Goal: Information Seeking & Learning: Learn about a topic

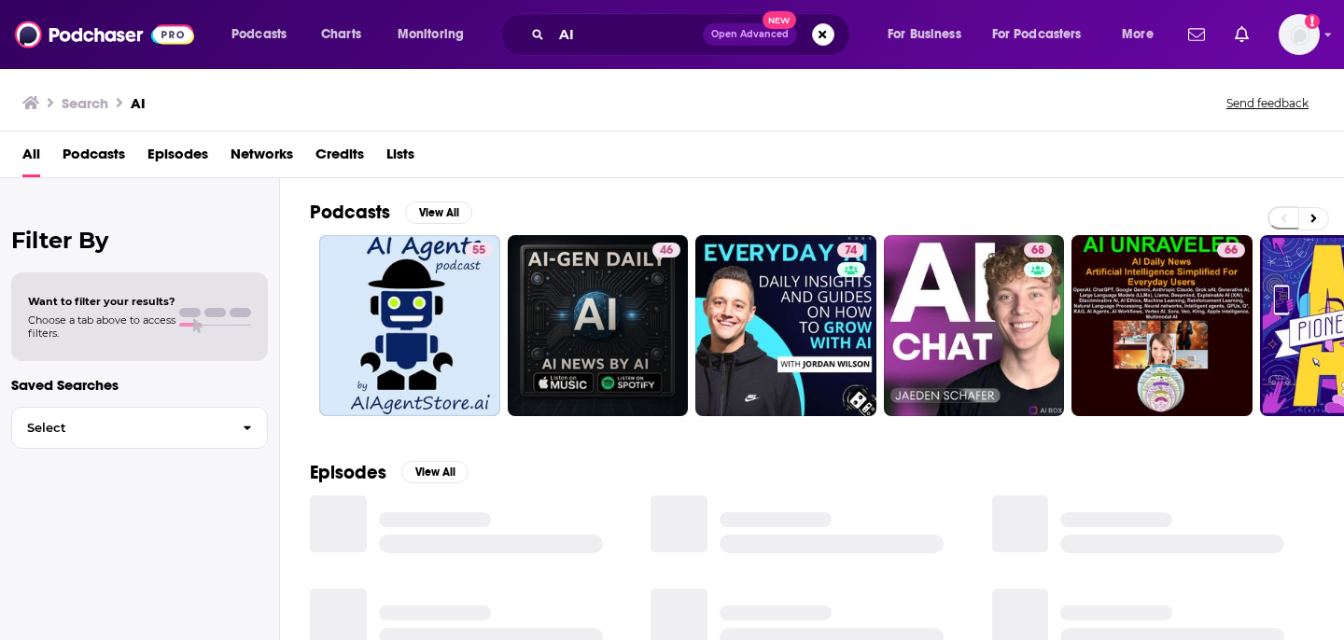
click at [830, 47] on div "AI Open Advanced New" at bounding box center [675, 34] width 350 height 43
click at [821, 37] on button "Search podcasts, credits, & more..." at bounding box center [823, 34] width 22 height 22
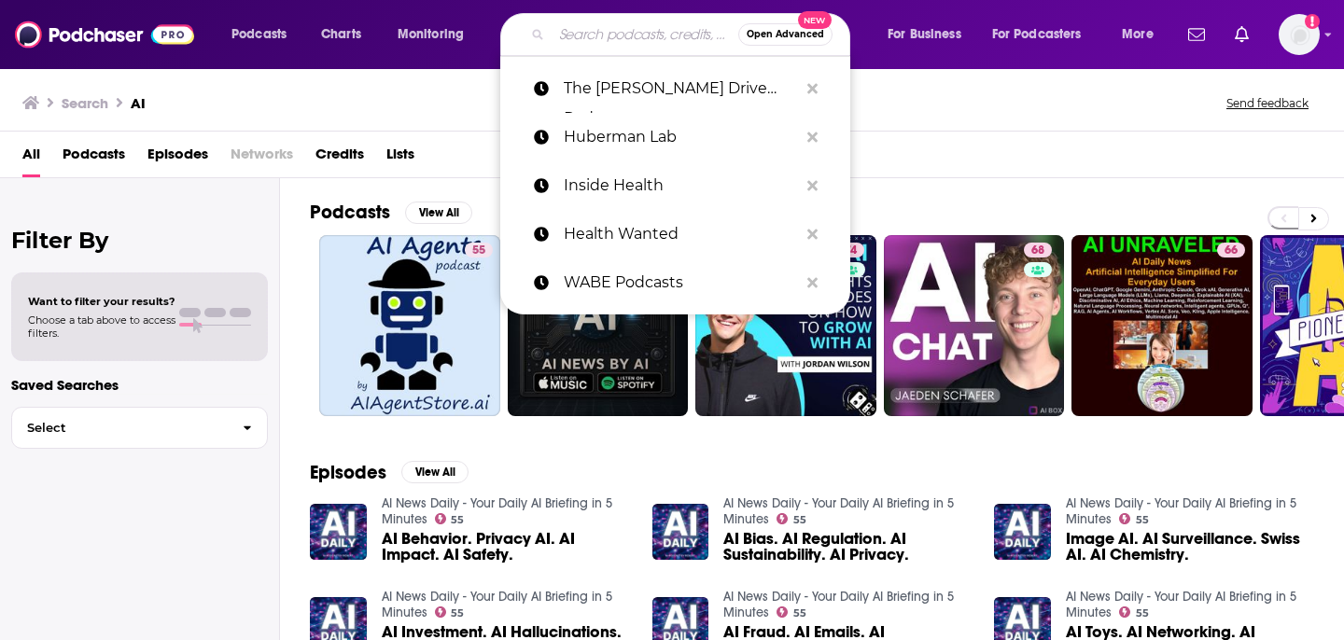
type input "v"
paste input "Second Life, Hillary Kerr (Who What Wear)"
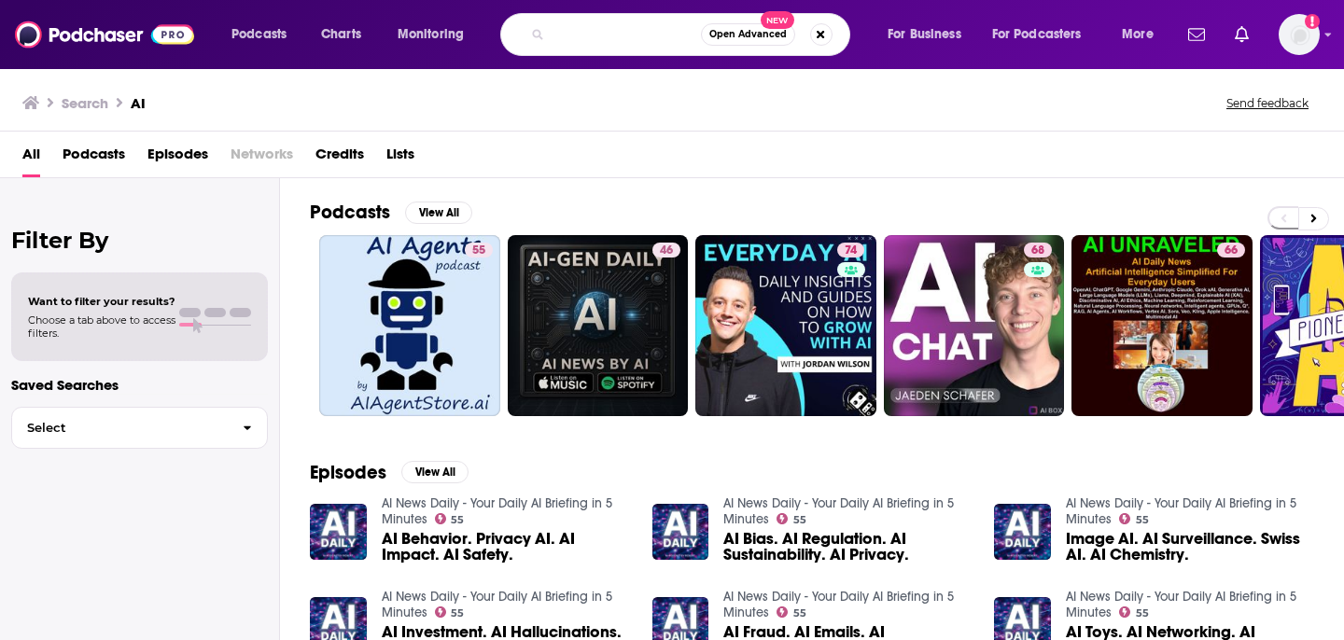
type input "Second Life, Hillary Kerr (Who What Wear)"
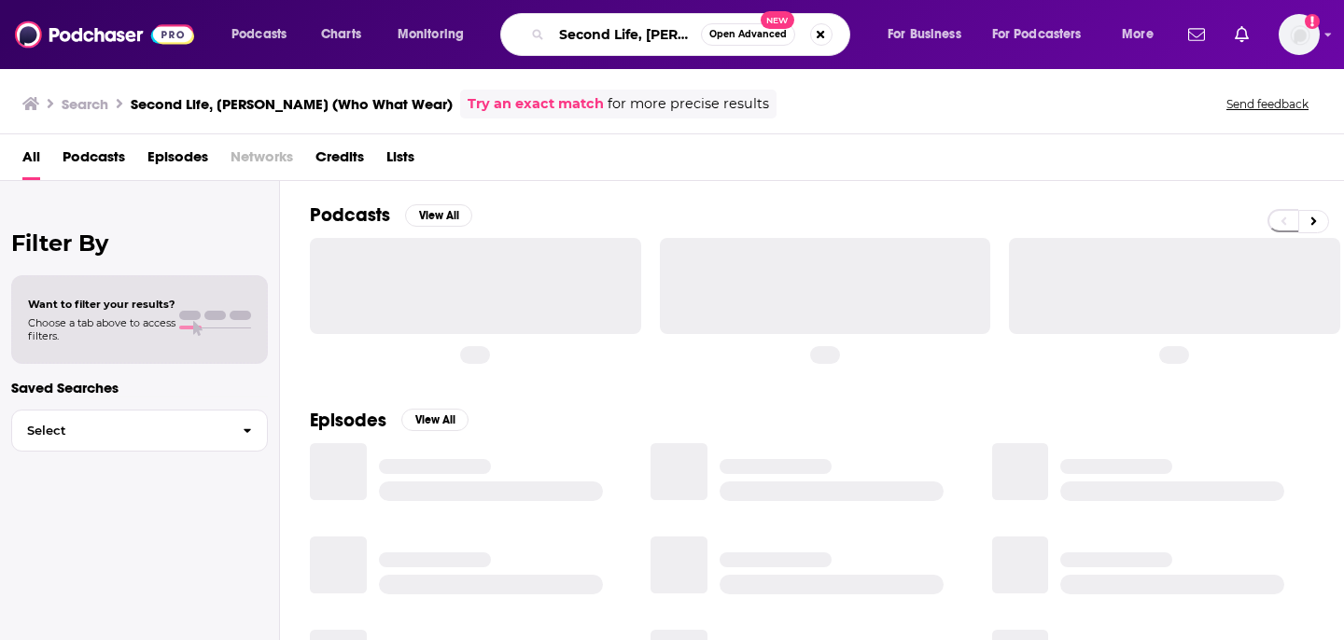
drag, startPoint x: 639, startPoint y: 36, endPoint x: 700, endPoint y: 36, distance: 60.7
click at [645, 36] on input "Second Life, Hillary Kerr (Who What Wear)" at bounding box center [626, 35] width 149 height 30
click at [752, 36] on span "Open Advanced" at bounding box center [747, 34] width 77 height 9
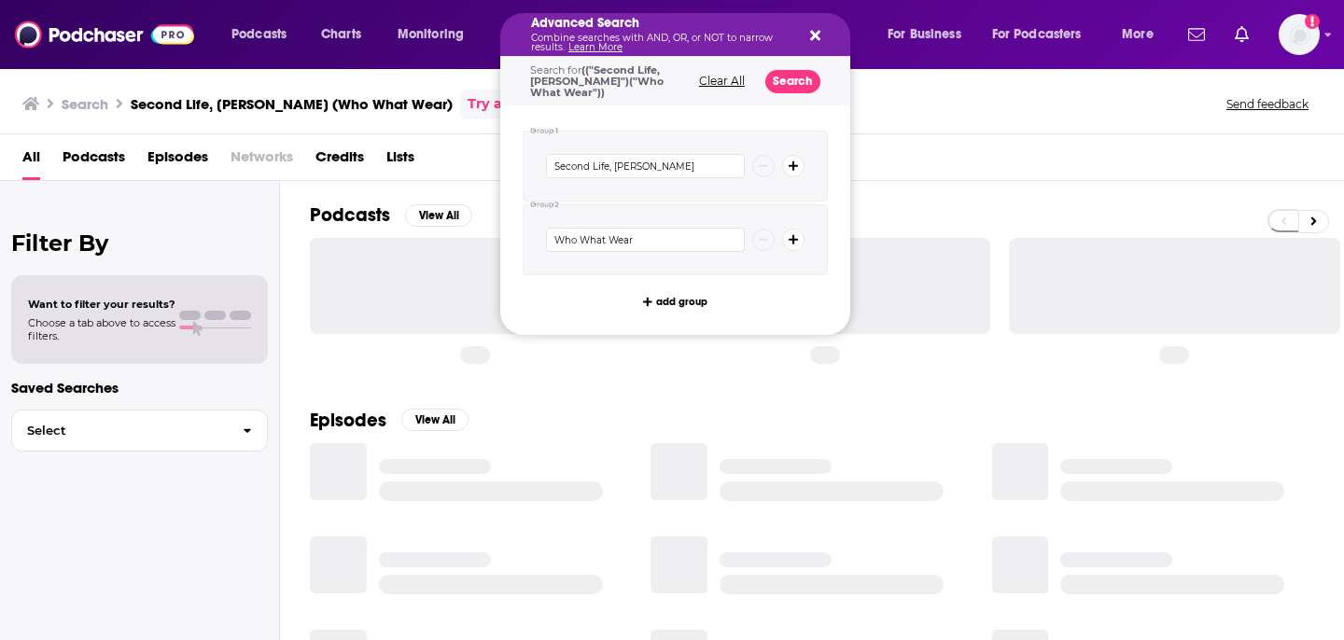
click at [812, 32] on icon "Search podcasts, credits, & more..." at bounding box center [815, 36] width 10 height 10
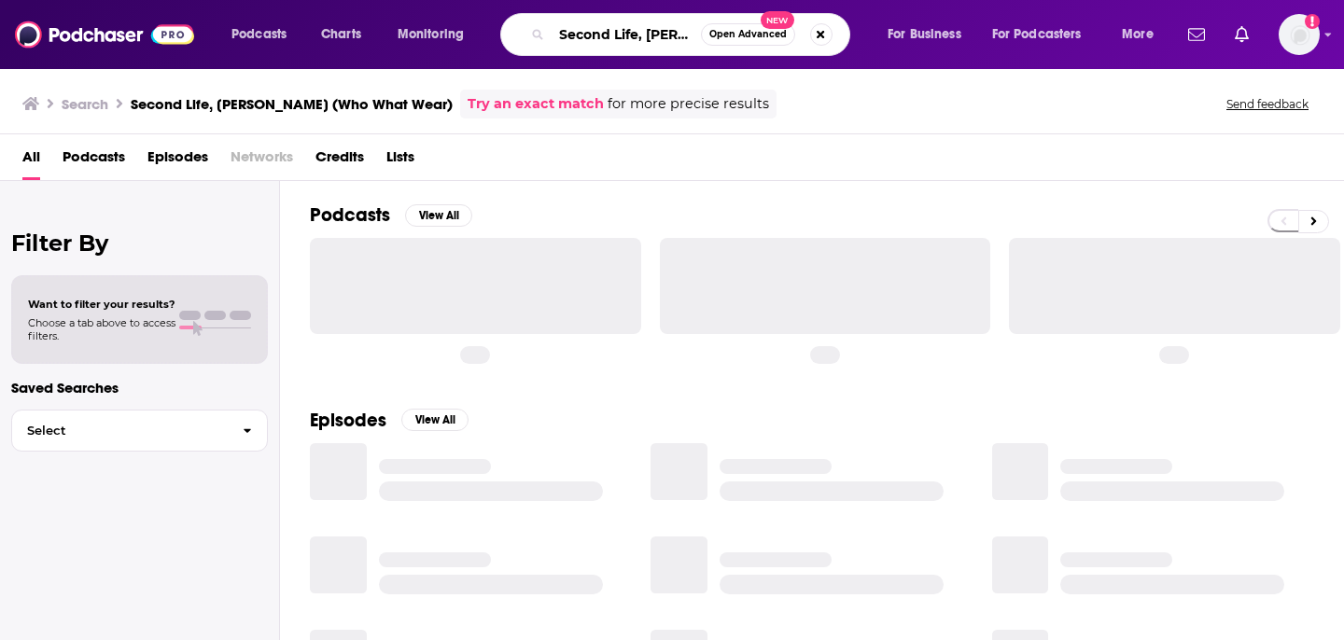
scroll to position [0, 158]
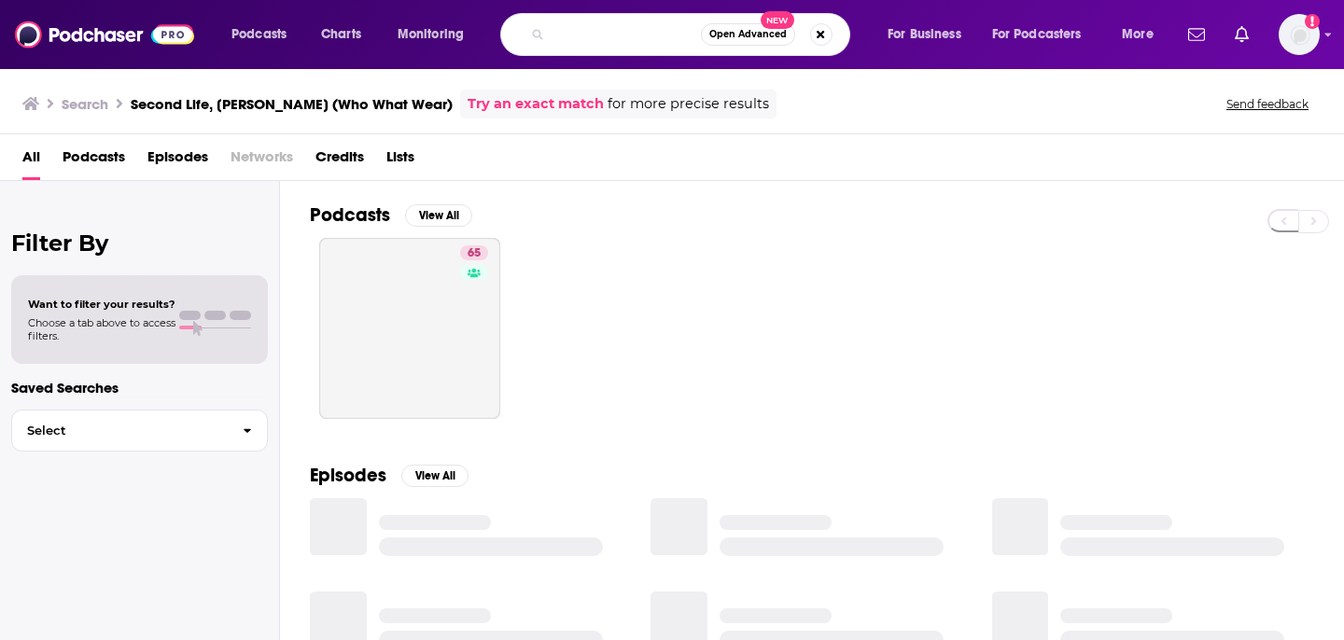
drag, startPoint x: 639, startPoint y: 31, endPoint x: 771, endPoint y: 41, distance: 133.0
click at [771, 41] on div "Second Life, Hillary Kerr (Who What Wear) Open Advanced New" at bounding box center [675, 34] width 350 height 43
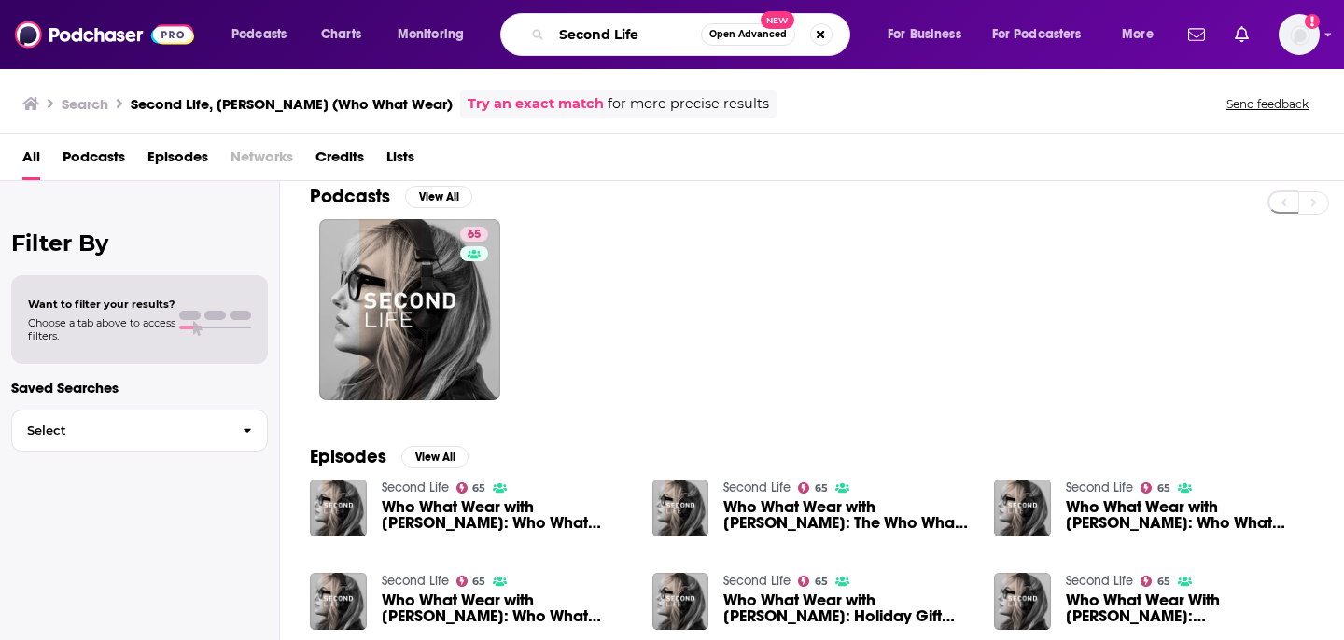
scroll to position [17, 0]
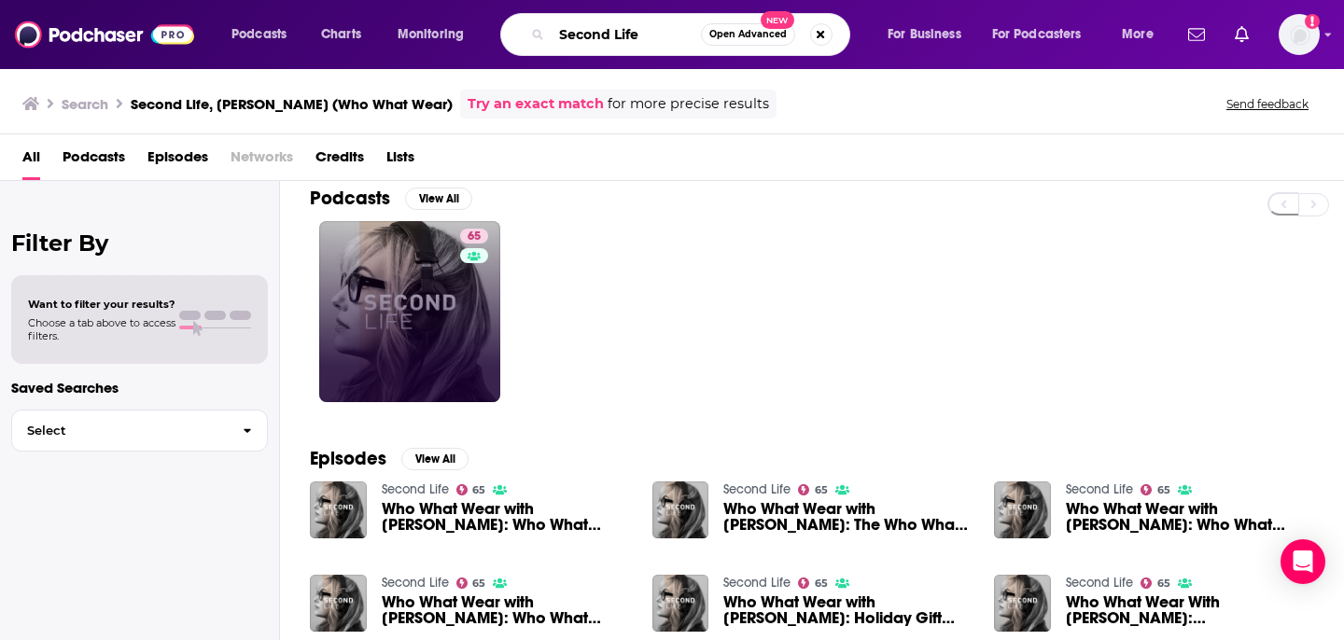
type input "Second Life"
click at [437, 370] on link "65" at bounding box center [409, 311] width 181 height 181
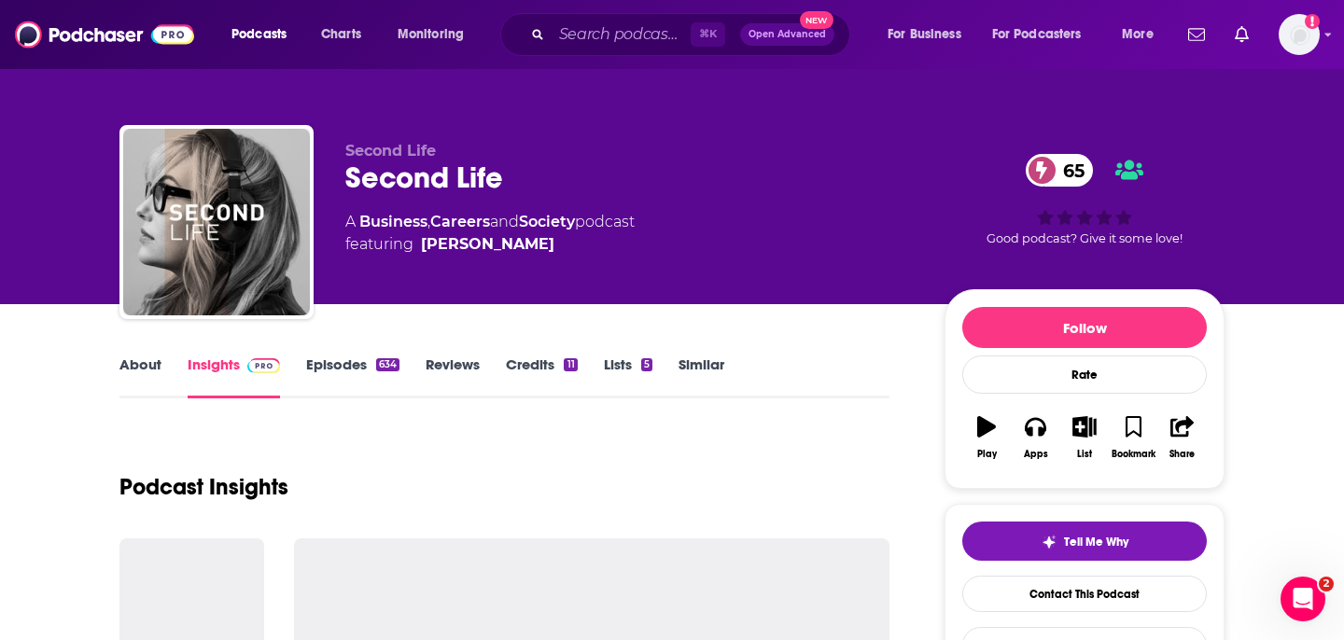
click at [154, 372] on link "About" at bounding box center [140, 377] width 42 height 43
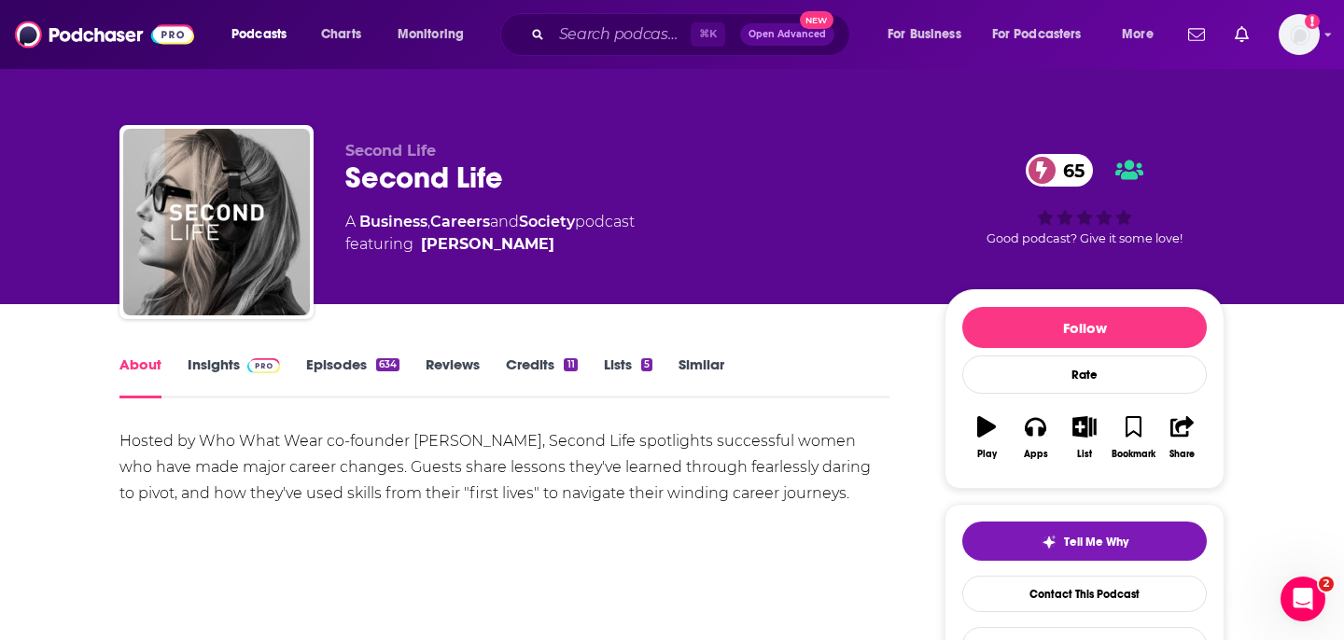
scroll to position [186, 0]
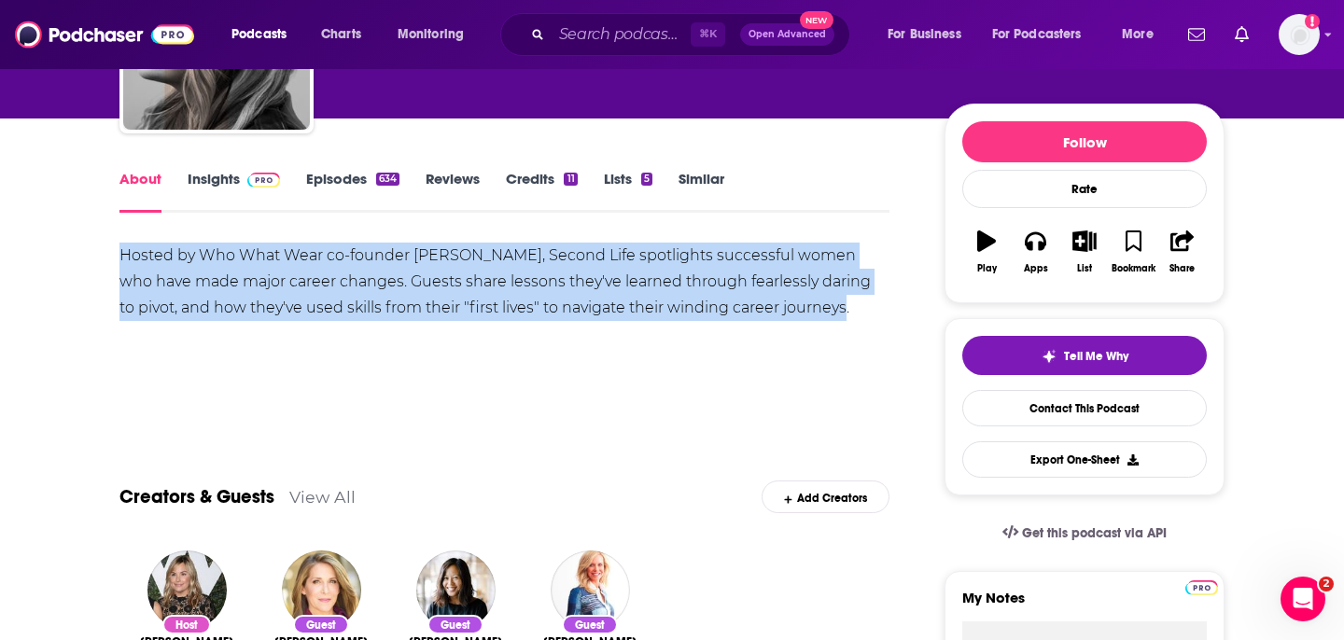
drag, startPoint x: 754, startPoint y: 316, endPoint x: 87, endPoint y: 267, distance: 669.2
copy div "Hosted by Who What Wear co-founder Hillary Kerr, Second Life spotlights success…"
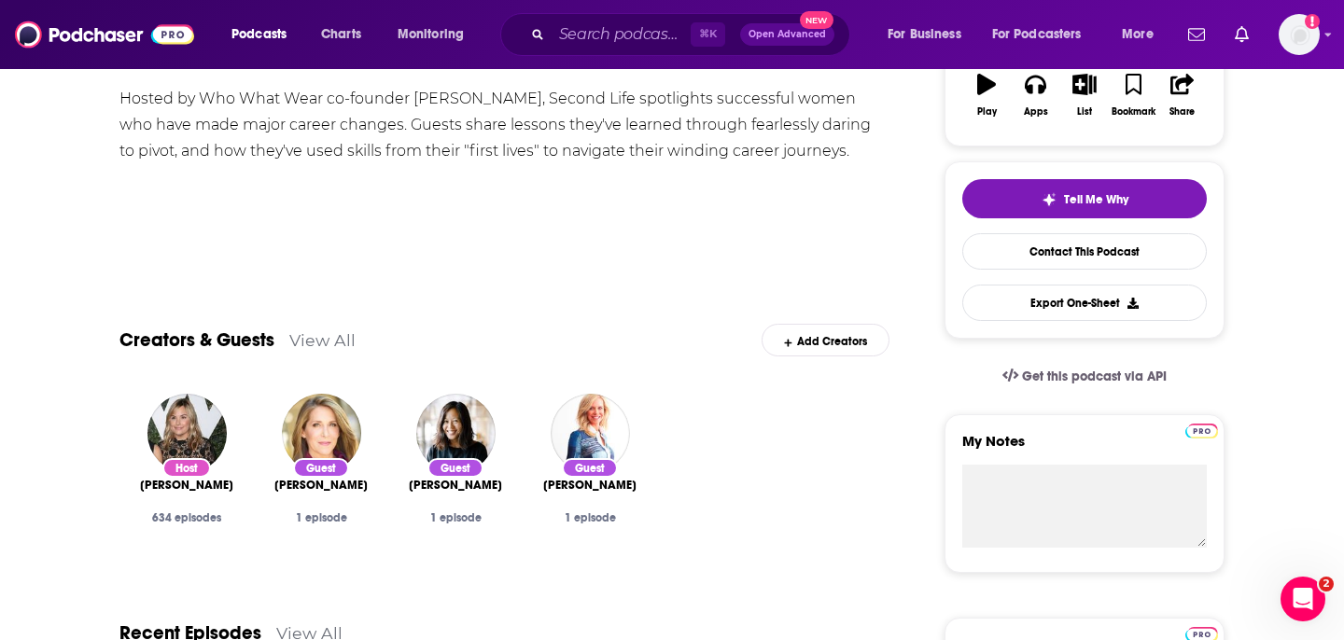
click at [550, 330] on div "Creators & Guests View All Add Creators" at bounding box center [504, 329] width 770 height 100
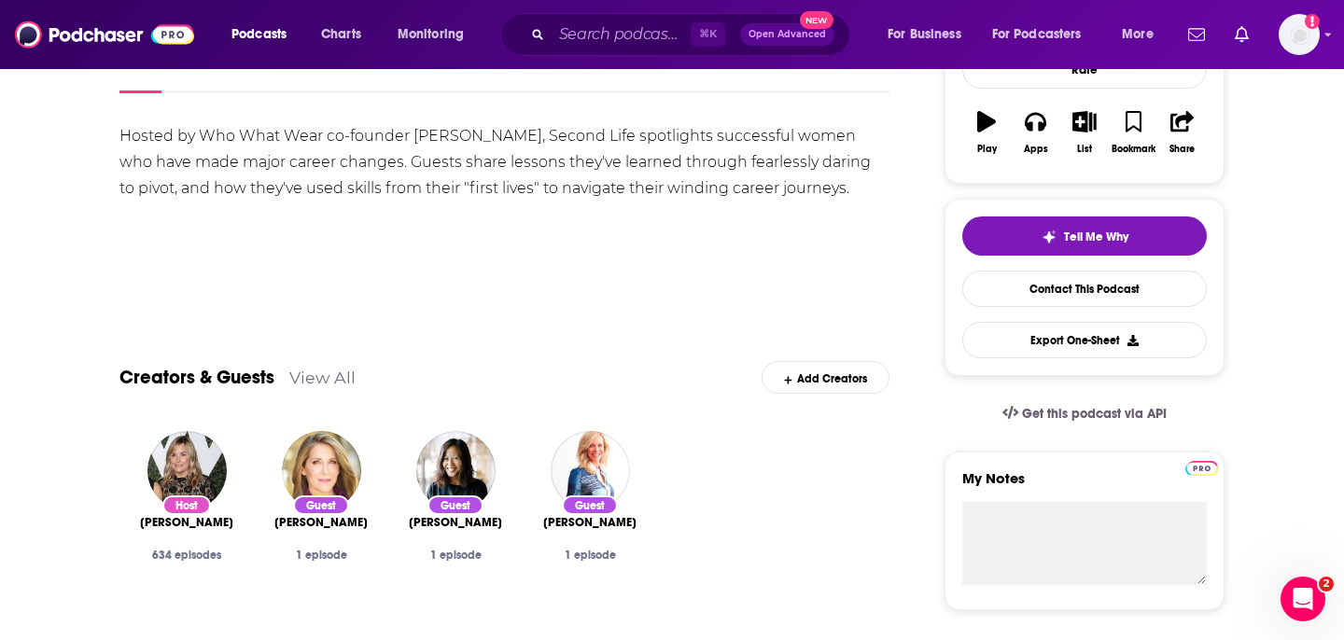
scroll to position [308, 0]
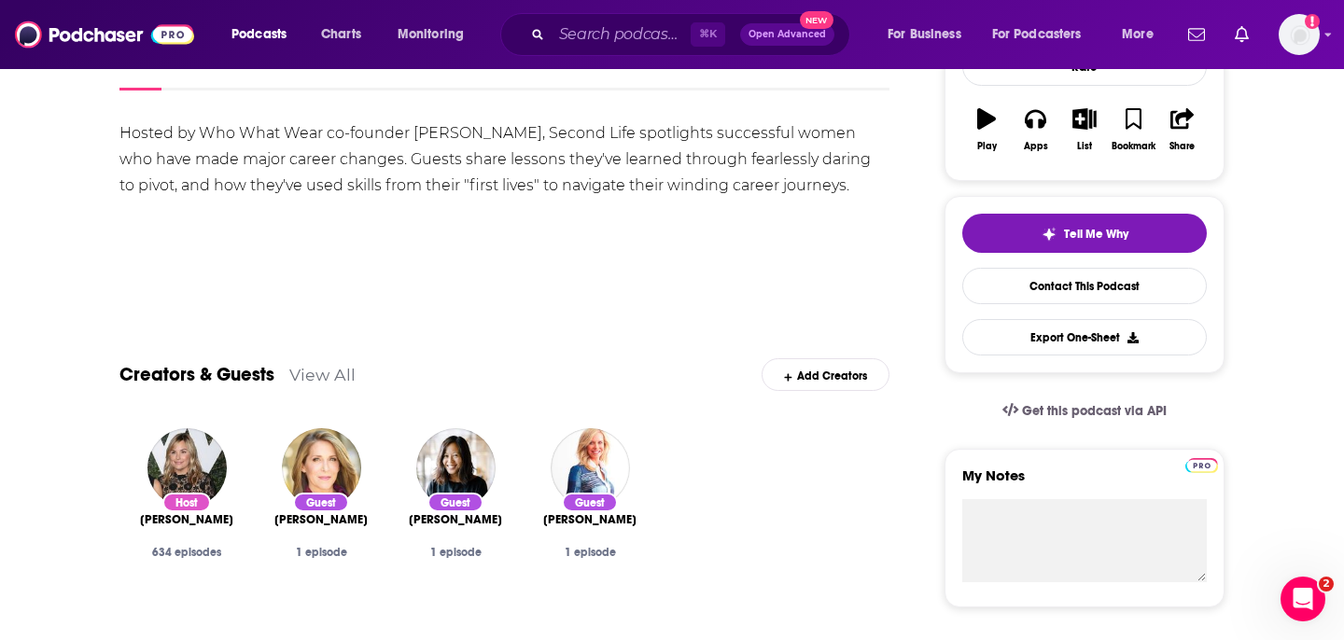
drag, startPoint x: 274, startPoint y: 521, endPoint x: 647, endPoint y: 519, distance: 373.4
click at [647, 519] on div "Host Hillary Kerr 634 episodes Guest Jessica Yellin 1 episode Guest Tracy Sun 1…" at bounding box center [504, 513] width 770 height 198
copy div "Jessica Yellin 1 episode Guest Tracy Sun 1 episode Guest Holly Thaggard"
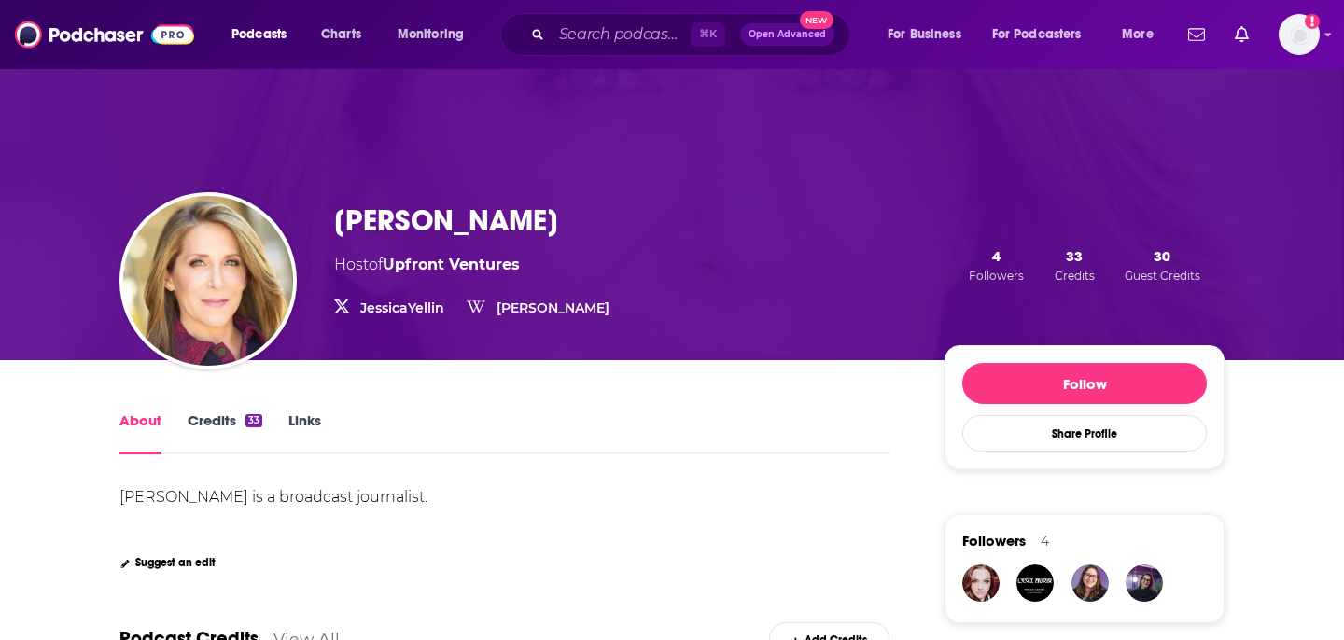
click at [526, 313] on link "Jessica Yellin" at bounding box center [553, 308] width 113 height 17
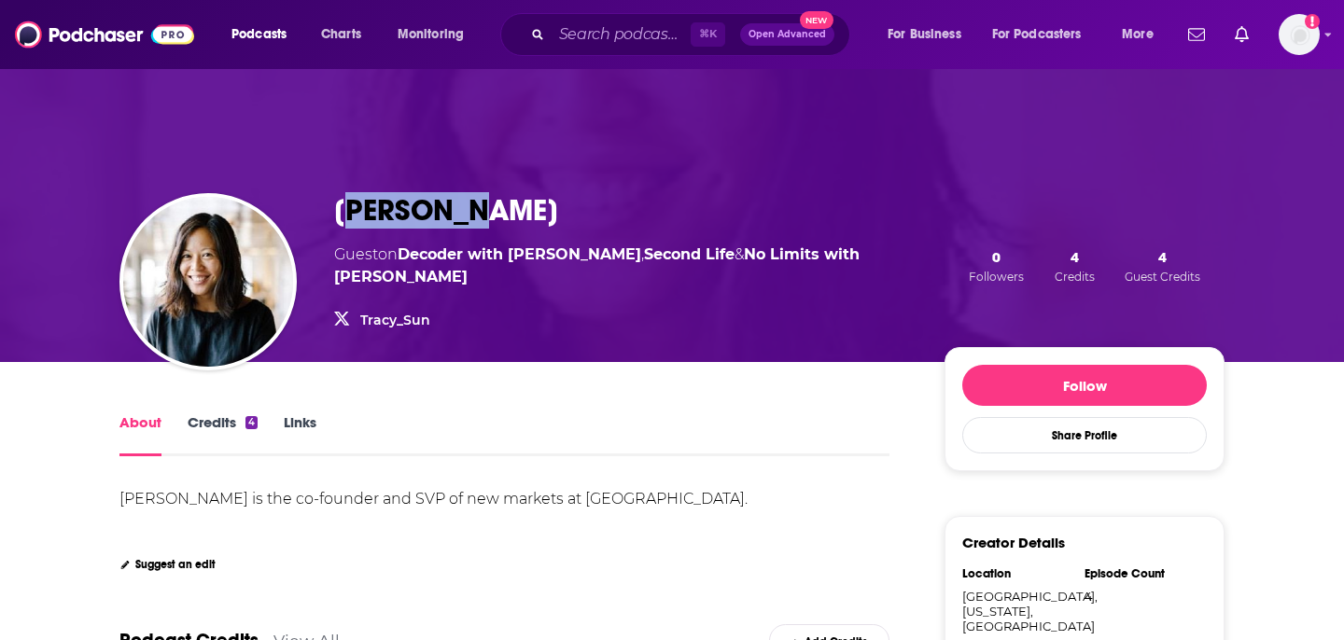
drag, startPoint x: 346, startPoint y: 210, endPoint x: 474, endPoint y: 221, distance: 128.4
click at [474, 221] on div "[PERSON_NAME]" at bounding box center [610, 210] width 553 height 36
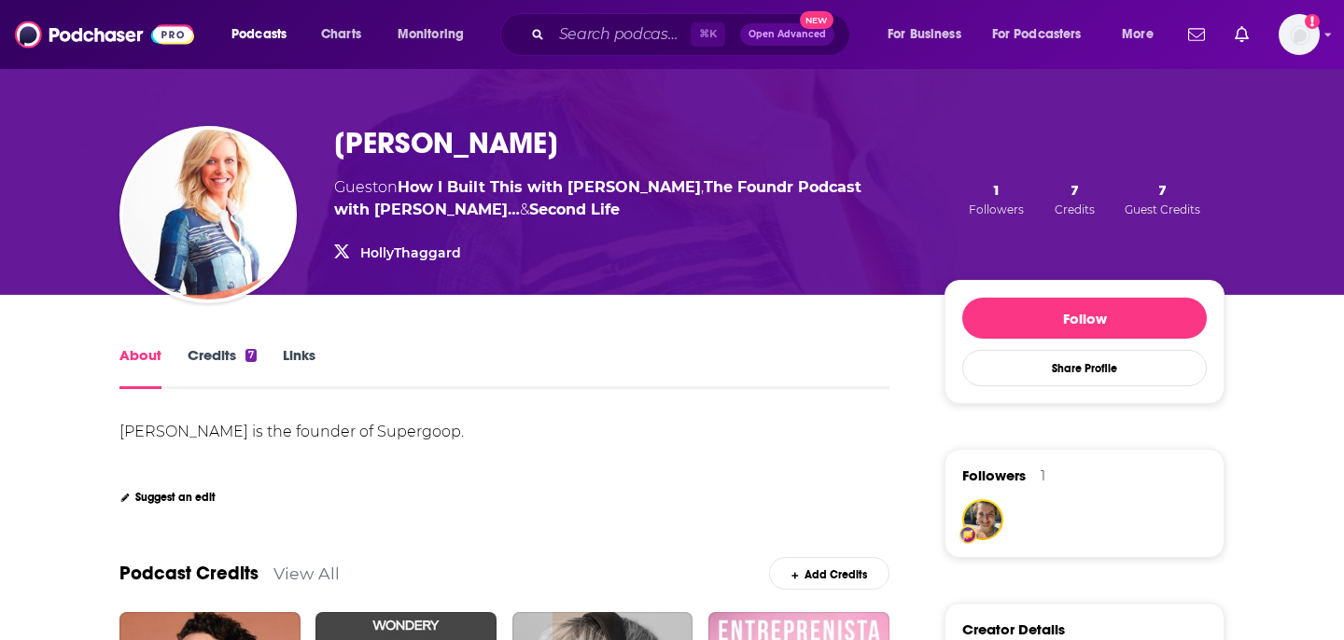
scroll to position [68, 0]
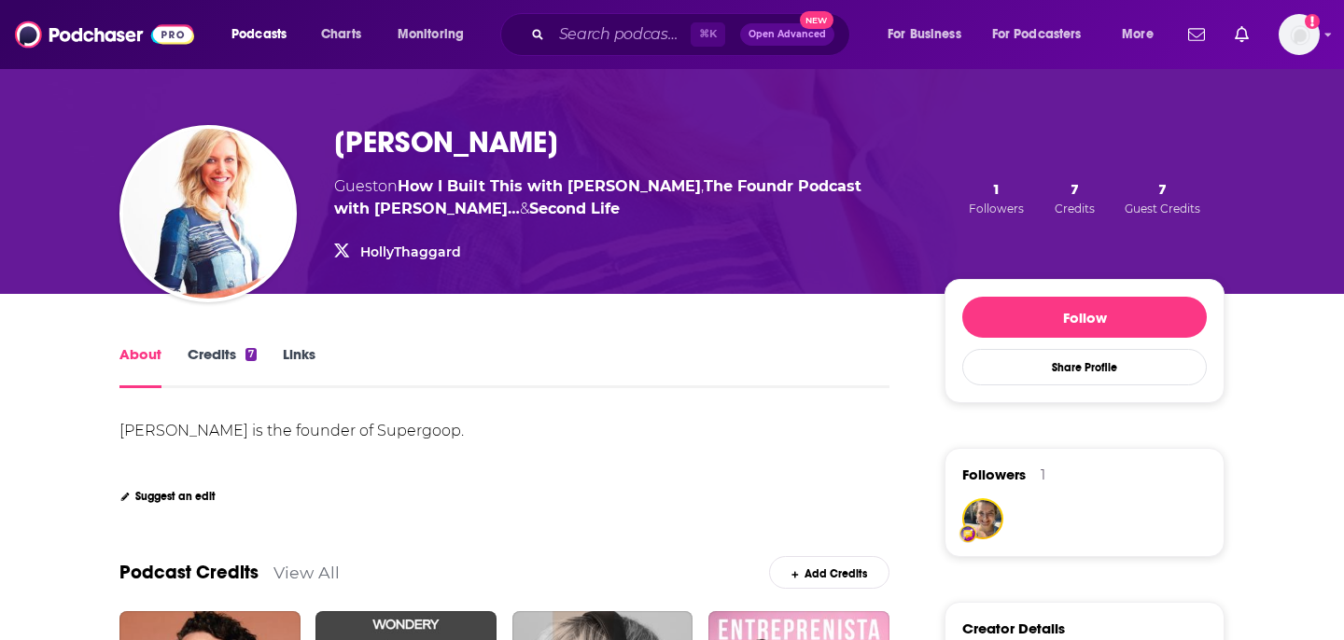
click at [422, 254] on link "HollyThaggard" at bounding box center [410, 252] width 101 height 17
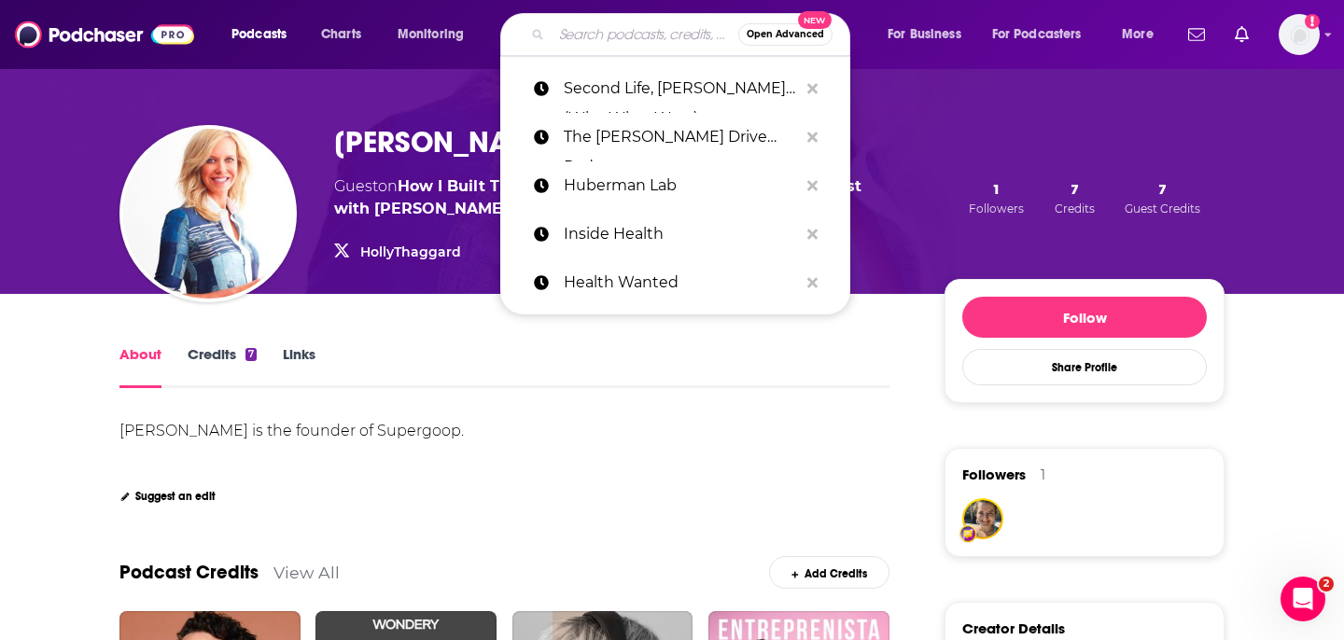
click at [653, 42] on input "Search podcasts, credits, & more..." at bounding box center [645, 35] width 187 height 30
click at [654, 77] on p "Second Life, Hillary Kerr (Who What Wear)" at bounding box center [681, 88] width 234 height 49
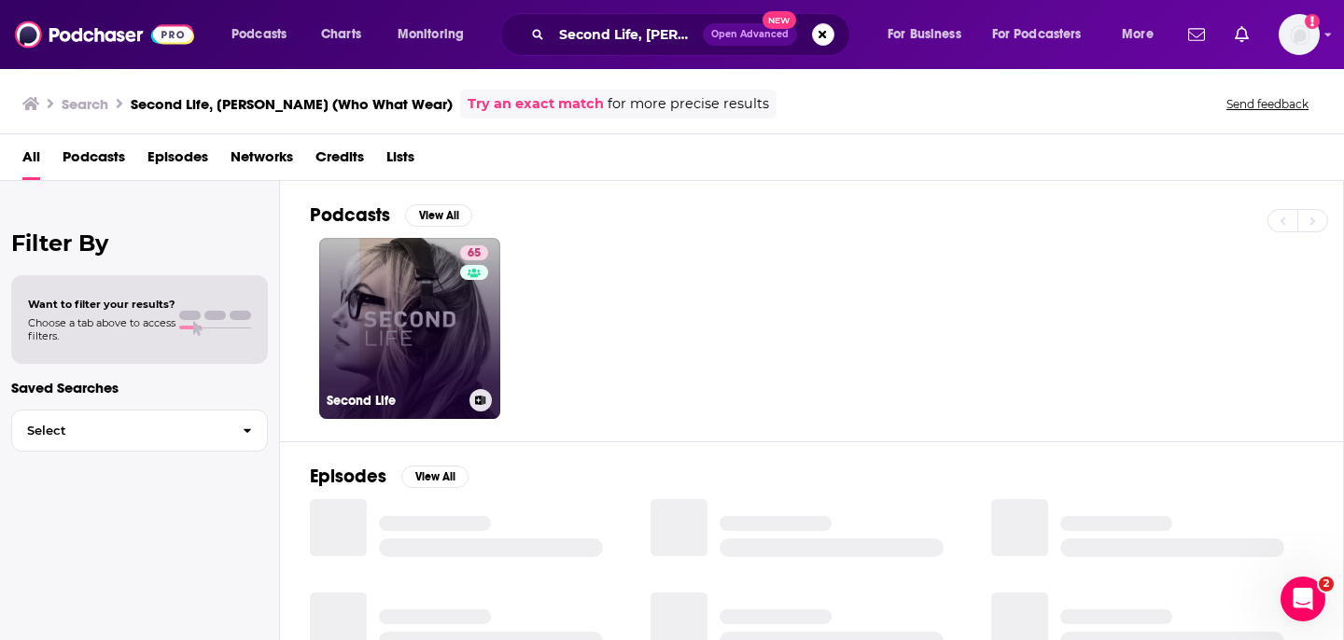
click at [464, 353] on div "65" at bounding box center [476, 318] width 33 height 144
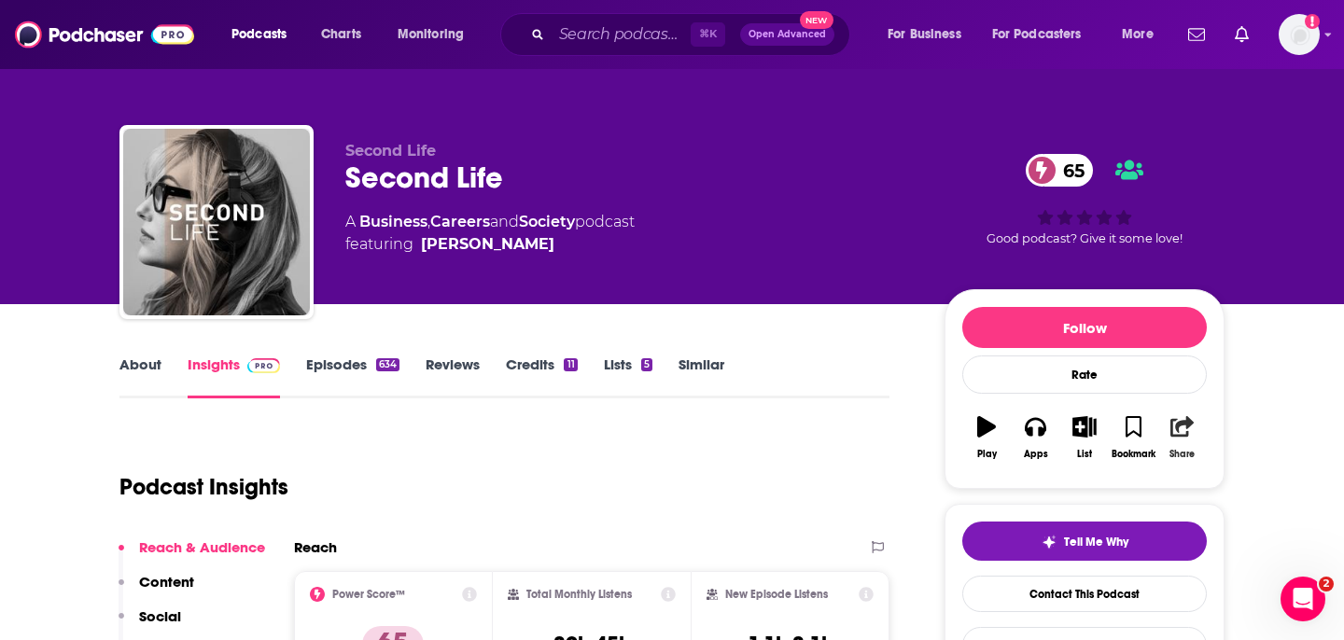
click at [1180, 434] on icon "button" at bounding box center [1182, 426] width 23 height 21
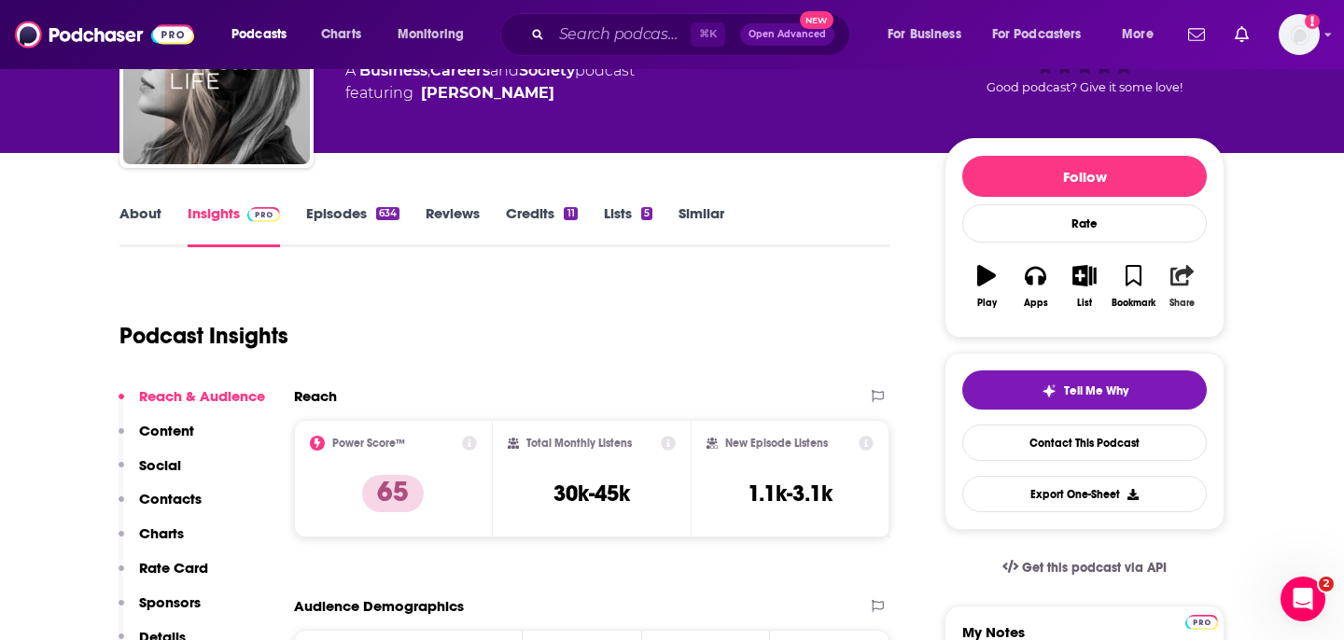
scroll to position [56, 0]
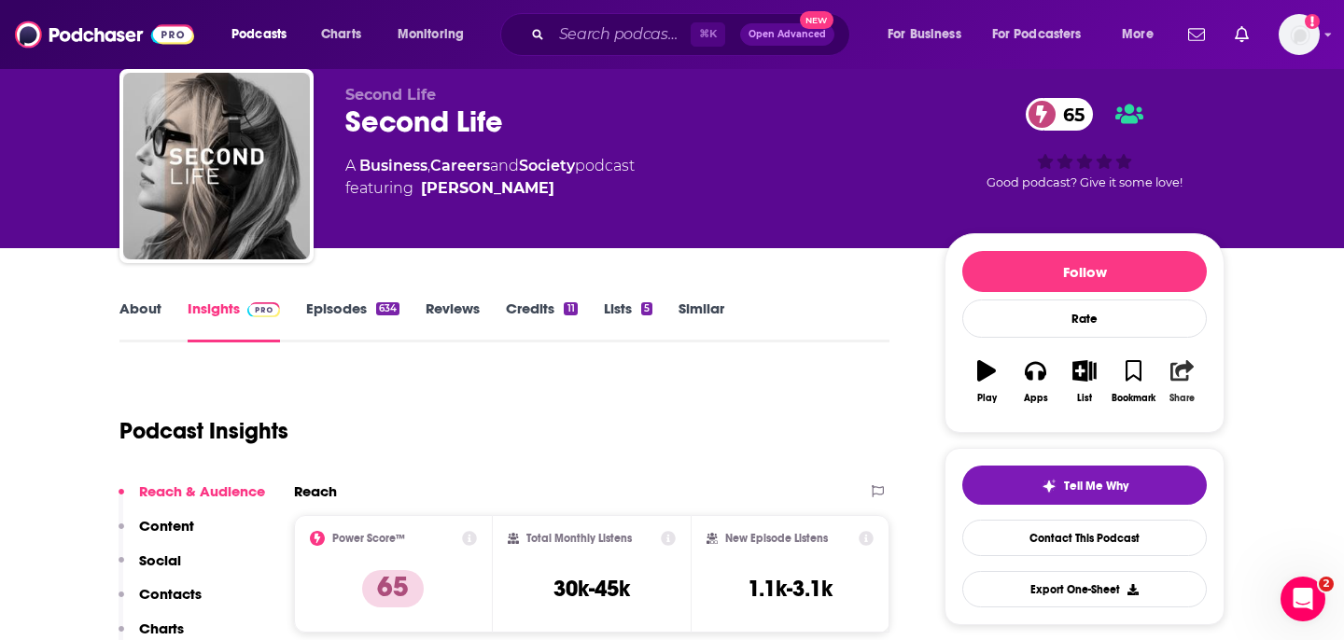
click at [1187, 376] on icon "button" at bounding box center [1182, 370] width 23 height 21
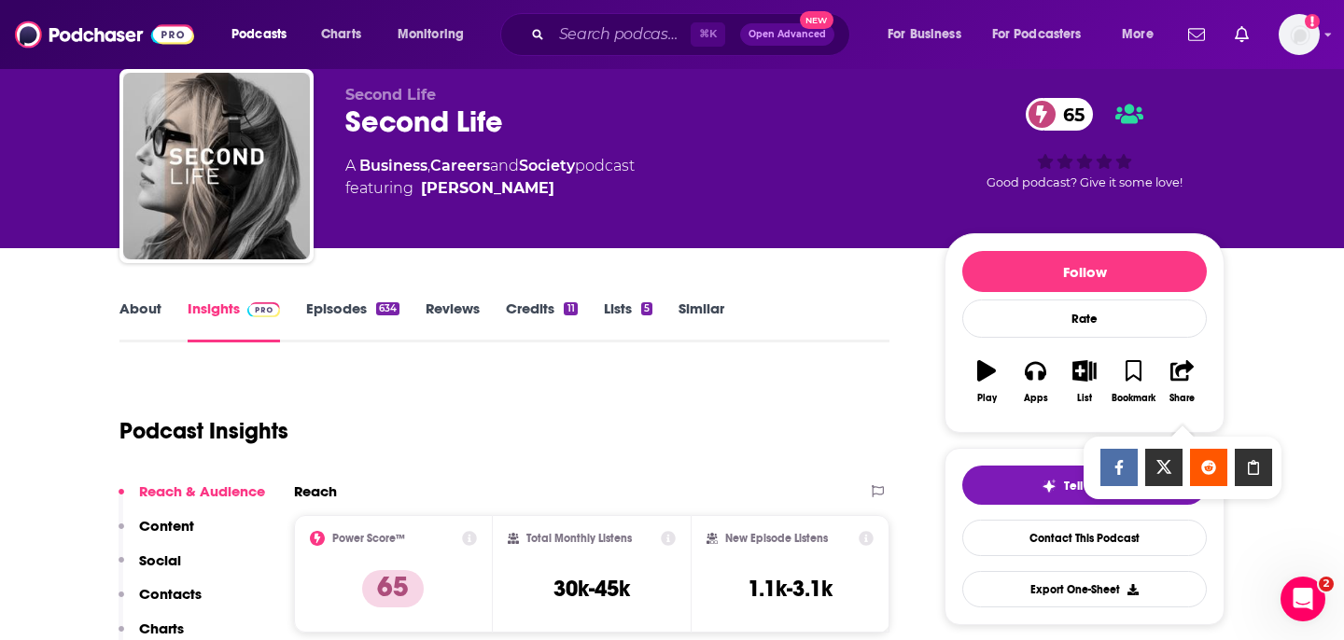
click at [1268, 471] on icon "Show Share dropdown" at bounding box center [1253, 467] width 37 height 15
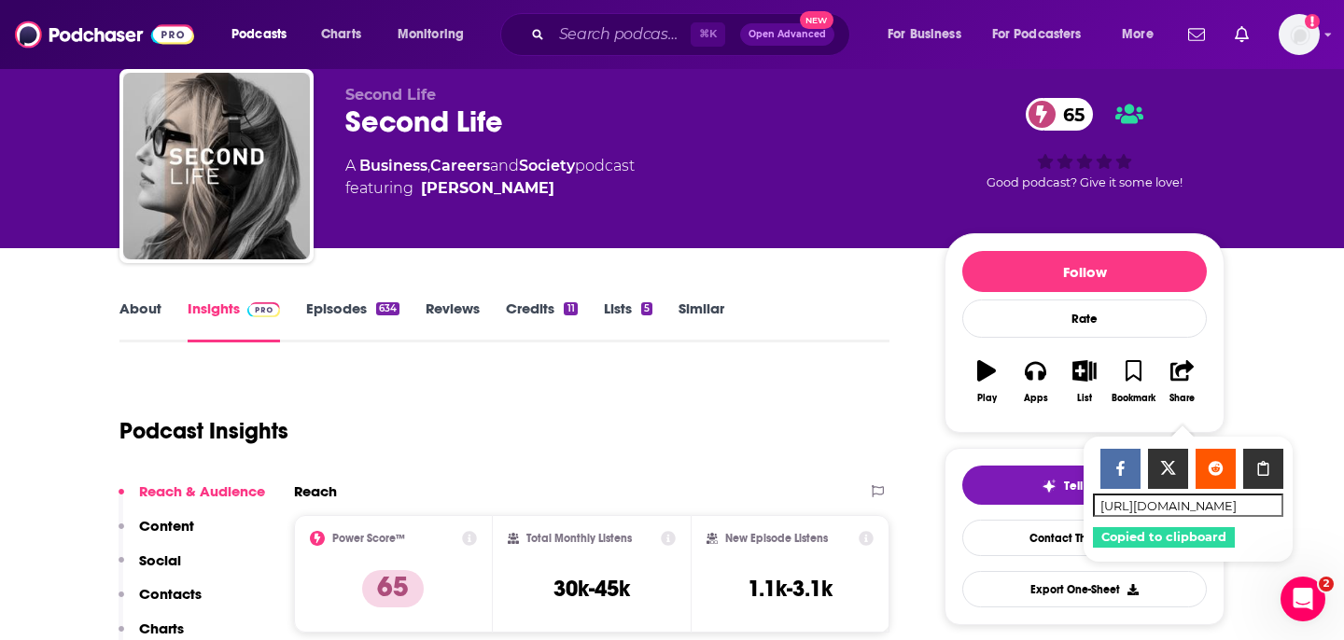
click at [854, 373] on div "Podcast Insights" at bounding box center [496, 419] width 755 height 95
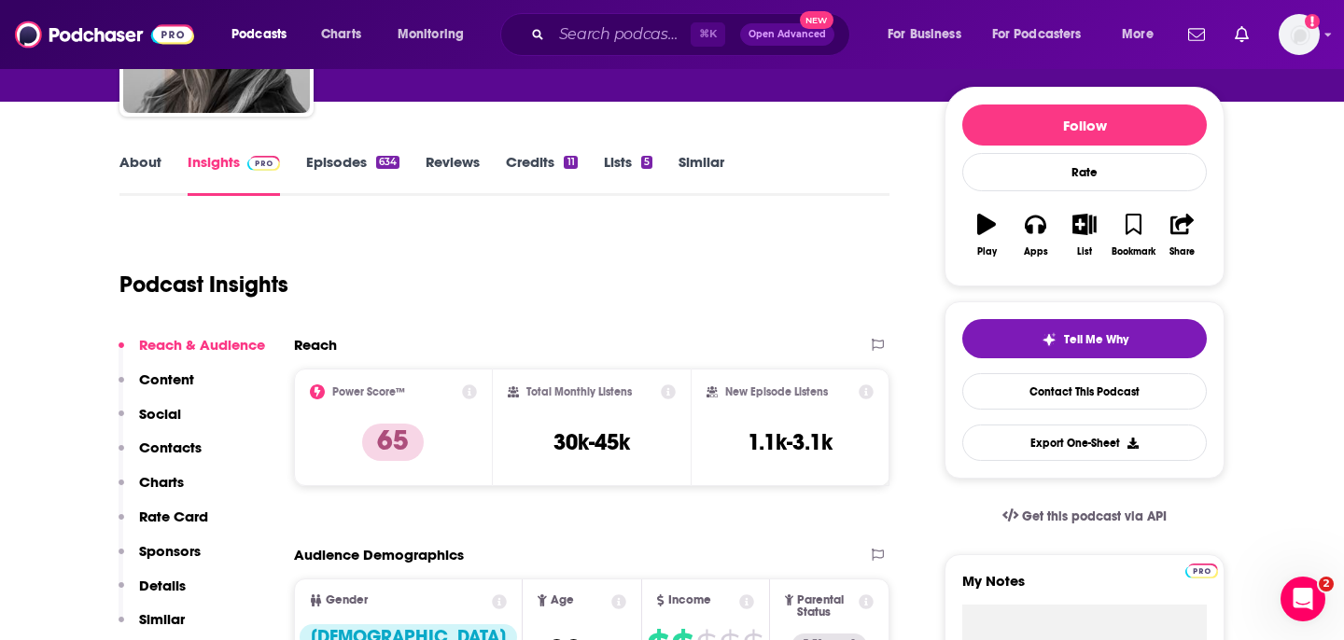
scroll to position [57, 0]
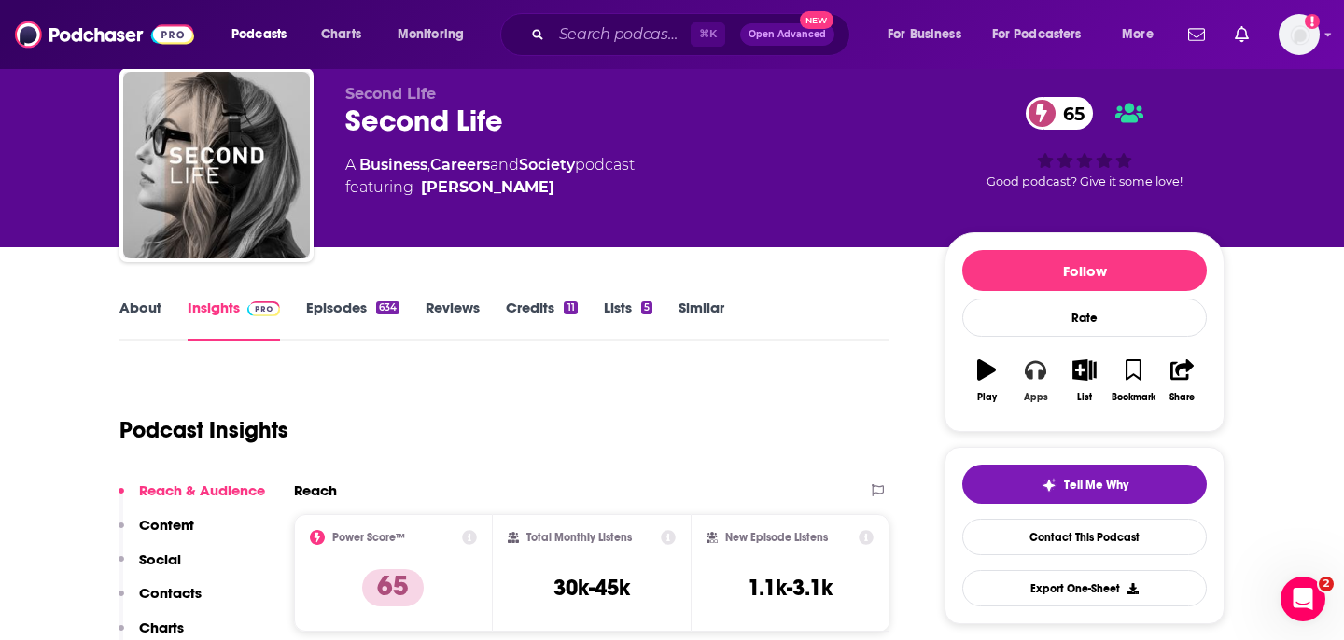
click at [1023, 380] on button "Apps" at bounding box center [1035, 380] width 49 height 67
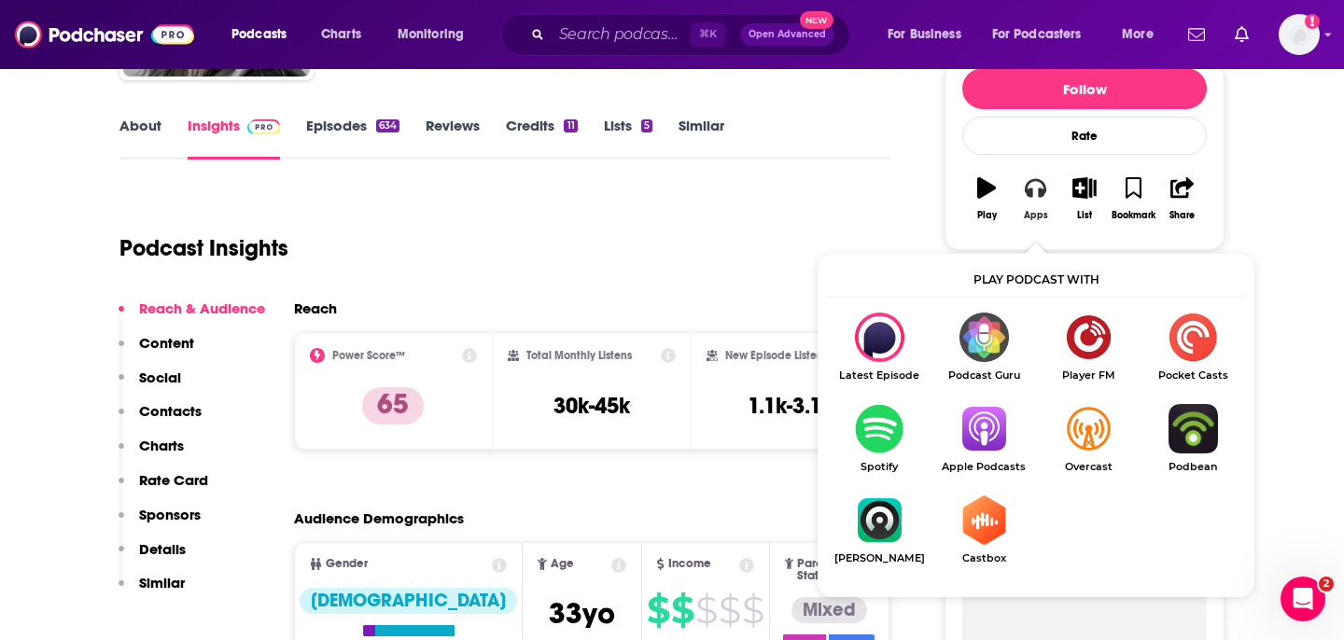
scroll to position [235, 0]
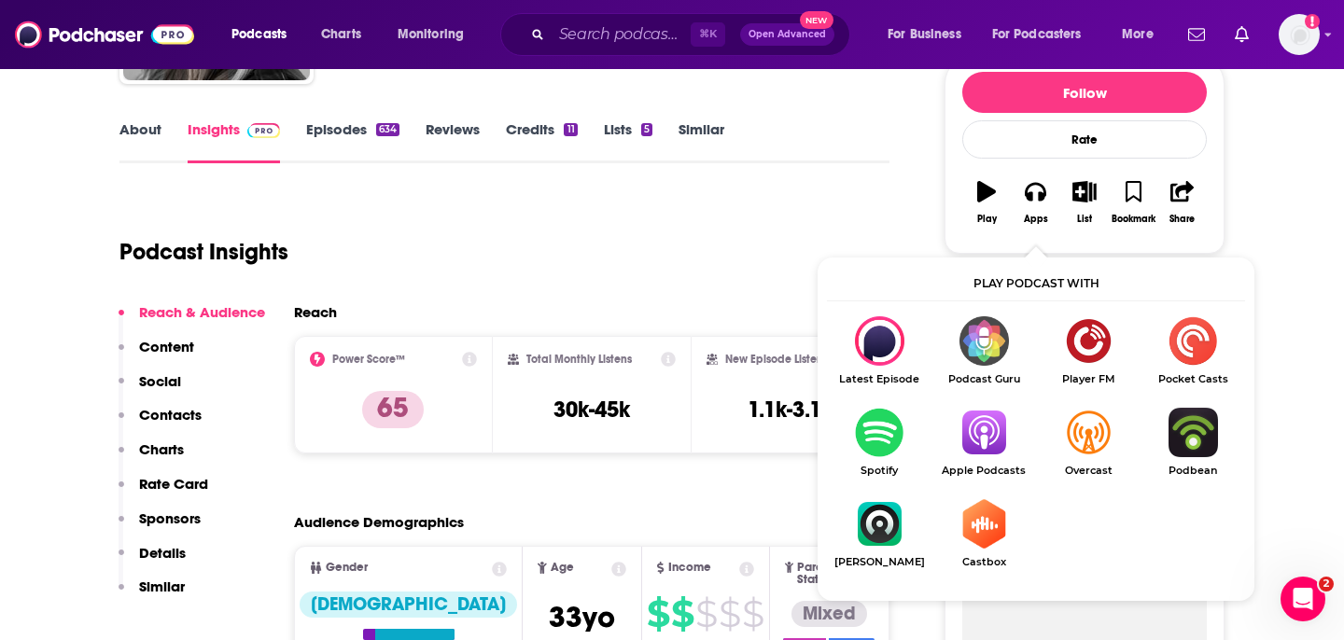
click at [775, 232] on div "Podcast Insights" at bounding box center [496, 240] width 755 height 95
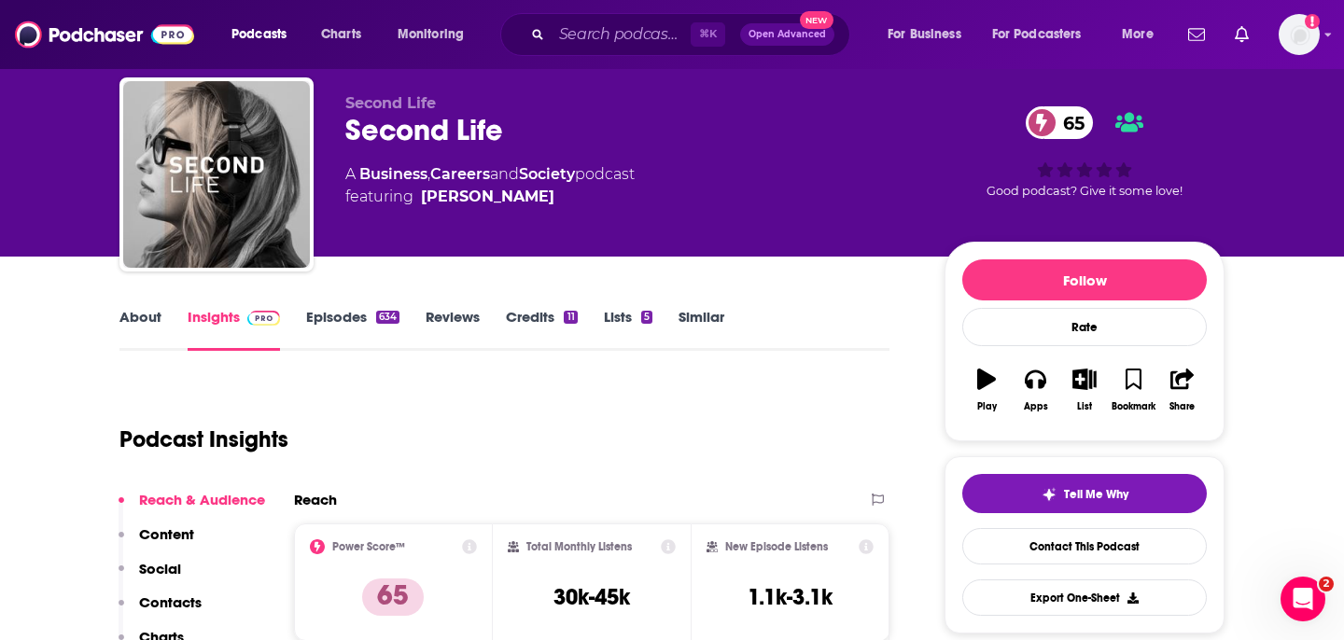
scroll to position [0, 0]
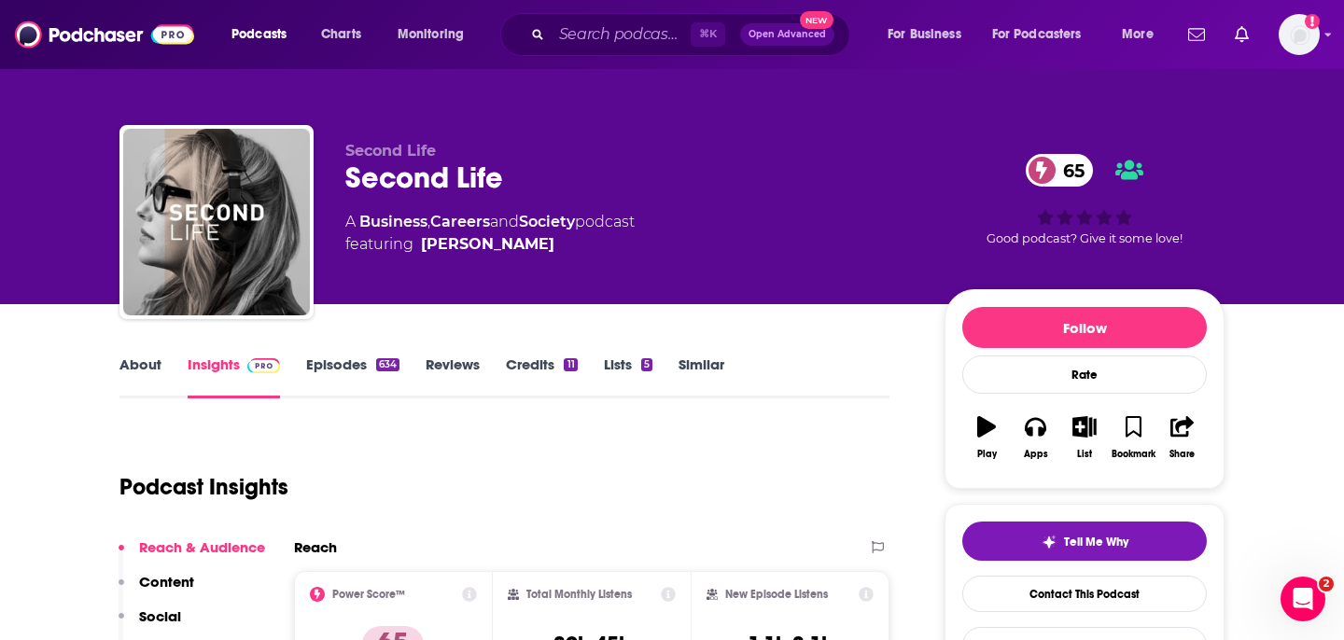
click at [583, 49] on div "⌘ K Open Advanced New" at bounding box center [675, 34] width 350 height 43
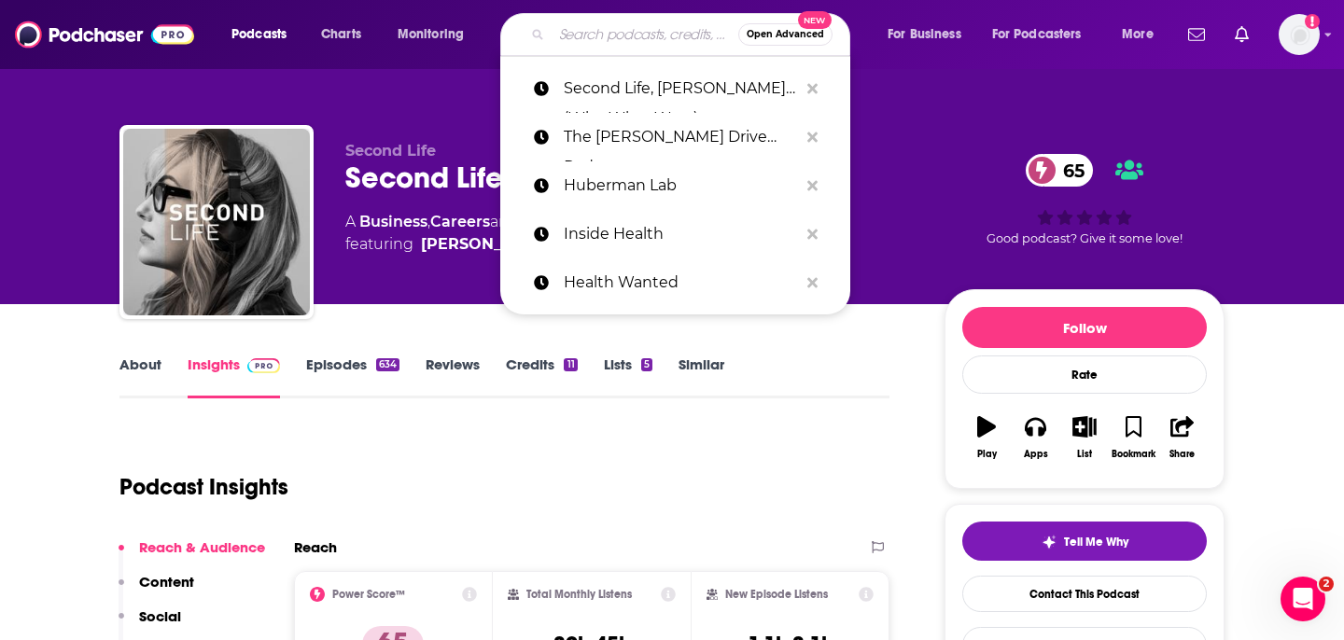
click at [590, 38] on input "Search podcasts, credits, & more..." at bounding box center [645, 35] width 187 height 30
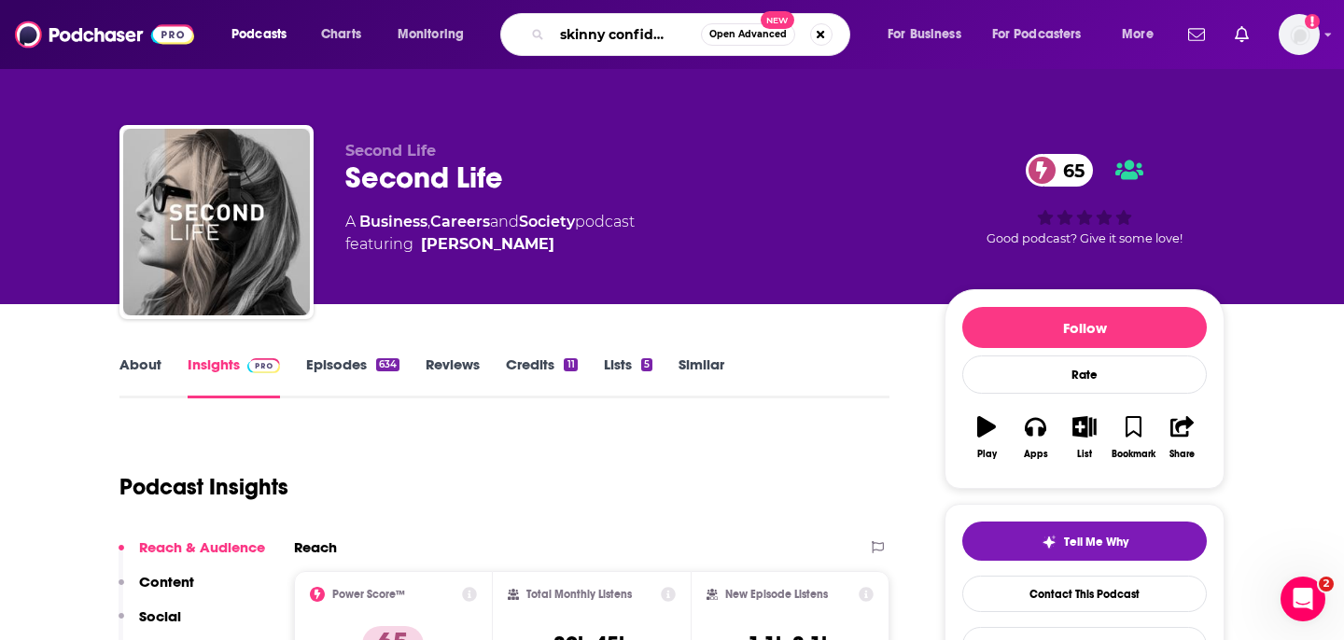
type input "the skinny confidential"
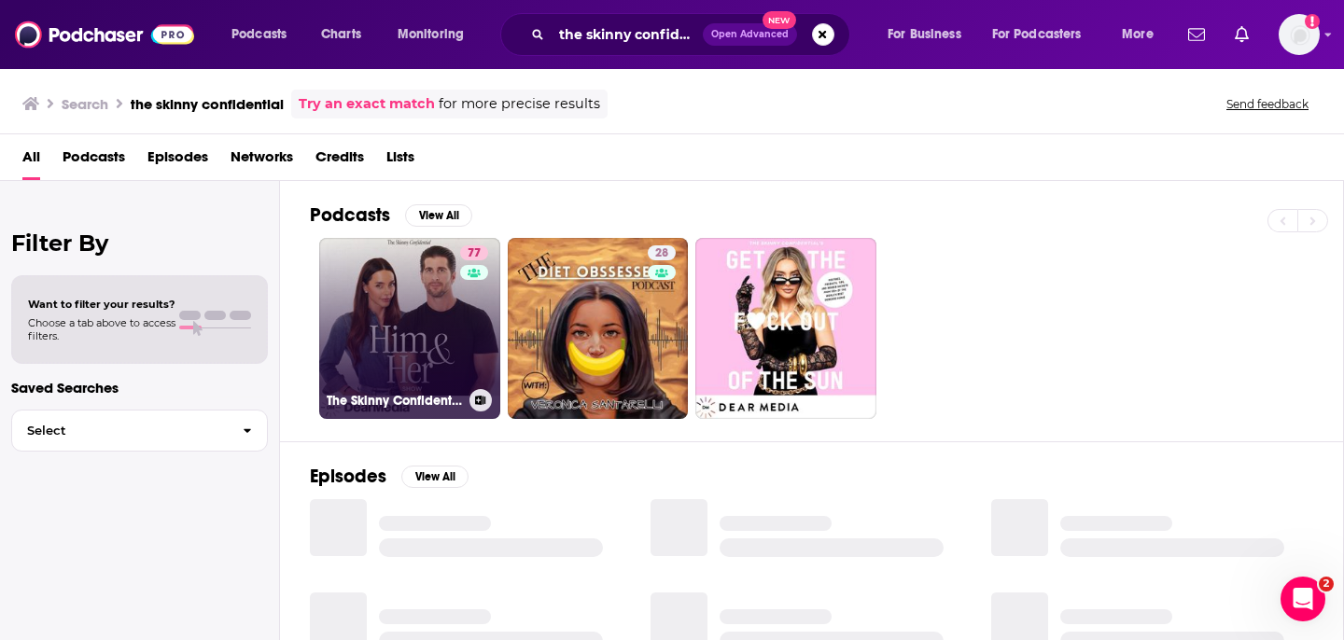
click at [428, 320] on link "77 The Skinny Confidential Him & Her Show" at bounding box center [409, 328] width 181 height 181
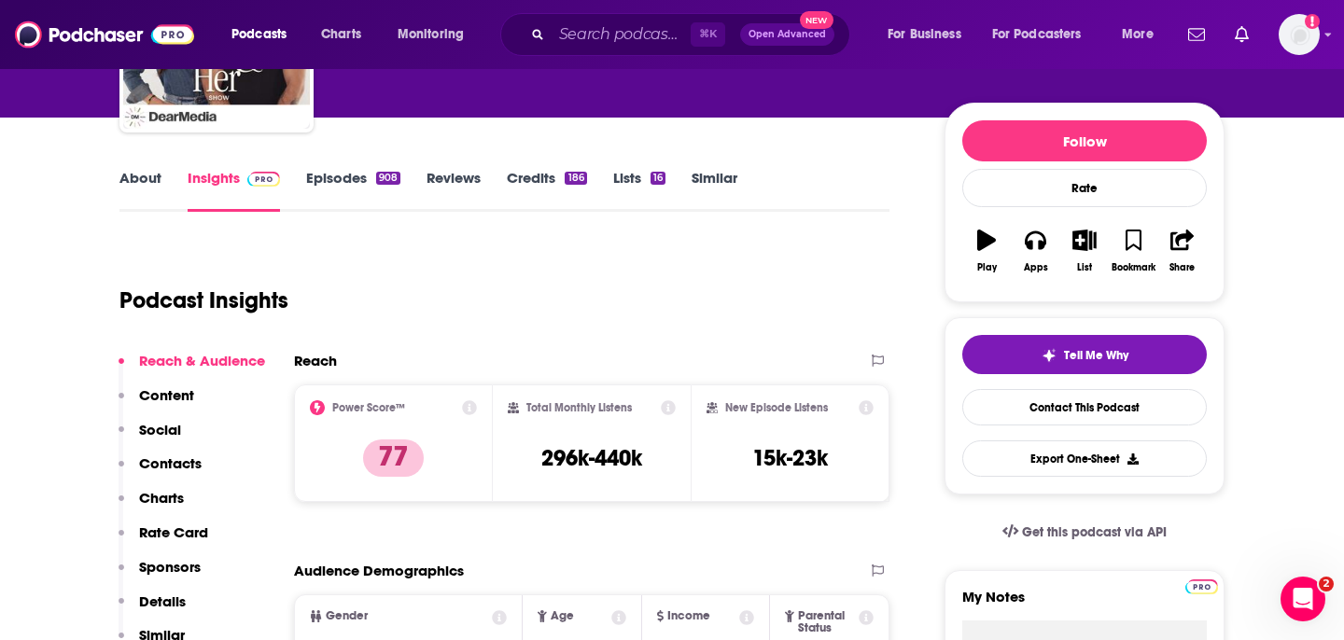
scroll to position [218, 0]
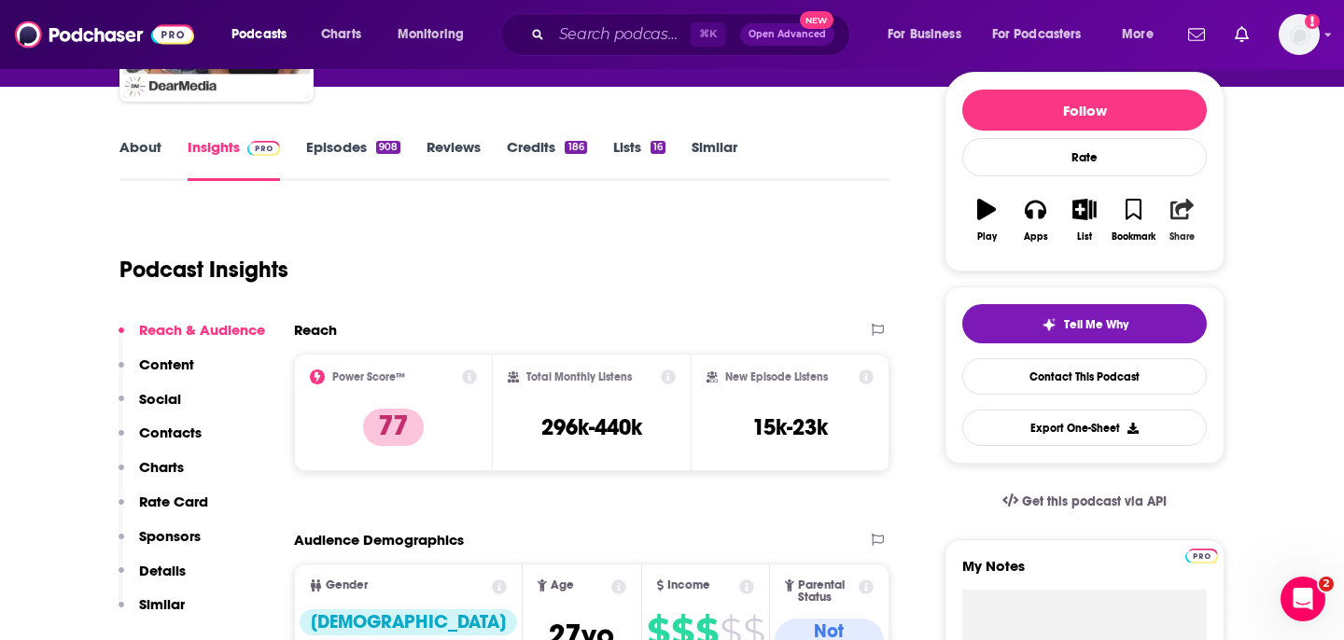
click at [1178, 197] on button "Share" at bounding box center [1183, 220] width 49 height 67
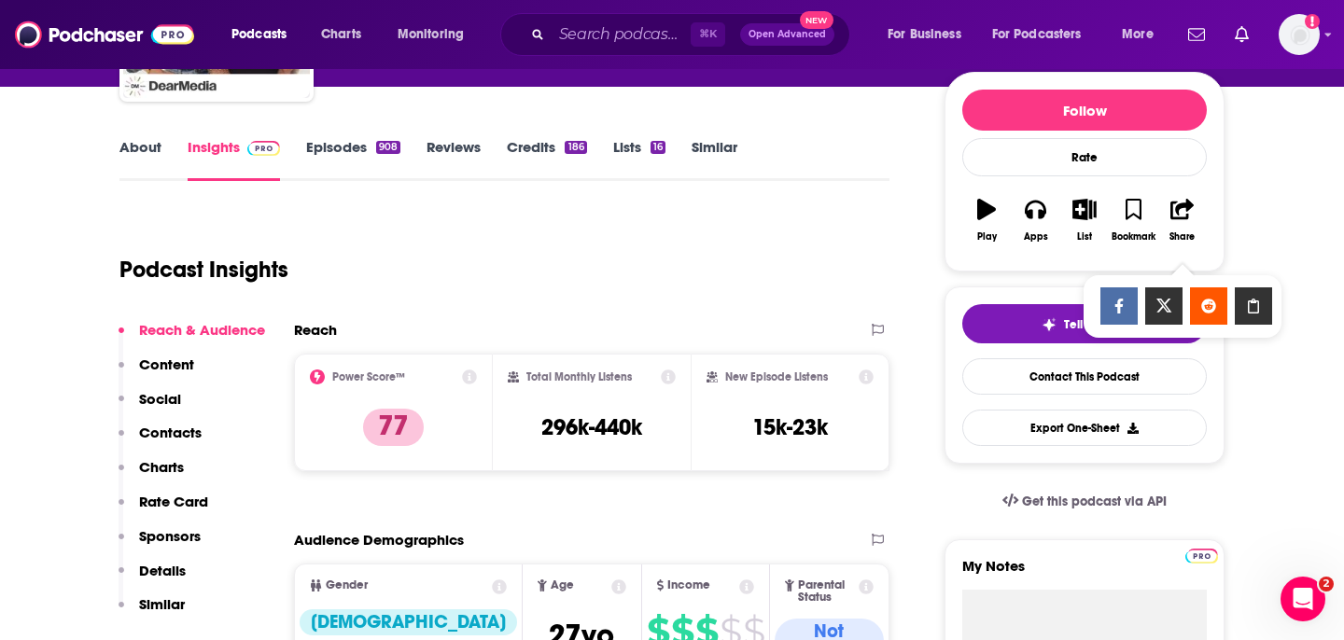
click at [1261, 302] on icon "Show Share dropdown" at bounding box center [1253, 306] width 37 height 15
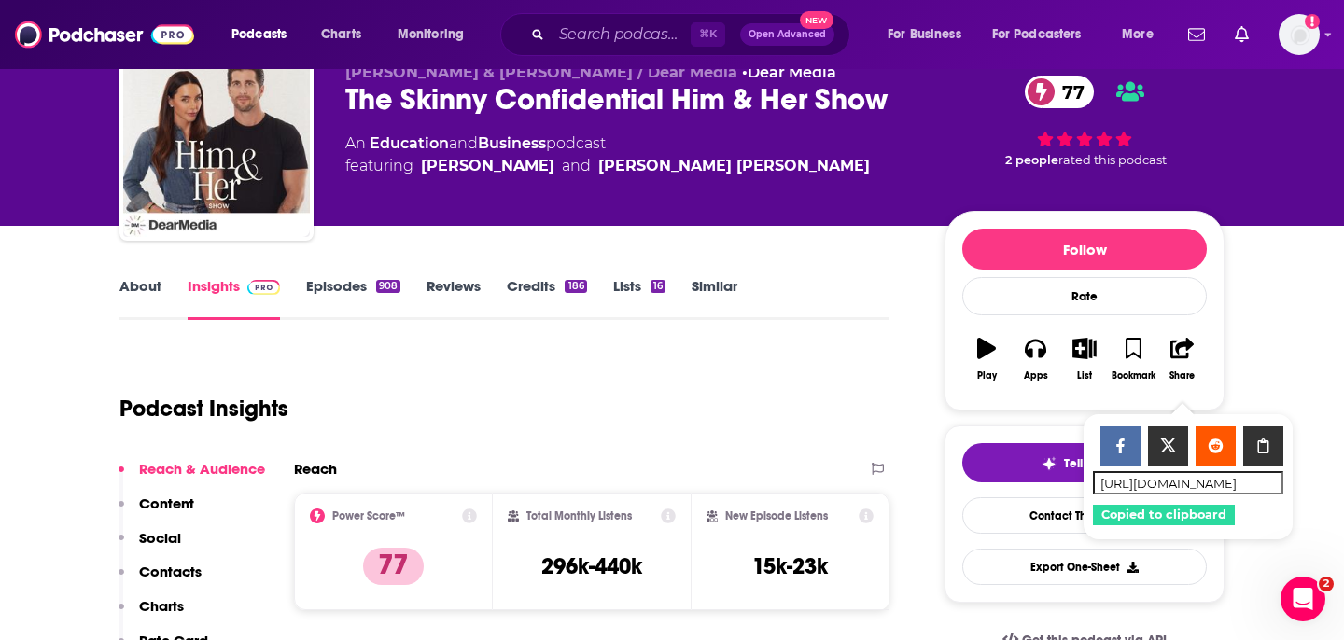
scroll to position [66, 0]
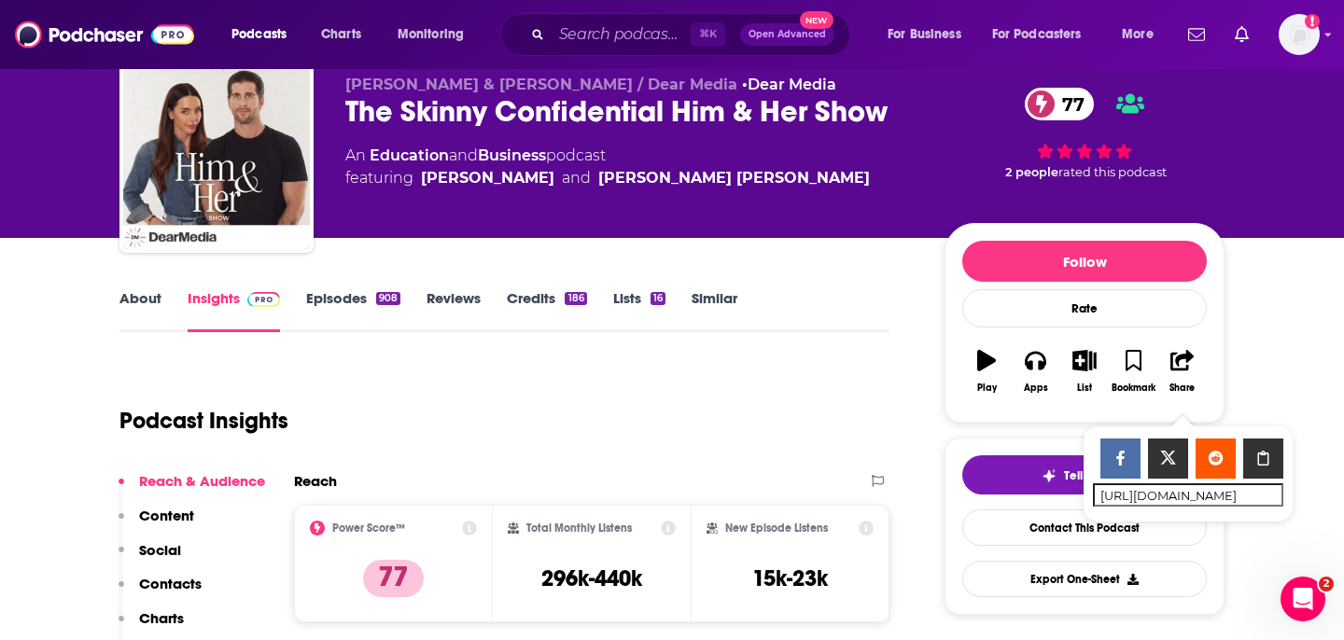
click at [129, 316] on link "About" at bounding box center [140, 310] width 42 height 43
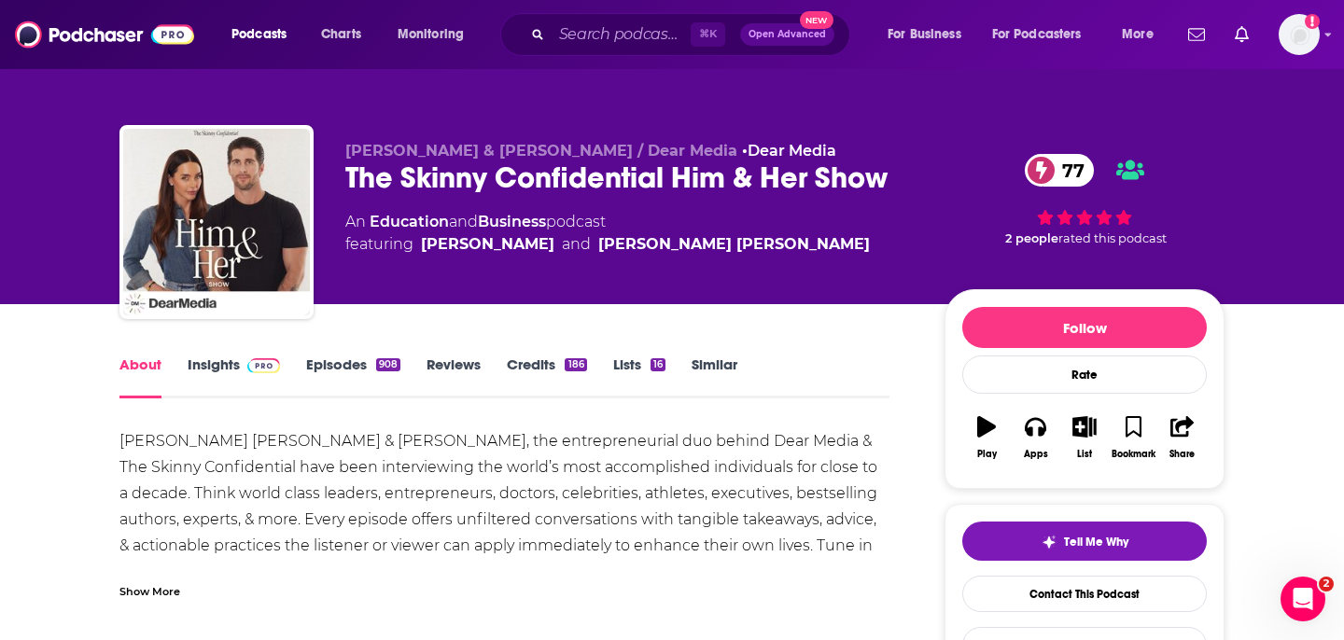
scroll to position [161, 0]
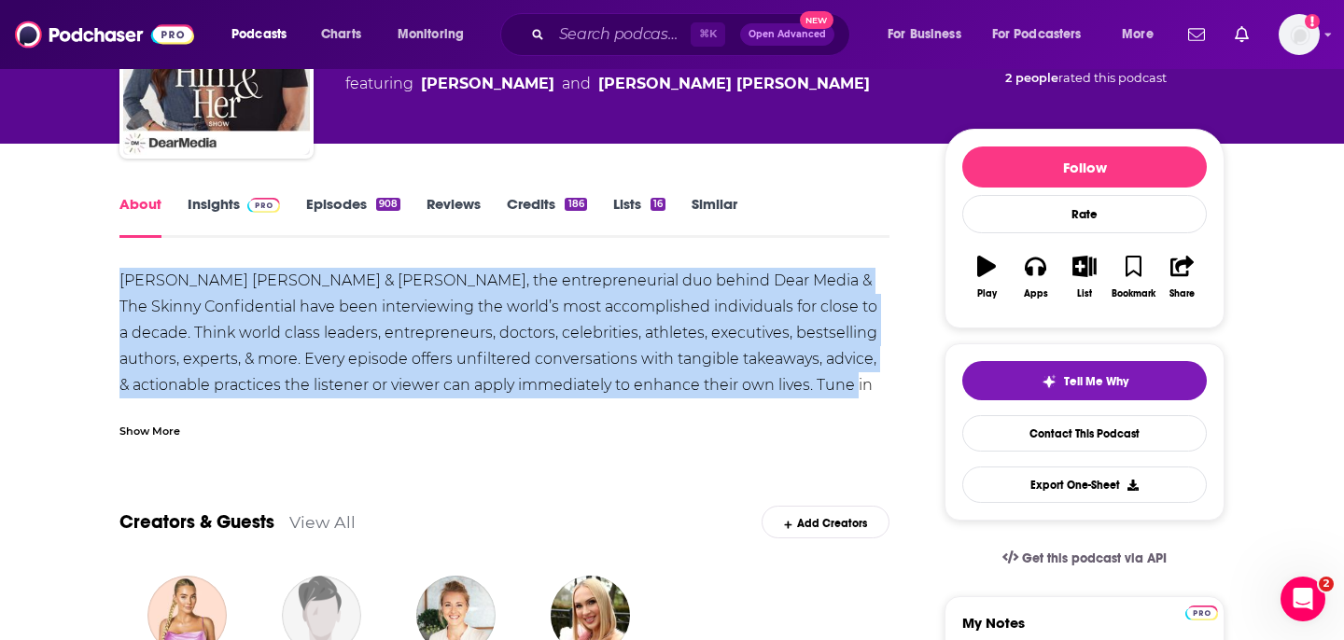
drag, startPoint x: 118, startPoint y: 271, endPoint x: 861, endPoint y: 378, distance: 750.8
copy div "Lauryn Evarts Bosstick & Michael Bosstick, the entrepreneurial duo behind Dear …"
click at [444, 322] on div "Lauryn Evarts Bosstick & Michael Bosstick, the entrepreneurial duo behind Dear …" at bounding box center [504, 359] width 770 height 183
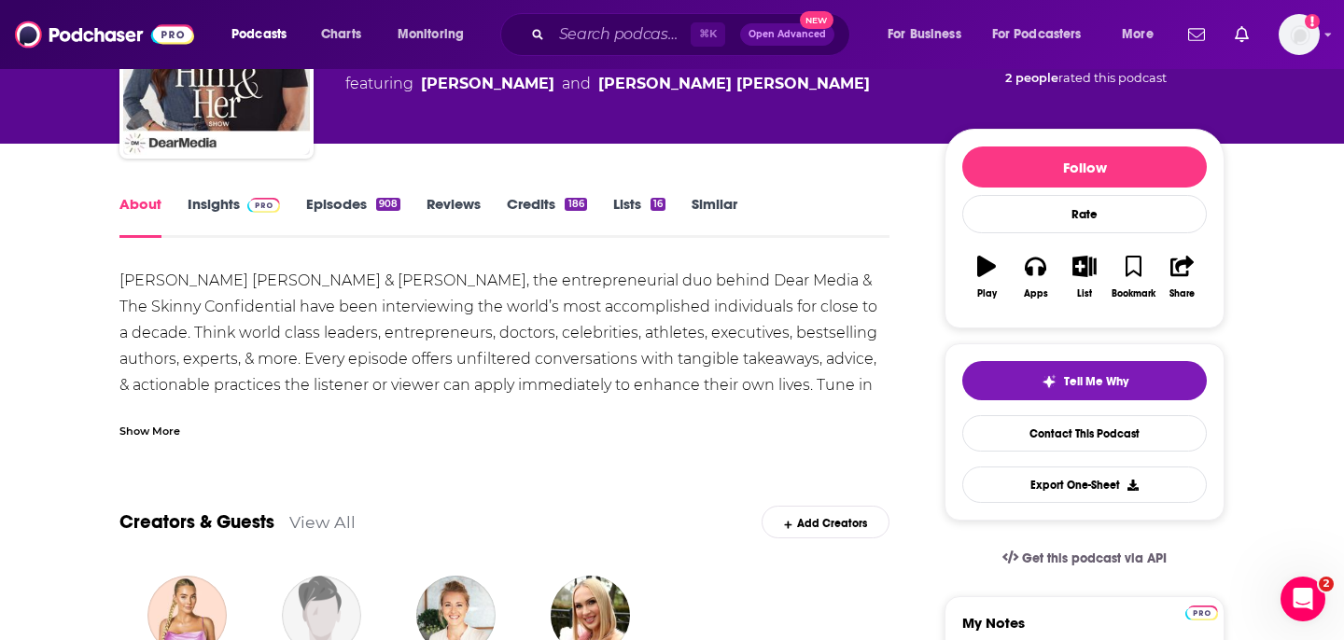
click at [243, 218] on link "Insights" at bounding box center [234, 216] width 92 height 43
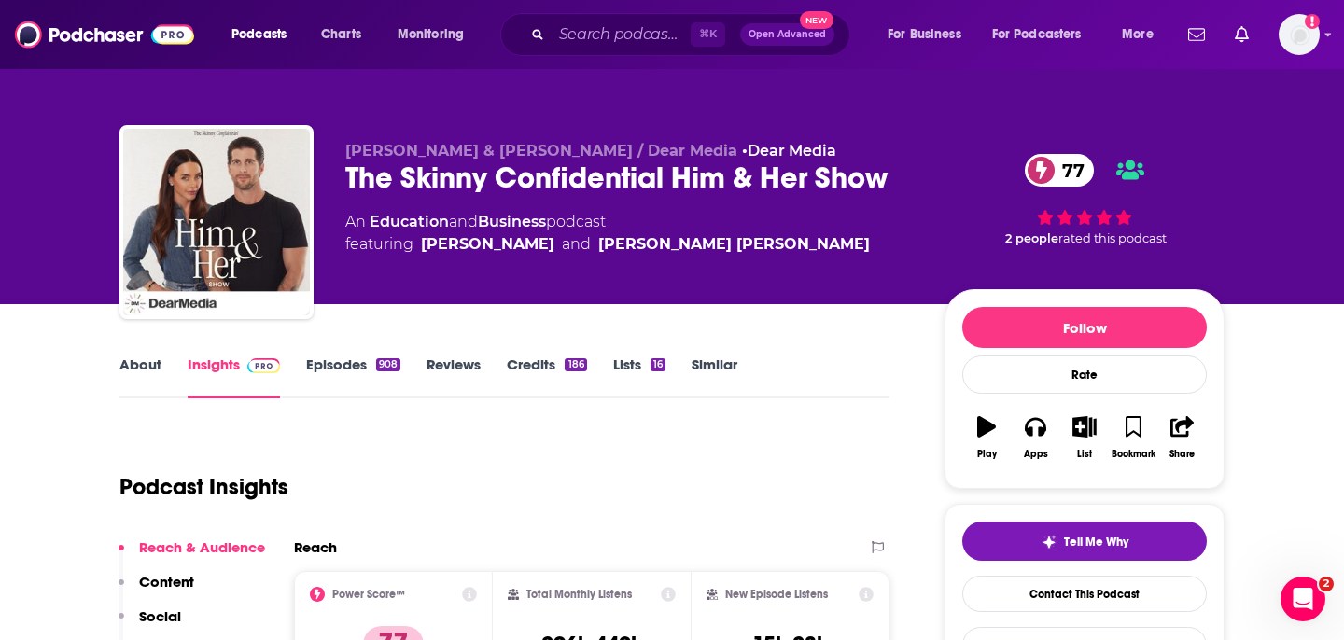
click at [337, 381] on link "Episodes 908" at bounding box center [353, 377] width 94 height 43
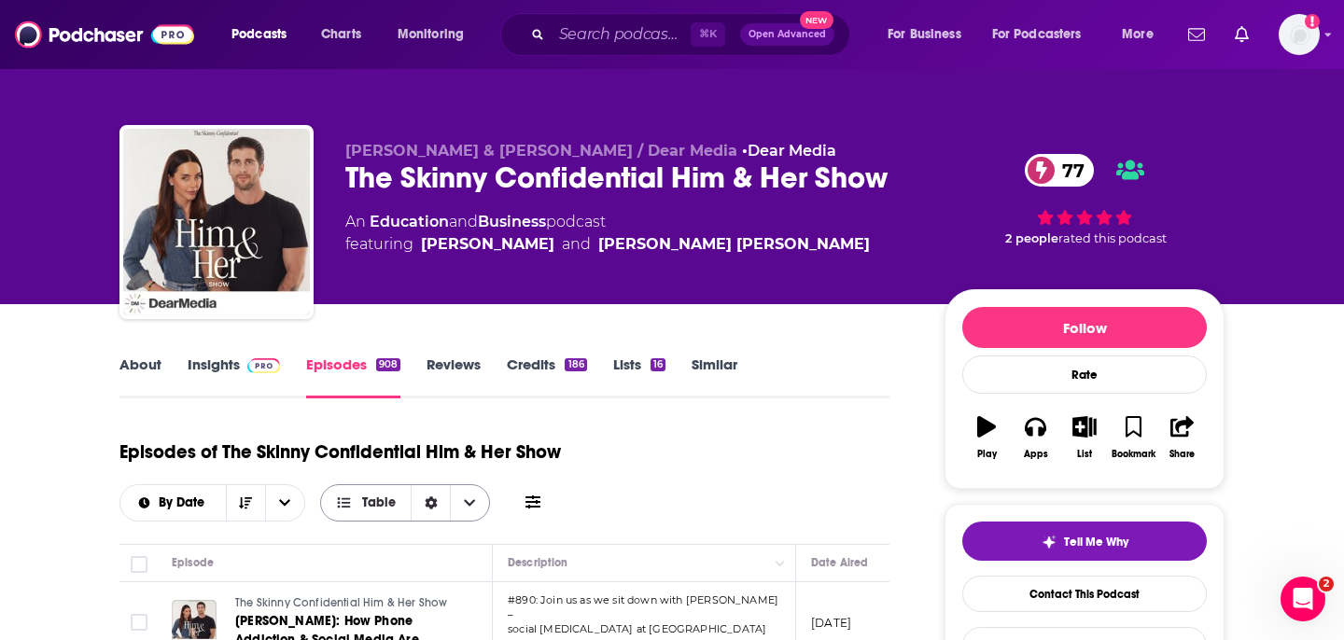
scroll to position [279, 0]
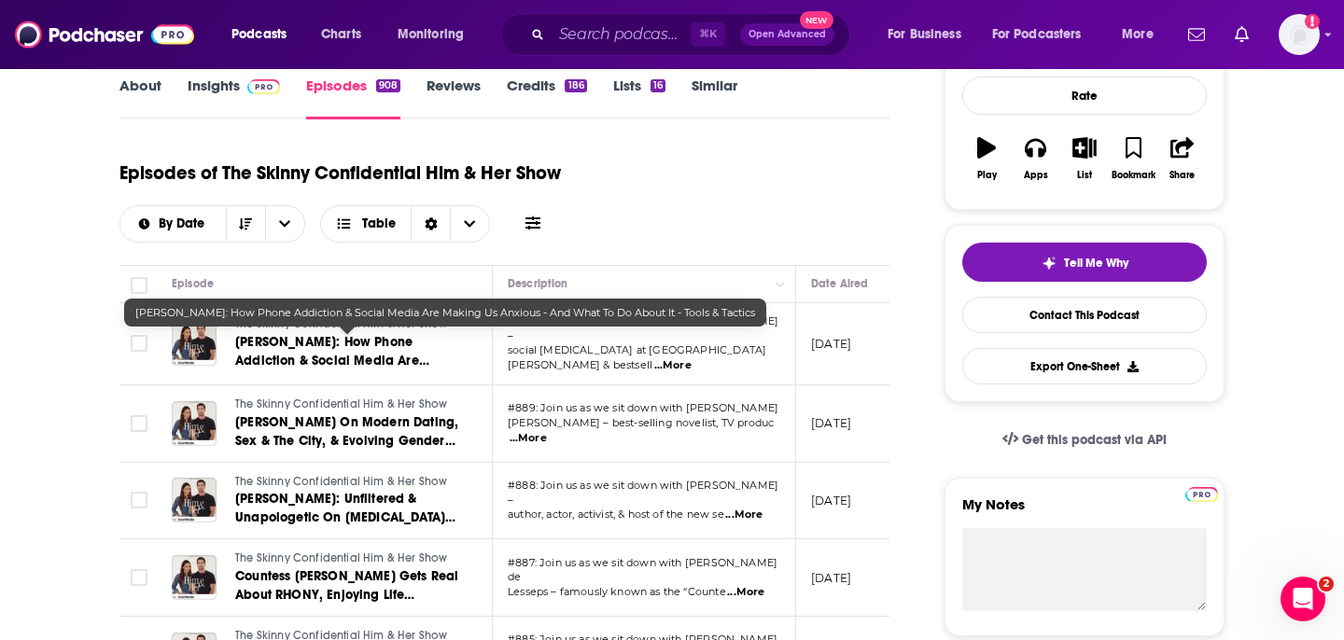
click at [326, 338] on span "Jonathan Haidt: How Phone Addiction & Social Media Are Making Us Anxious - And …" at bounding box center [337, 370] width 205 height 72
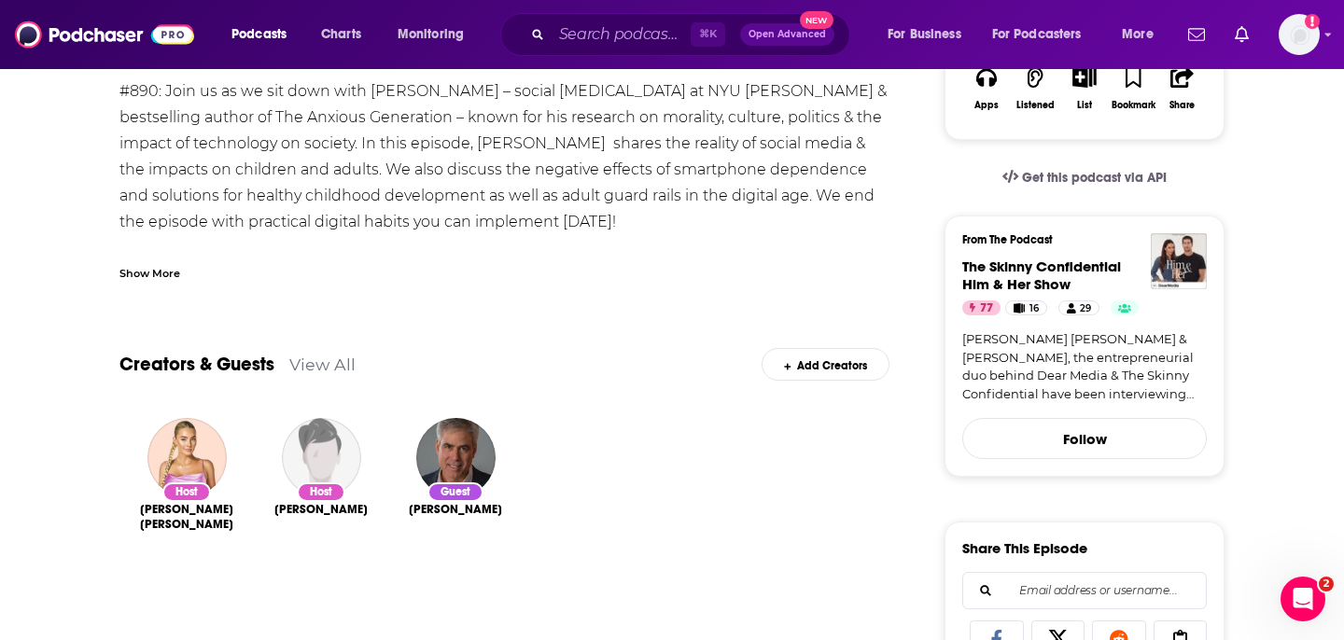
scroll to position [374, 0]
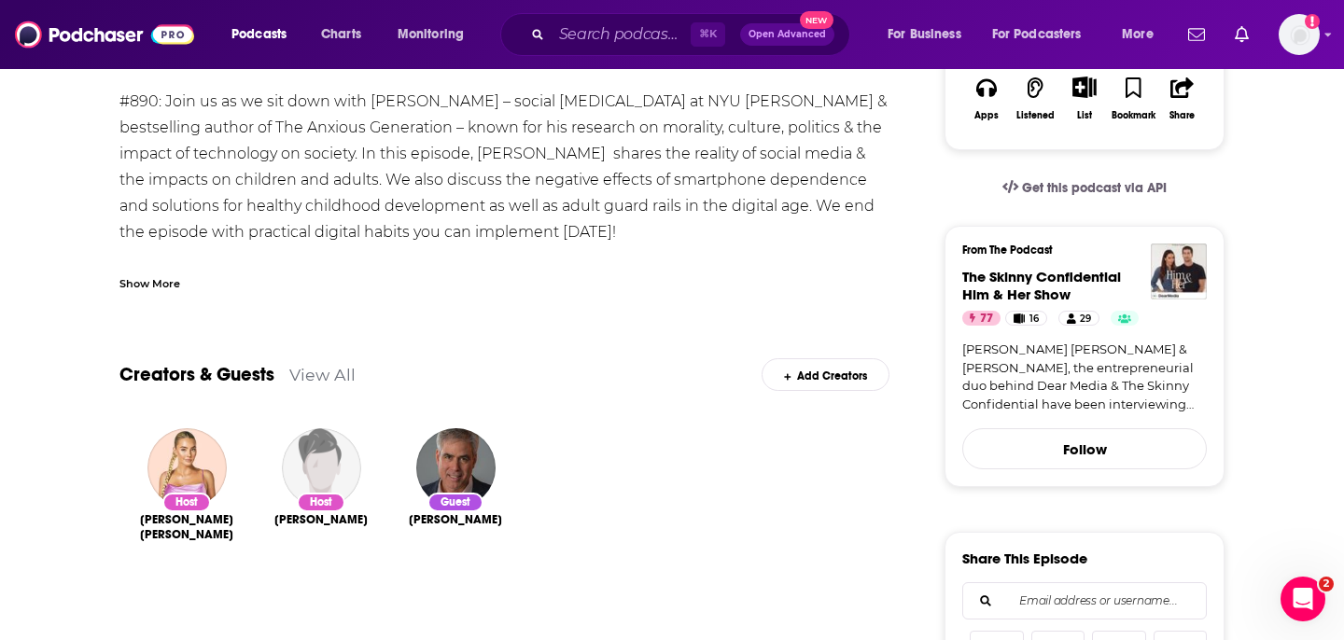
drag, startPoint x: 407, startPoint y: 521, endPoint x: 531, endPoint y: 530, distance: 124.5
click at [531, 530] on div "Host Lauryn Evarts Bosstick Host Michael Bosstick Guest Jonathan Haidt" at bounding box center [504, 513] width 770 height 198
copy span "Jonathan Haidt"
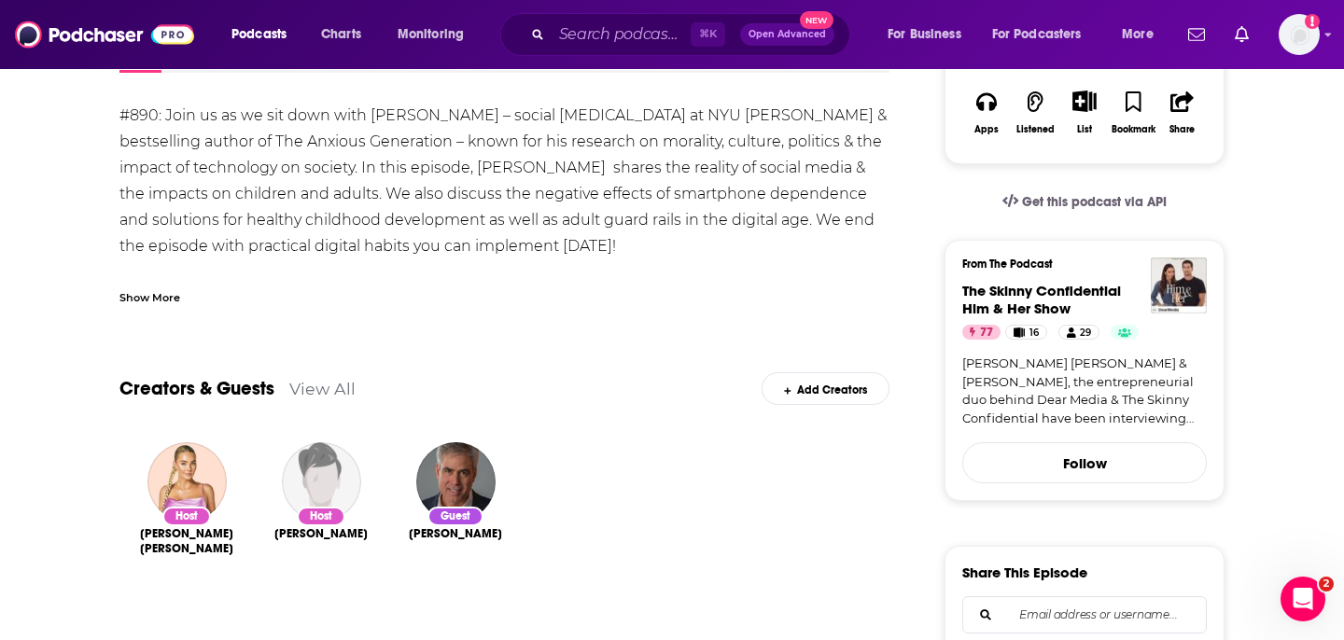
scroll to position [372, 0]
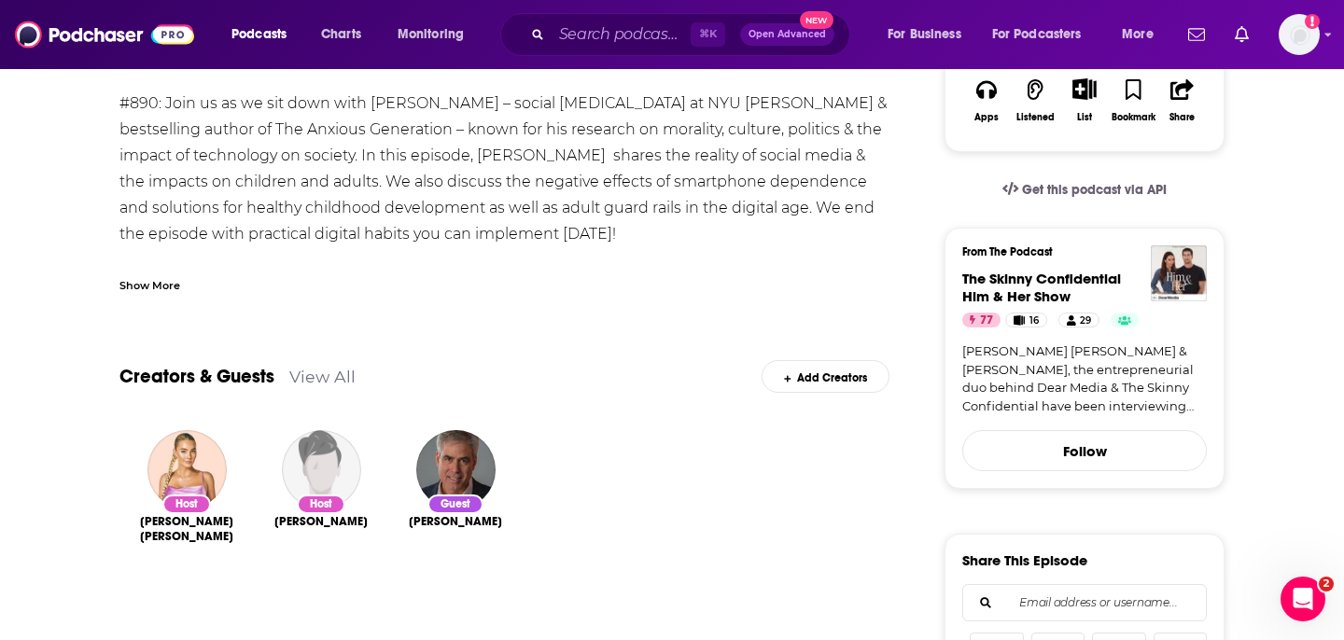
click at [456, 385] on div "Creators & Guests View All Add Creators" at bounding box center [504, 366] width 770 height 100
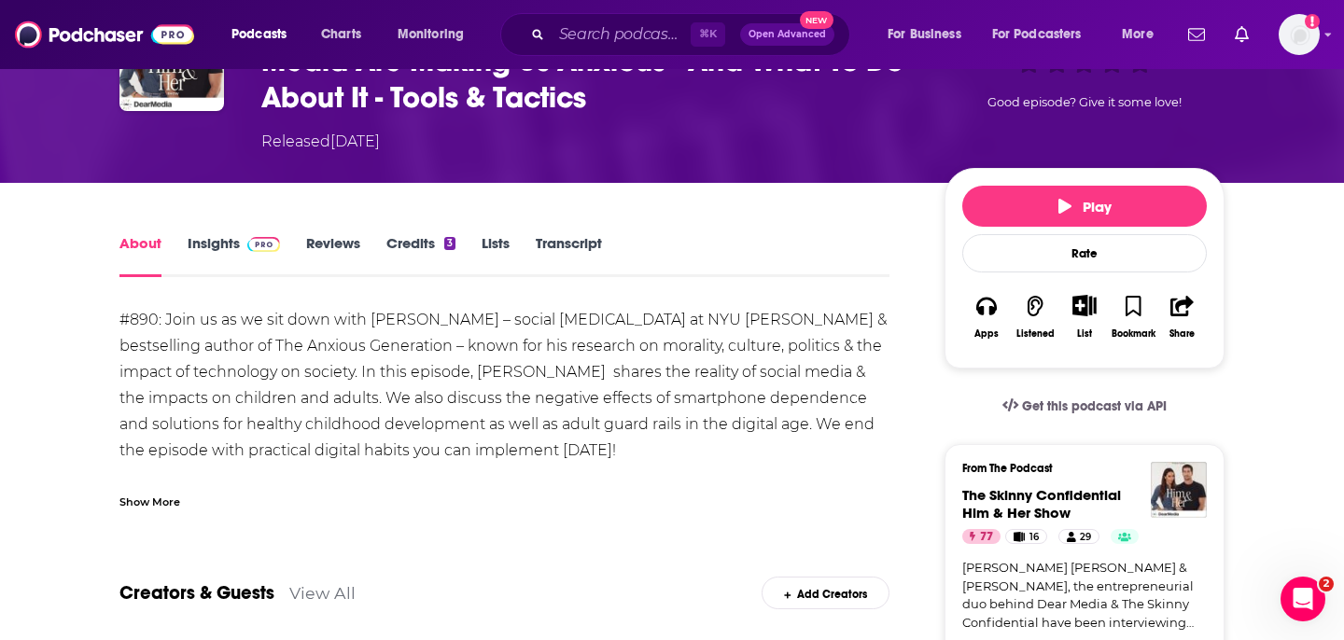
scroll to position [155, 0]
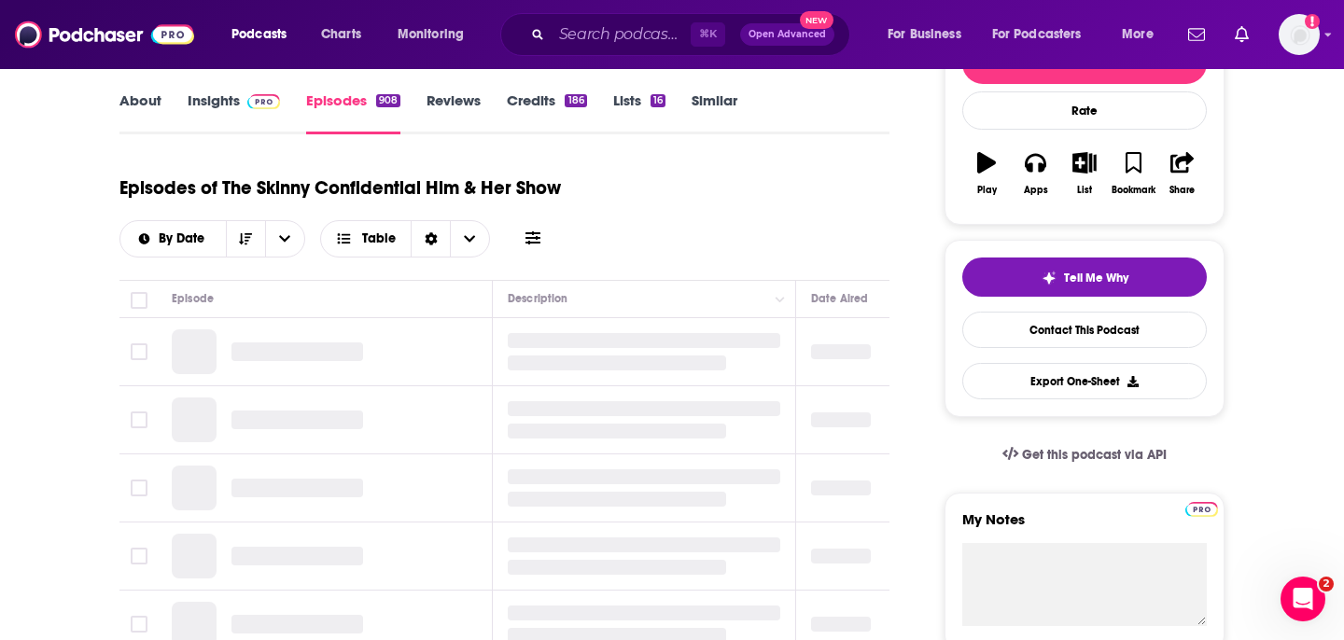
scroll to position [307, 0]
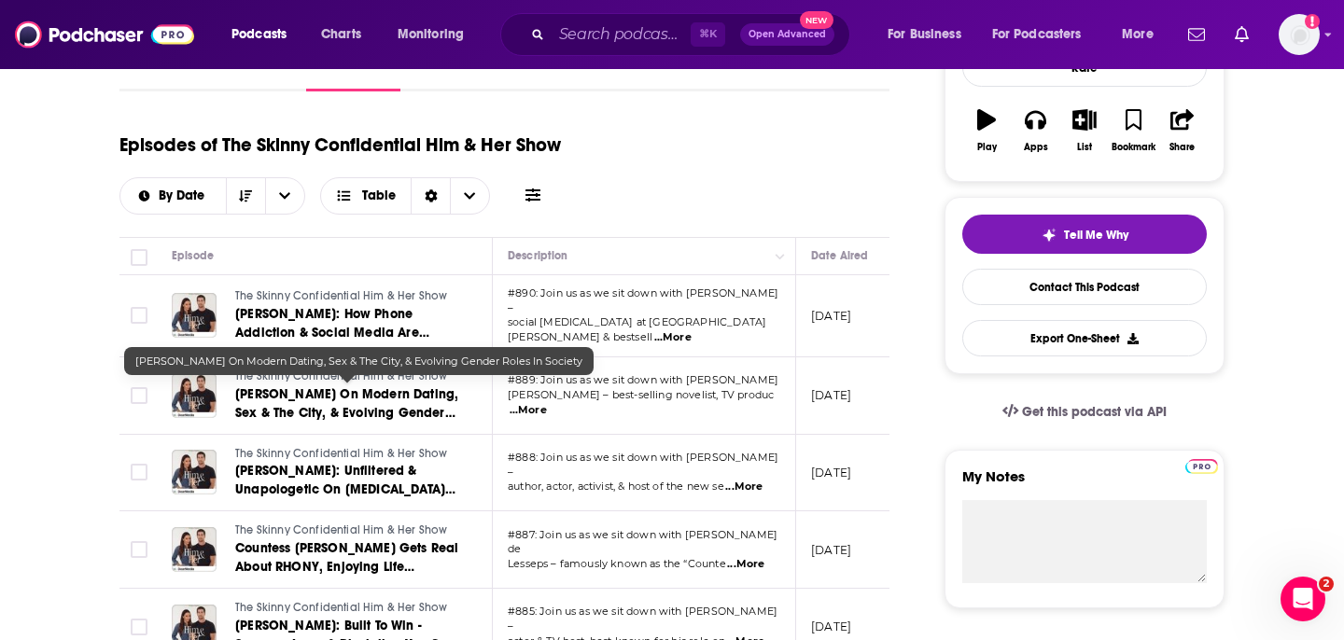
click at [278, 395] on span "Candace Bushnell On Modern Dating, Sex & The City, & Evolving Gender Roles In S…" at bounding box center [346, 412] width 223 height 53
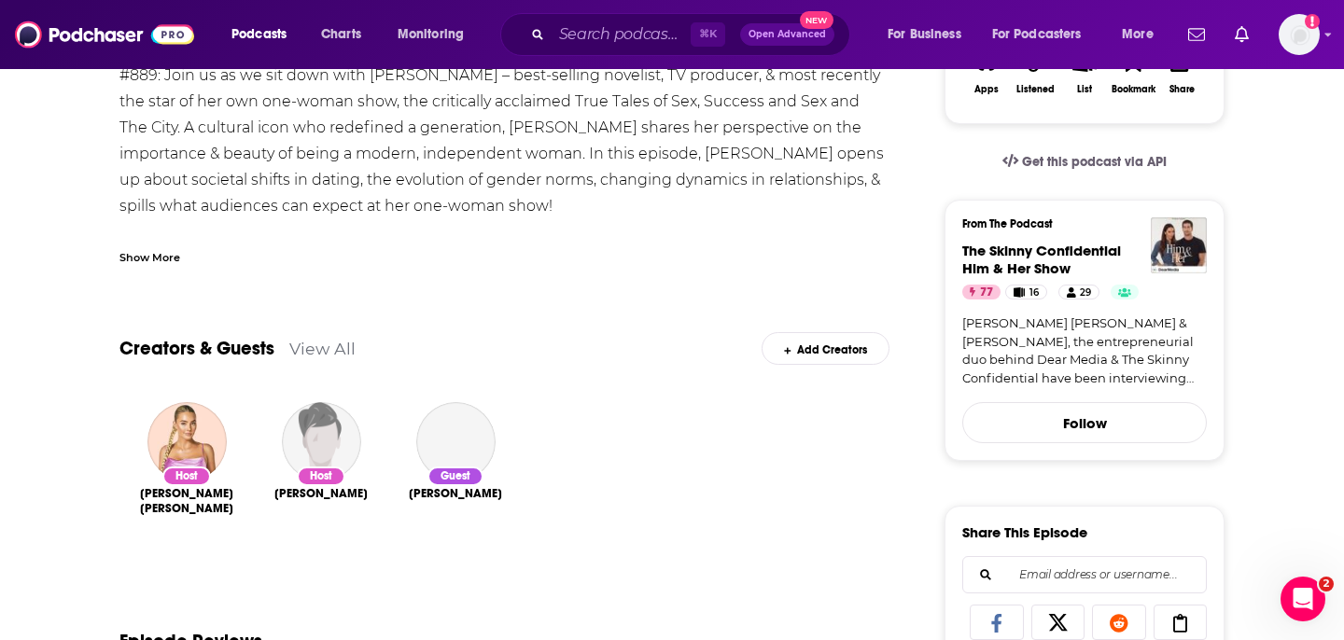
scroll to position [374, 0]
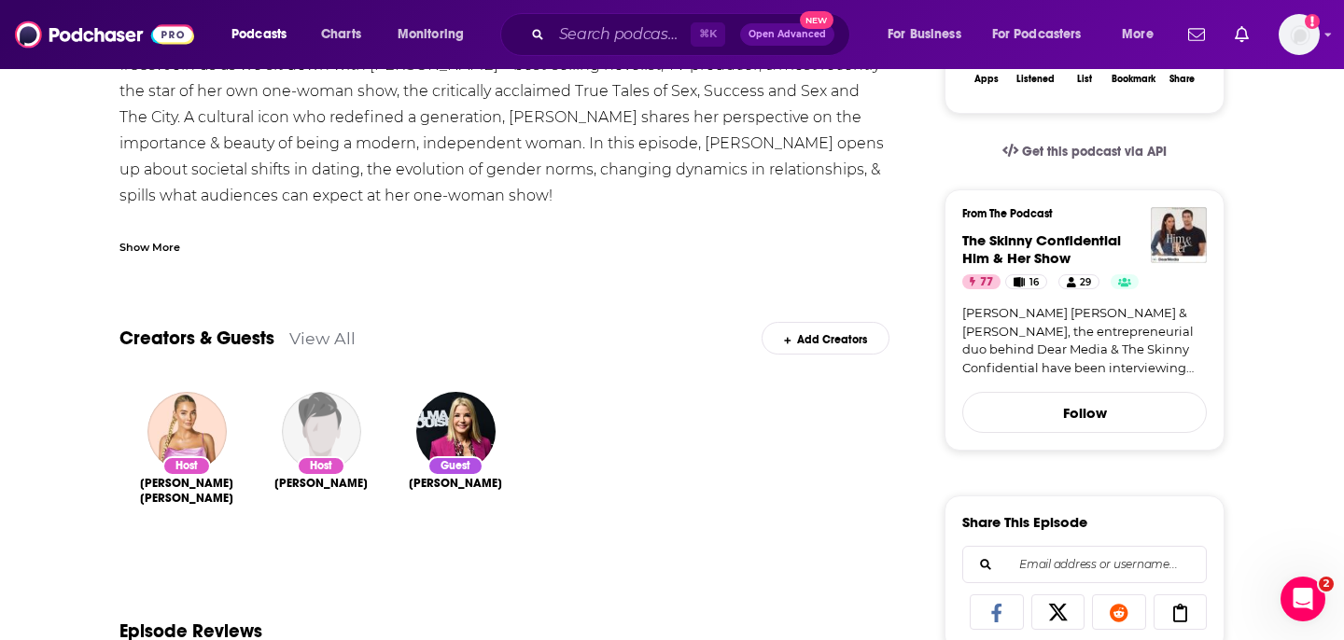
drag, startPoint x: 400, startPoint y: 485, endPoint x: 519, endPoint y: 485, distance: 119.5
click at [519, 485] on div "Guest Candace Bushnell" at bounding box center [455, 476] width 134 height 198
copy span "Candace Bushnell"
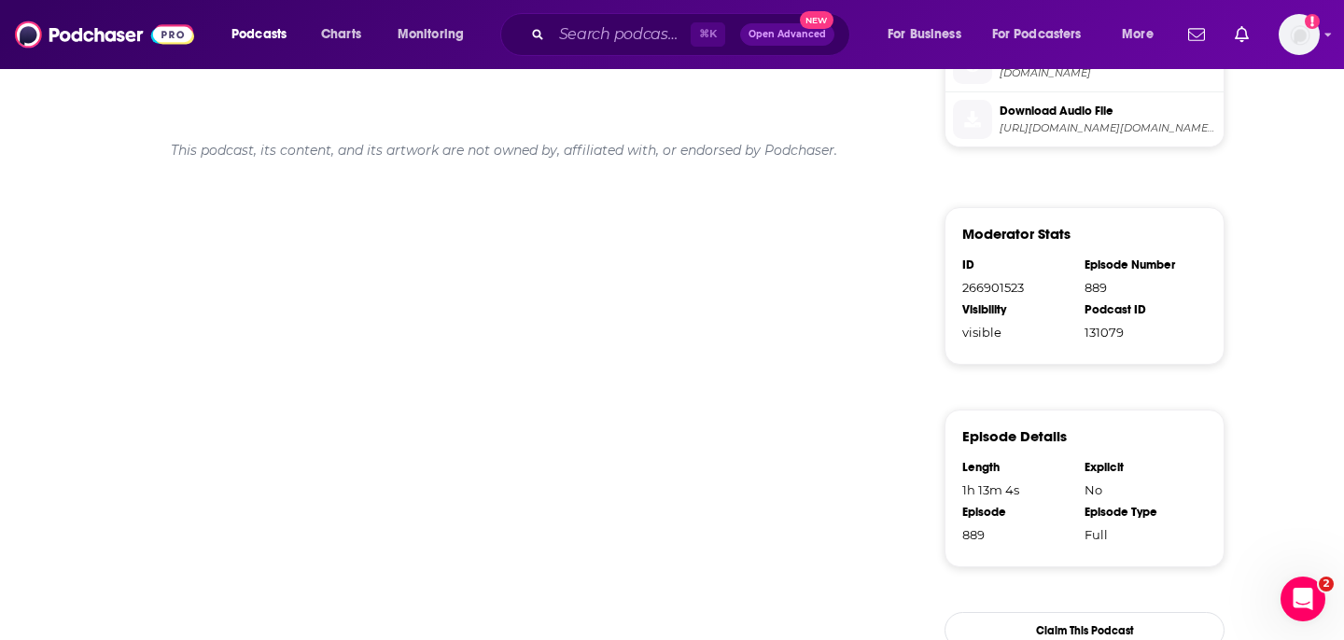
scroll to position [0, 0]
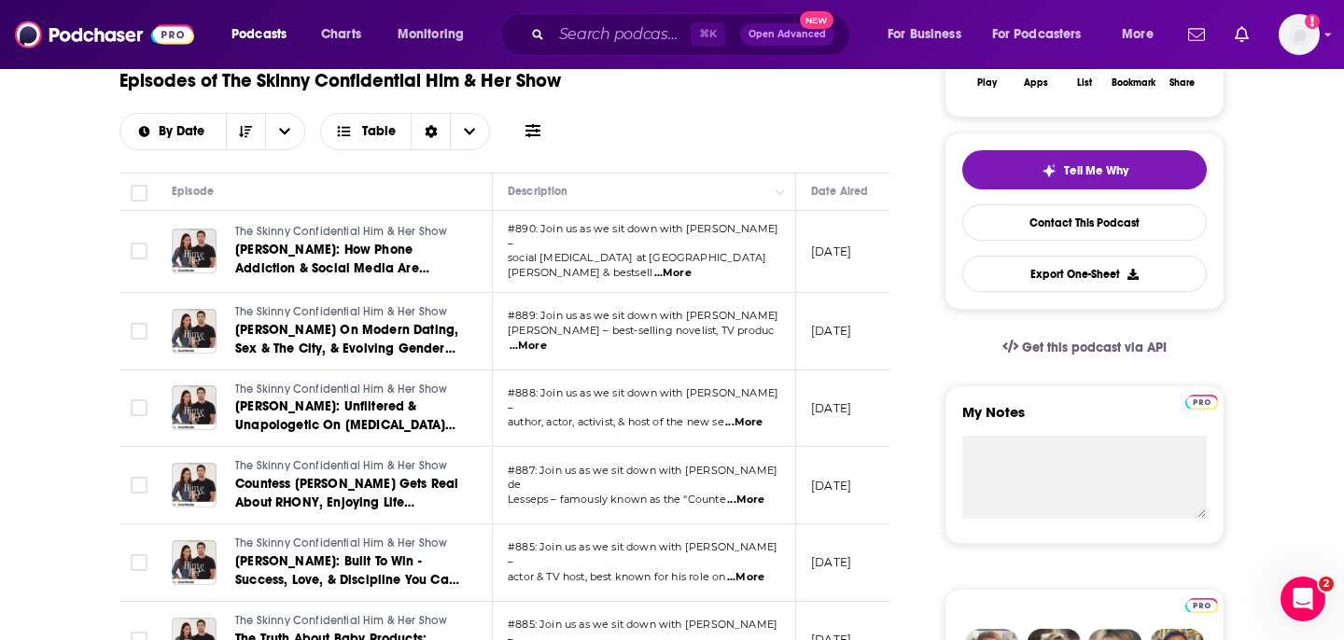
scroll to position [376, 0]
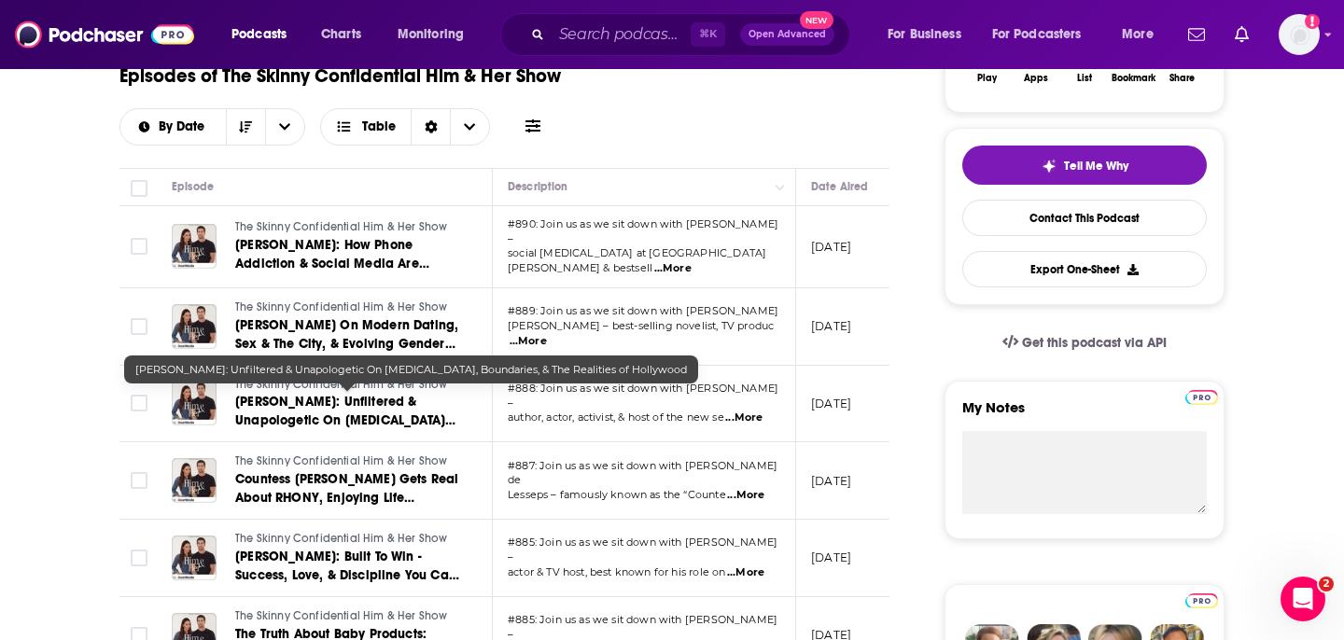
click at [365, 416] on span "Busy Philipps: Unfiltered & Unapologetic On ADHD, Boundaries, & The Realities o…" at bounding box center [345, 430] width 220 height 72
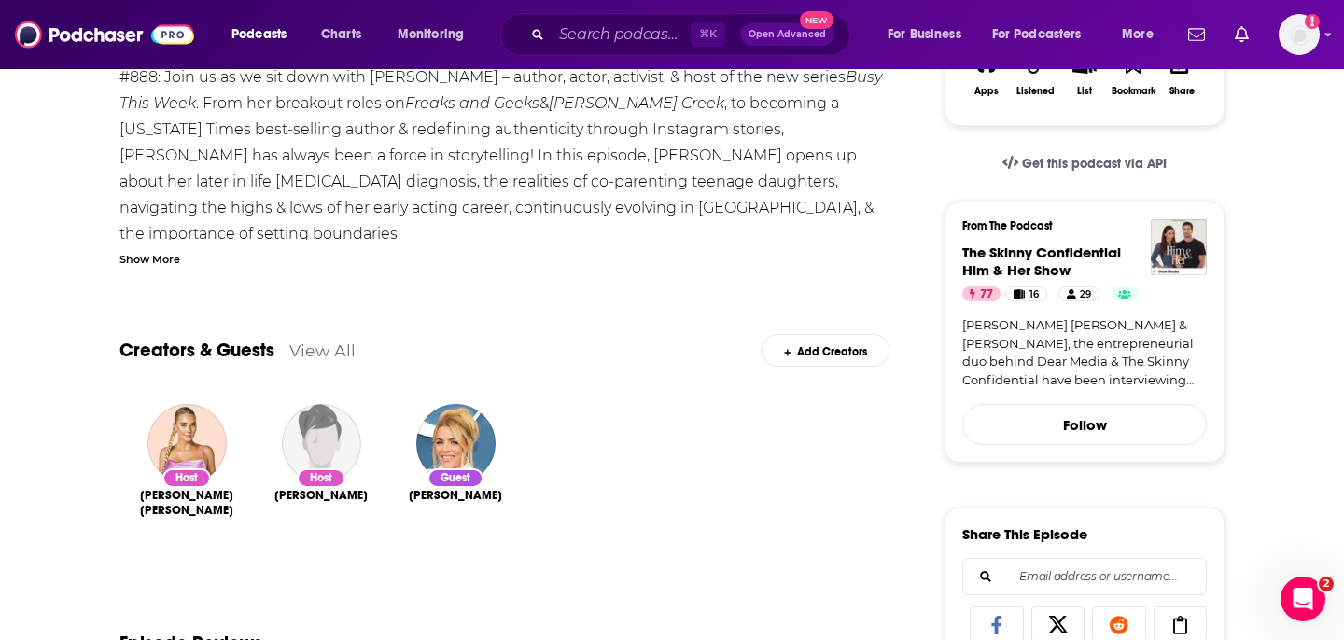
scroll to position [401, 0]
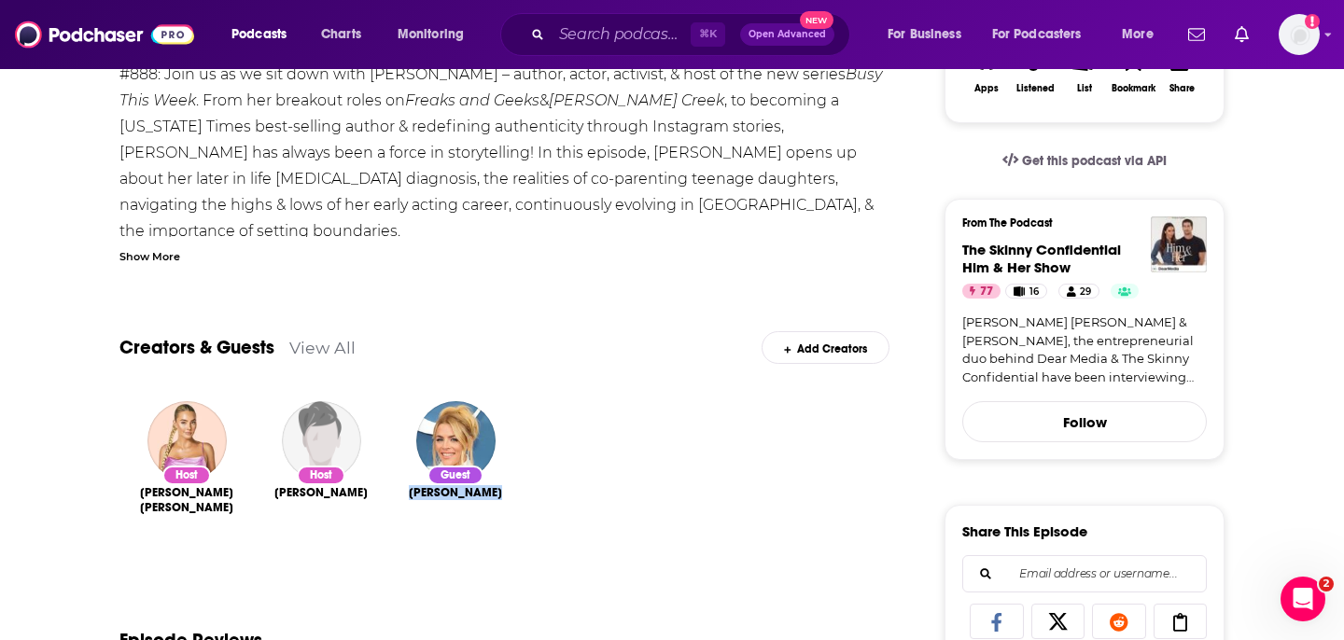
drag, startPoint x: 417, startPoint y: 459, endPoint x: 525, endPoint y: 458, distance: 107.4
click at [525, 458] on div "Host Lauryn Evarts Bosstick Host Michael Bosstick Guest Busy Philipps" at bounding box center [504, 485] width 770 height 198
copy span "Busy Philipps"
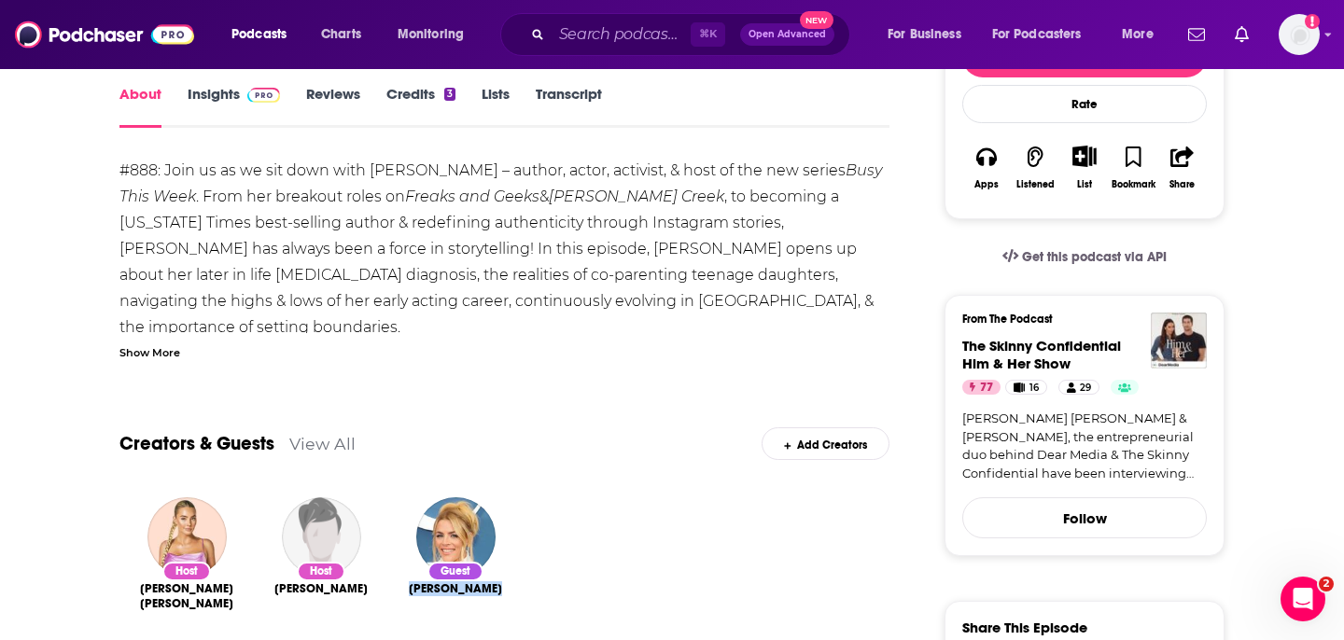
scroll to position [0, 0]
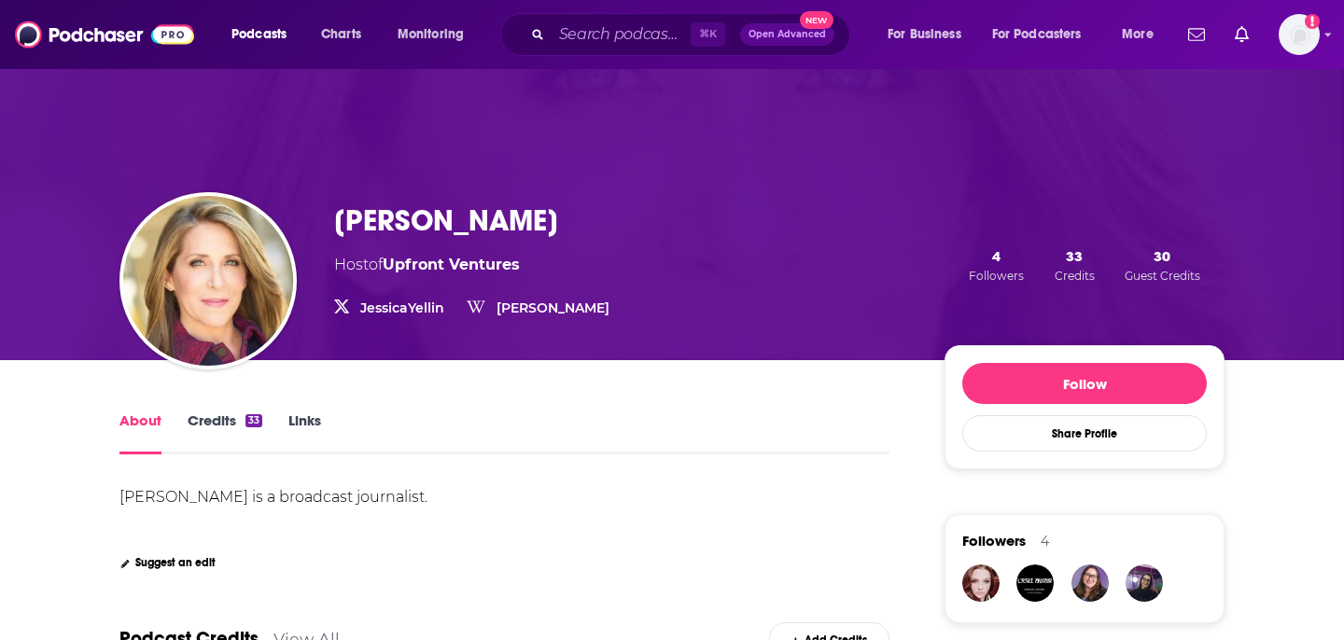
drag, startPoint x: 332, startPoint y: 218, endPoint x: 538, endPoint y: 228, distance: 205.6
click at [539, 228] on div "Jessica Yellin Host of Upfront Ventures JessicaYellin JessicaYellin Jessica Yel…" at bounding box center [671, 265] width 1105 height 190
copy h1 "Jessica Yellin"
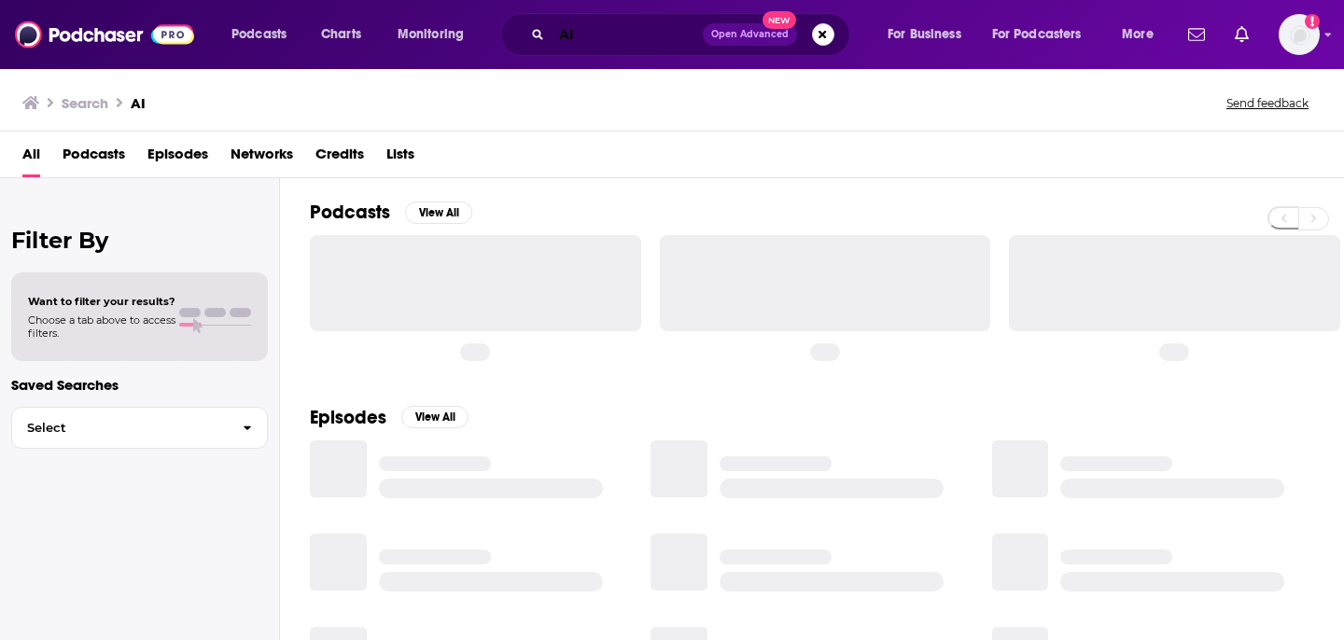
click at [600, 31] on input "AI" at bounding box center [627, 35] width 151 height 30
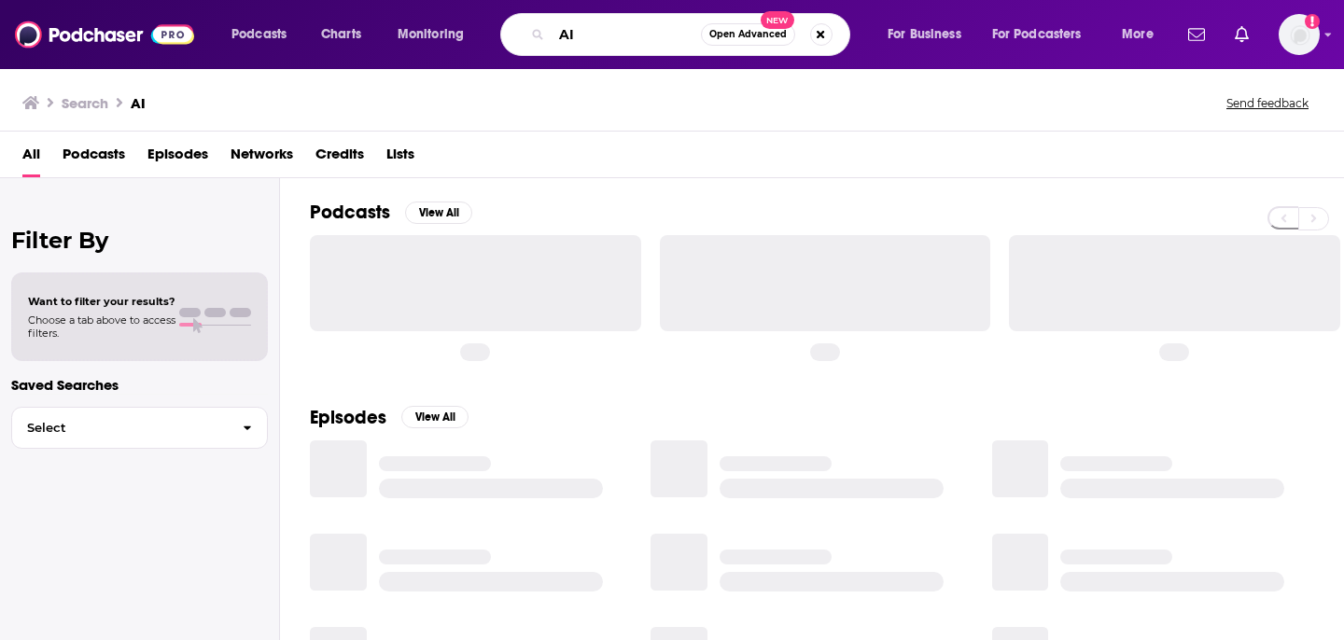
type input "A"
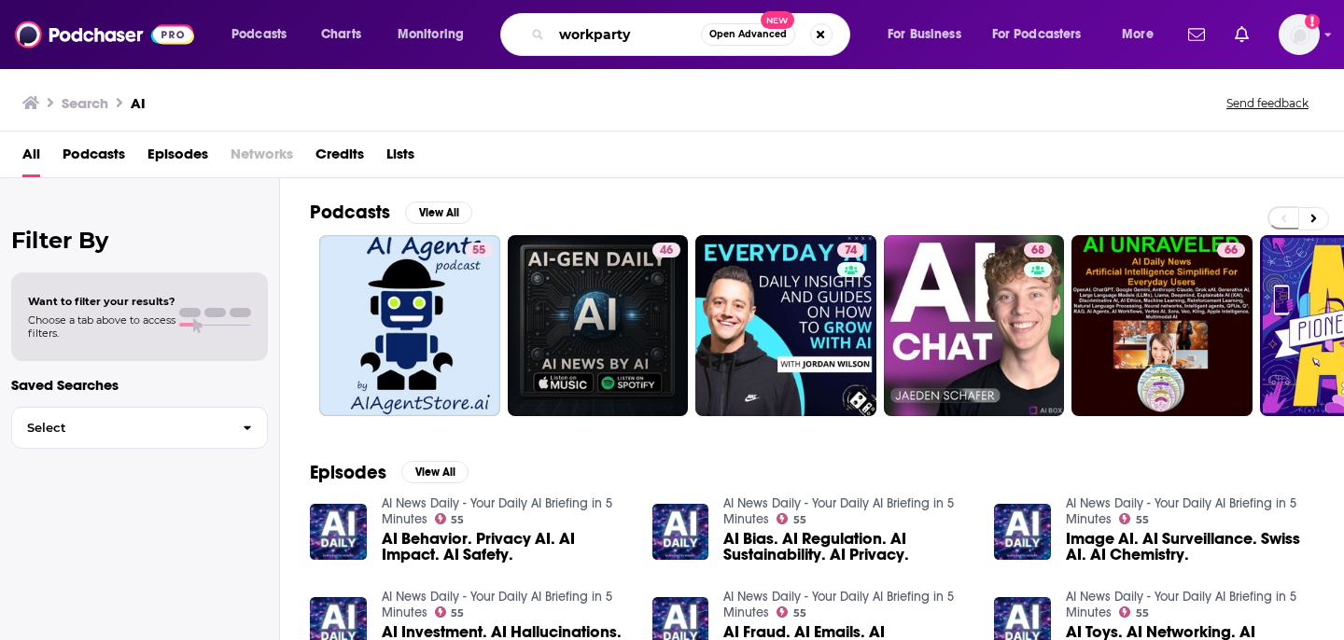
type input "workparty"
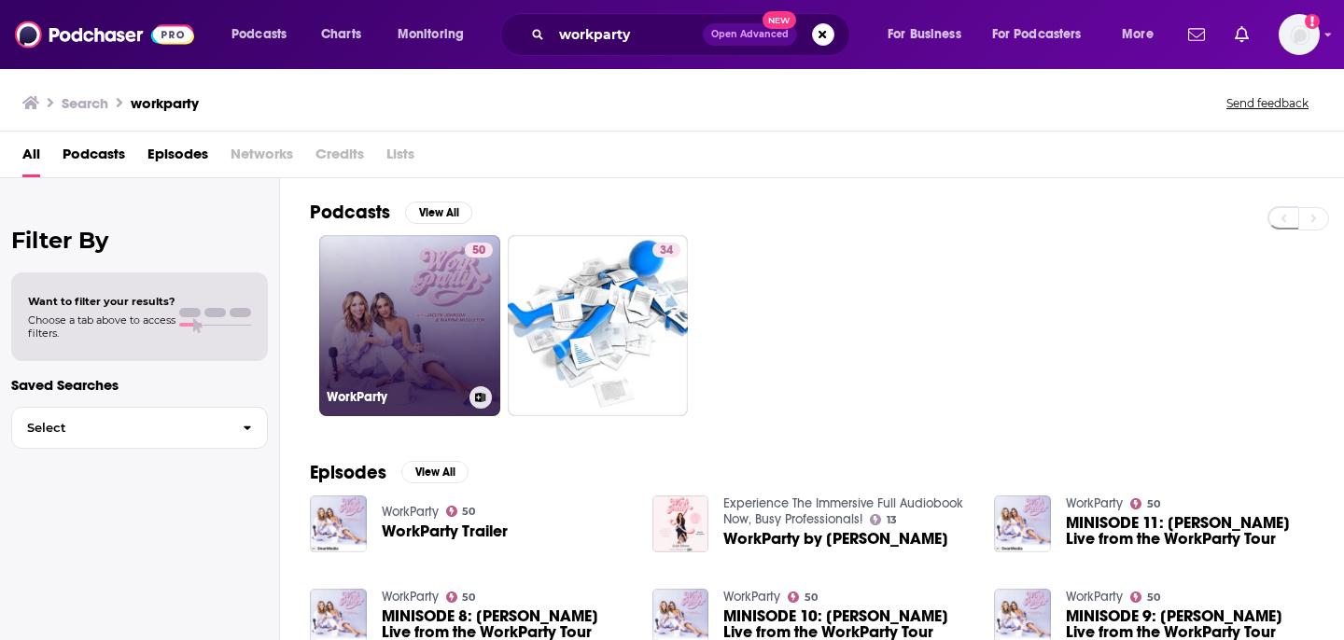
click at [458, 366] on link "50 WorkParty" at bounding box center [409, 325] width 181 height 181
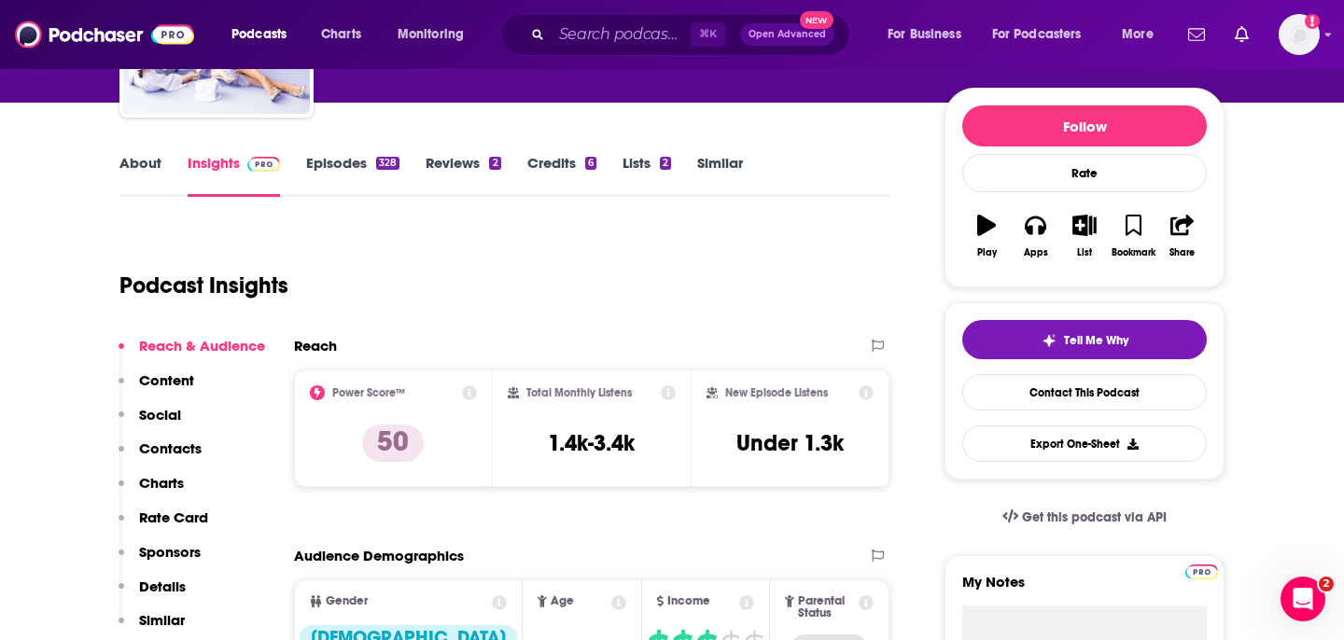
click at [373, 182] on link "Episodes 328" at bounding box center [352, 175] width 93 height 43
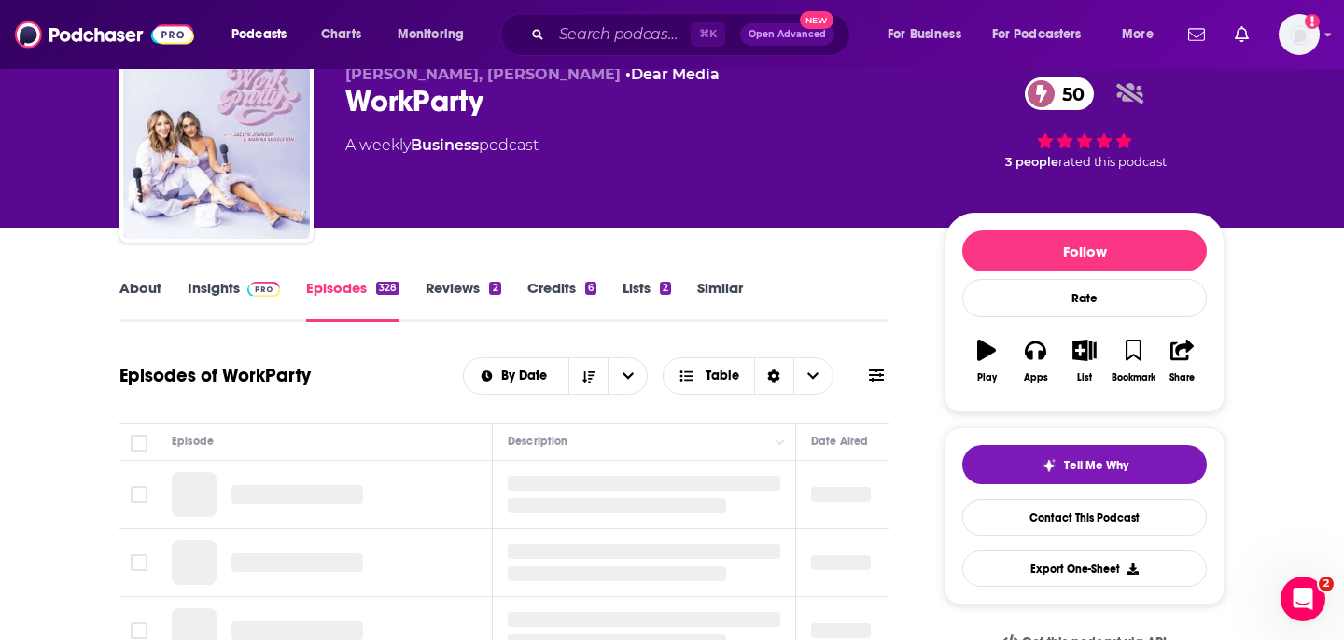
scroll to position [265, 0]
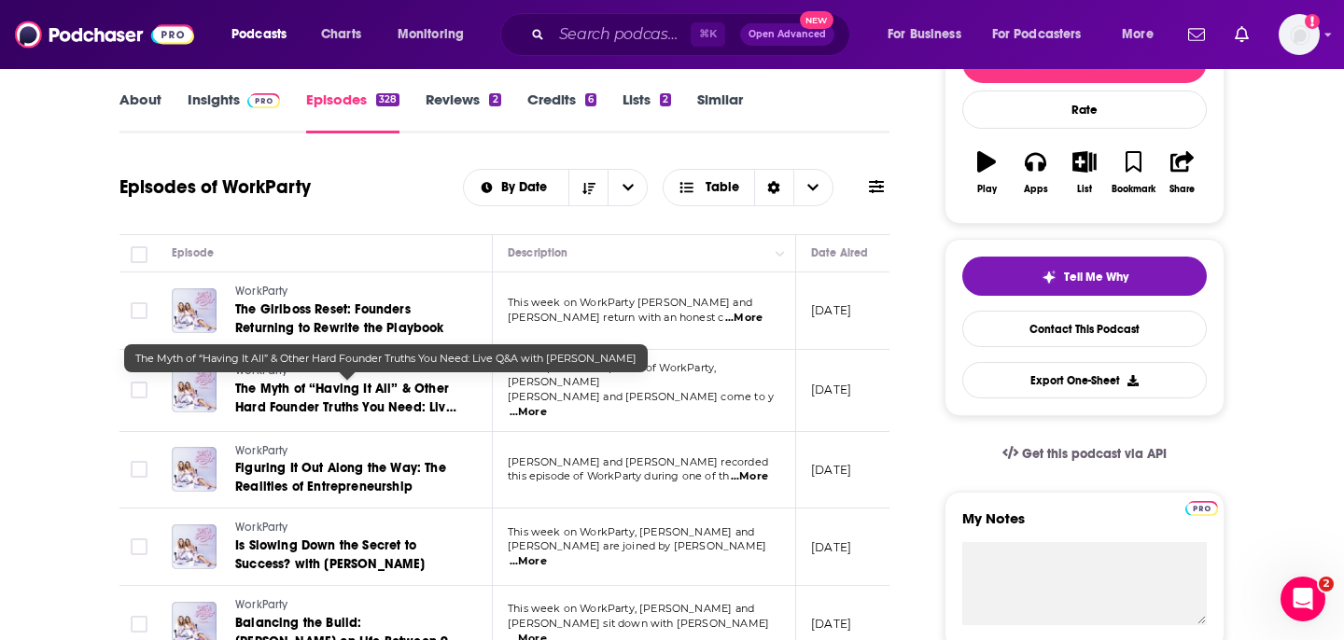
click at [332, 386] on span "The Myth of “Having It All” & Other Hard Founder Truths You Need: Live Q&A with…" at bounding box center [345, 407] width 221 height 53
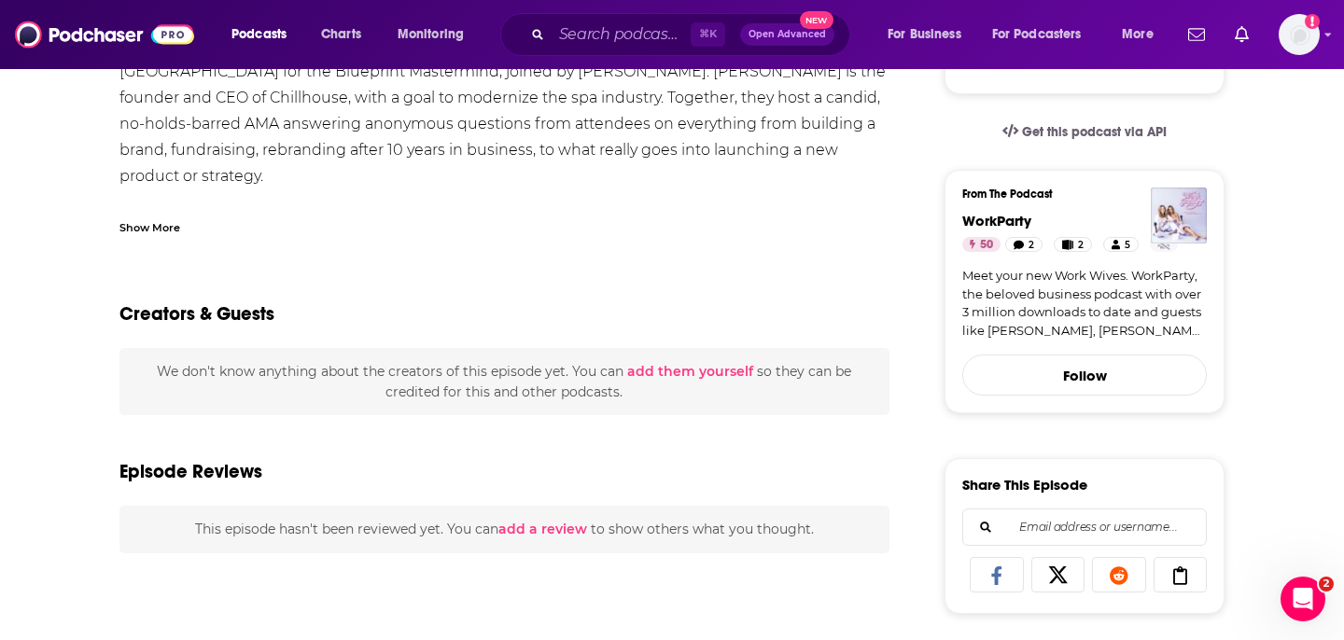
scroll to position [426, 0]
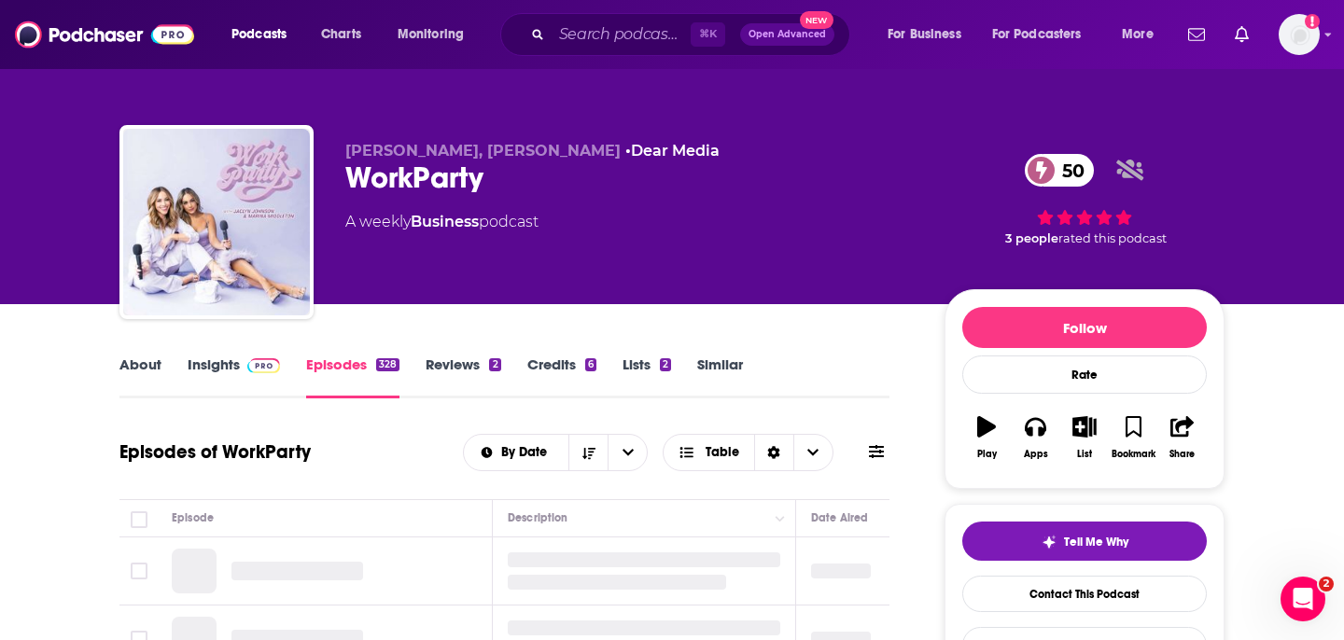
scroll to position [151, 0]
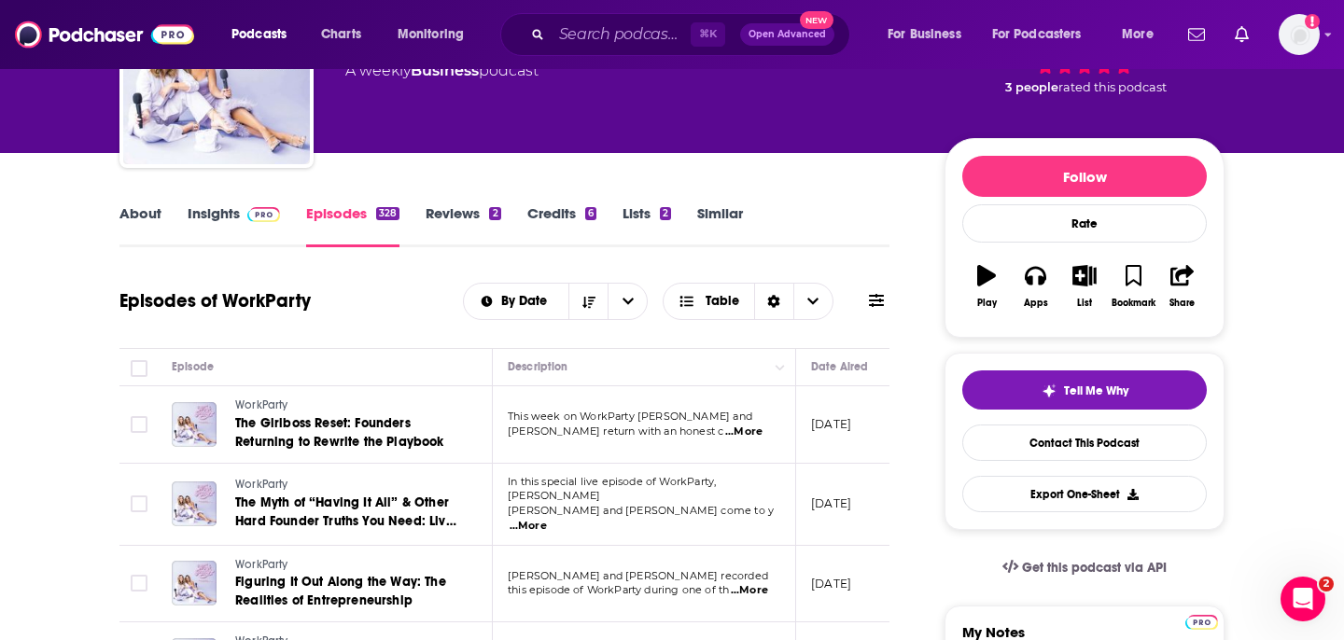
click at [147, 239] on link "About" at bounding box center [140, 225] width 42 height 43
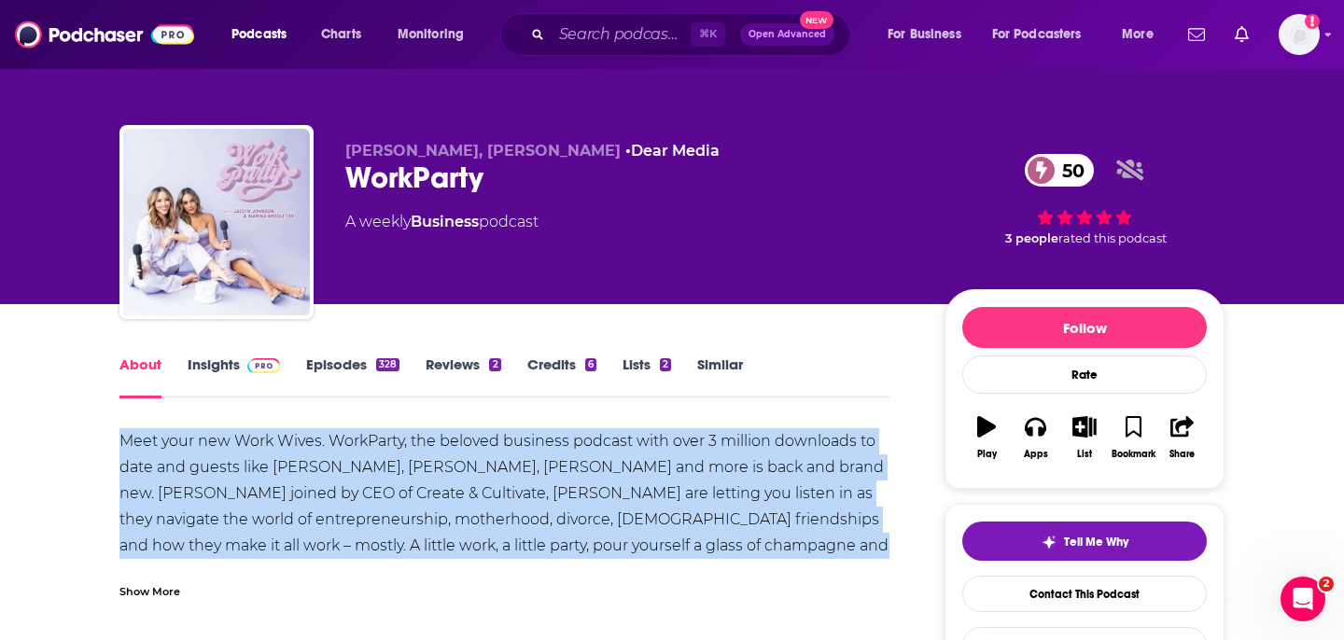
drag, startPoint x: 137, startPoint y: 432, endPoint x: 892, endPoint y: 555, distance: 764.3
copy div "Meet your new Work Wives. WorkParty, the beloved business podcast with over 3 m…"
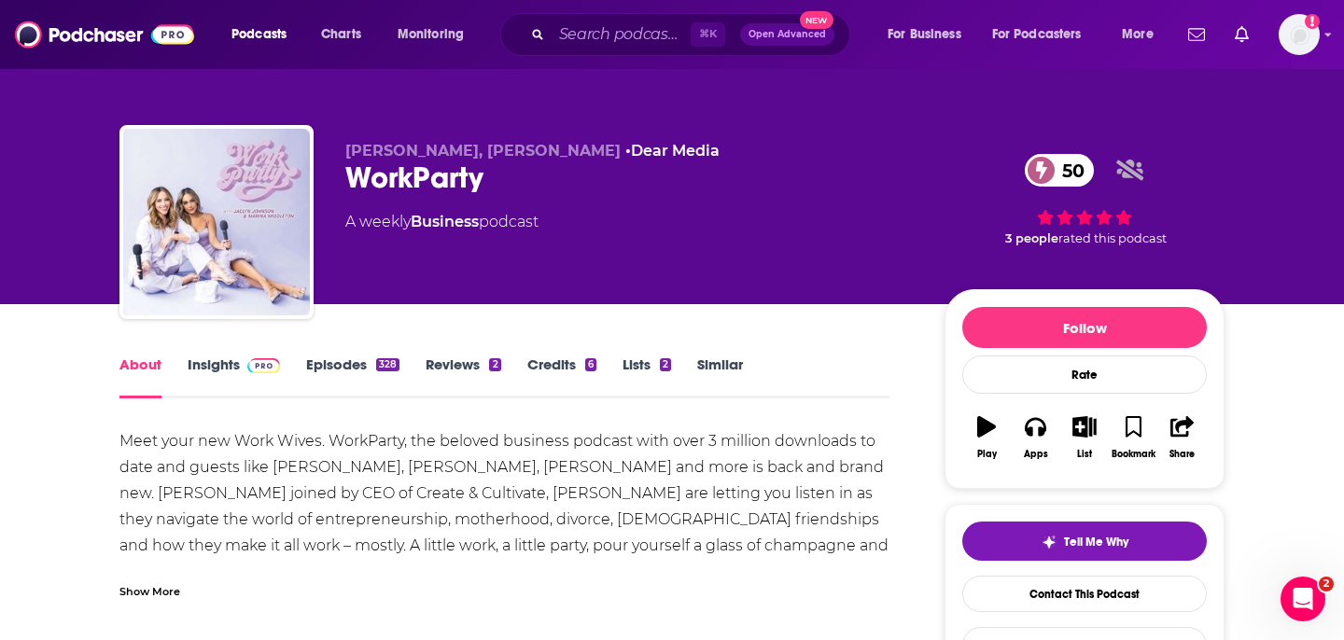
click at [574, 65] on div "Podcasts Charts Monitoring ⌘ K Open Advanced New For Business For Podcasters Mo…" at bounding box center [672, 34] width 1344 height 69
click at [581, 43] on input "Search podcasts, credits, & more..." at bounding box center [621, 35] width 139 height 30
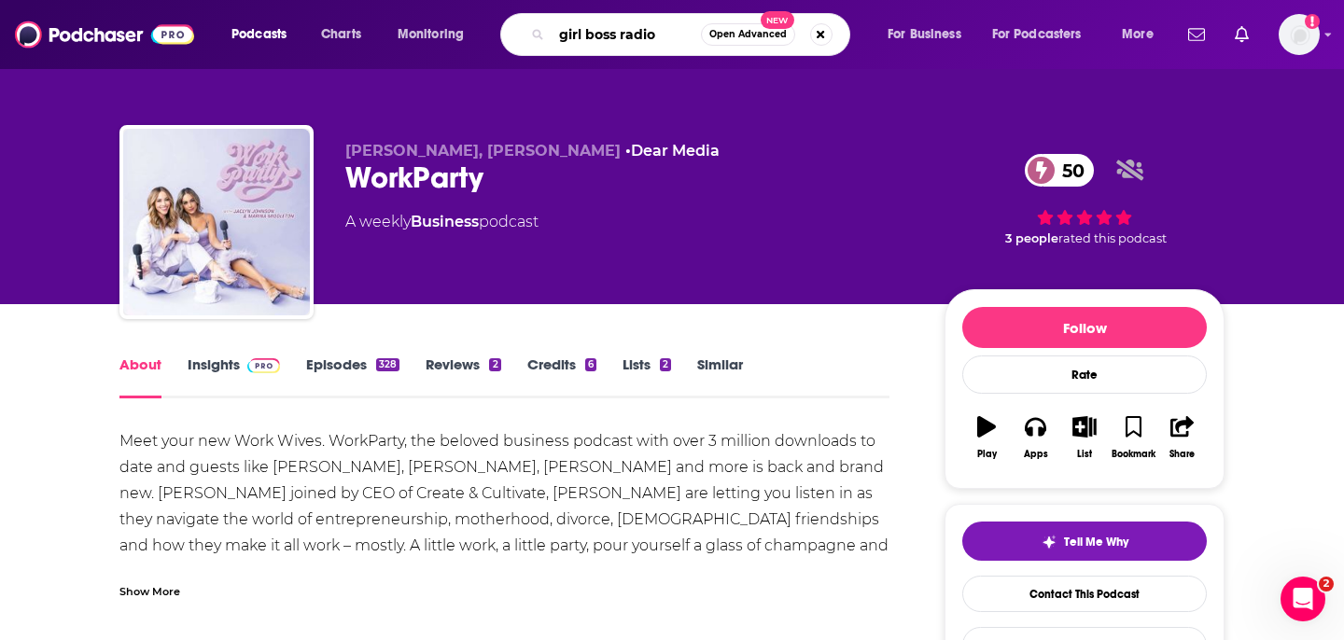
type input "girl boss radio"
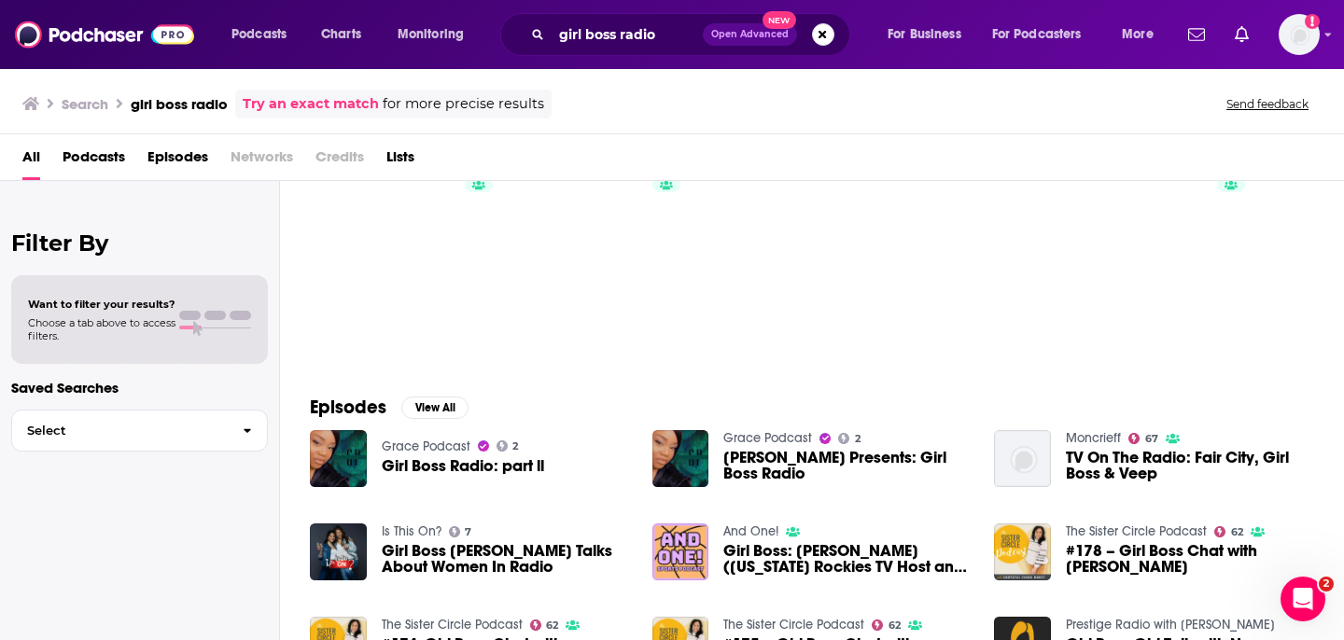
scroll to position [69, 0]
click at [108, 164] on span "Podcasts" at bounding box center [94, 161] width 63 height 38
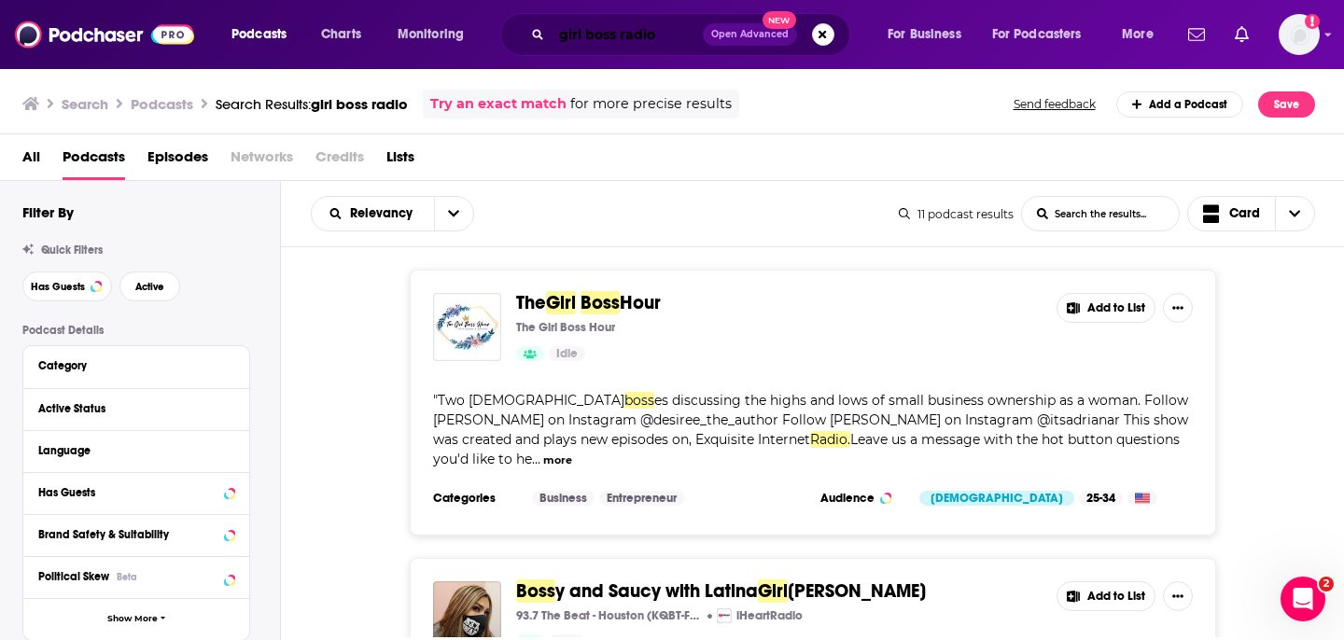
click at [632, 30] on input "girl boss radio" at bounding box center [627, 35] width 151 height 30
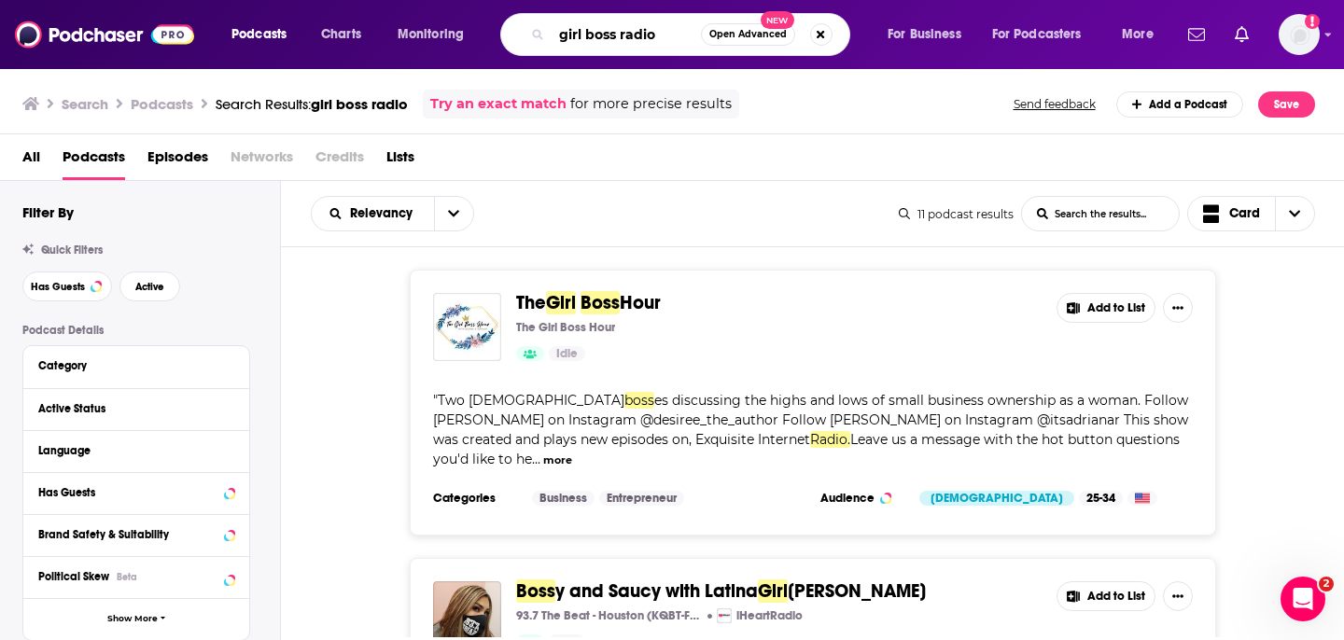
click at [632, 30] on input "girl boss radio" at bounding box center [626, 35] width 149 height 30
type input "girl boss media"
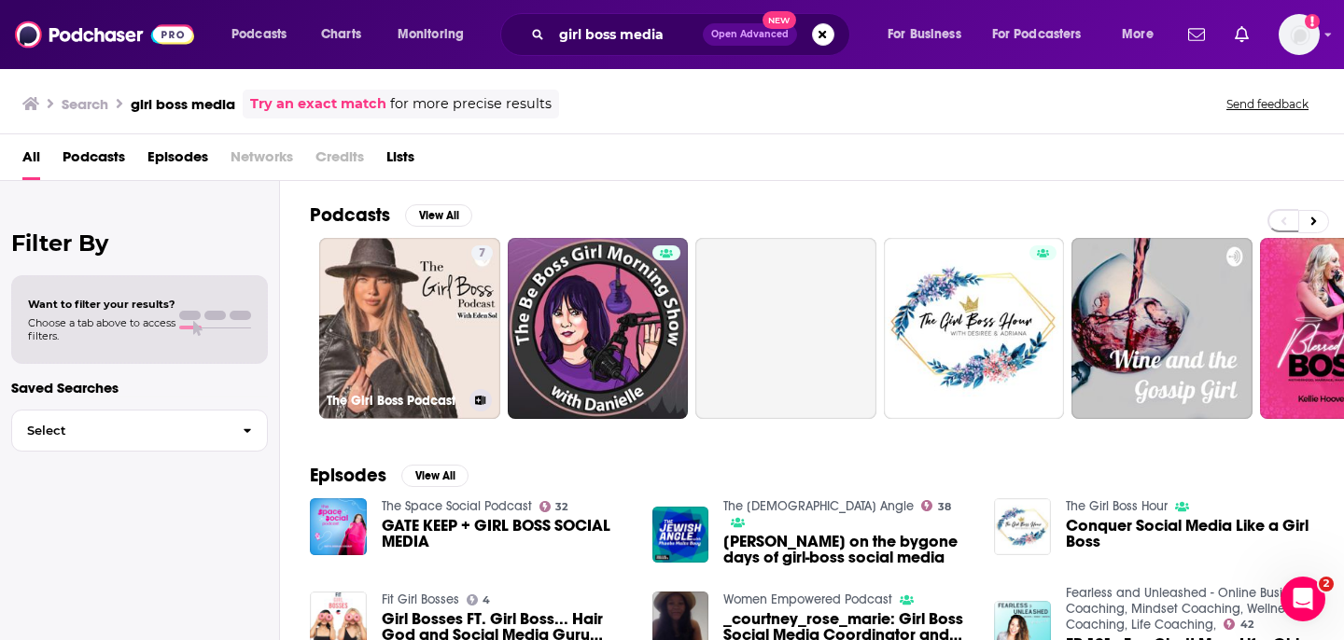
scroll to position [119, 0]
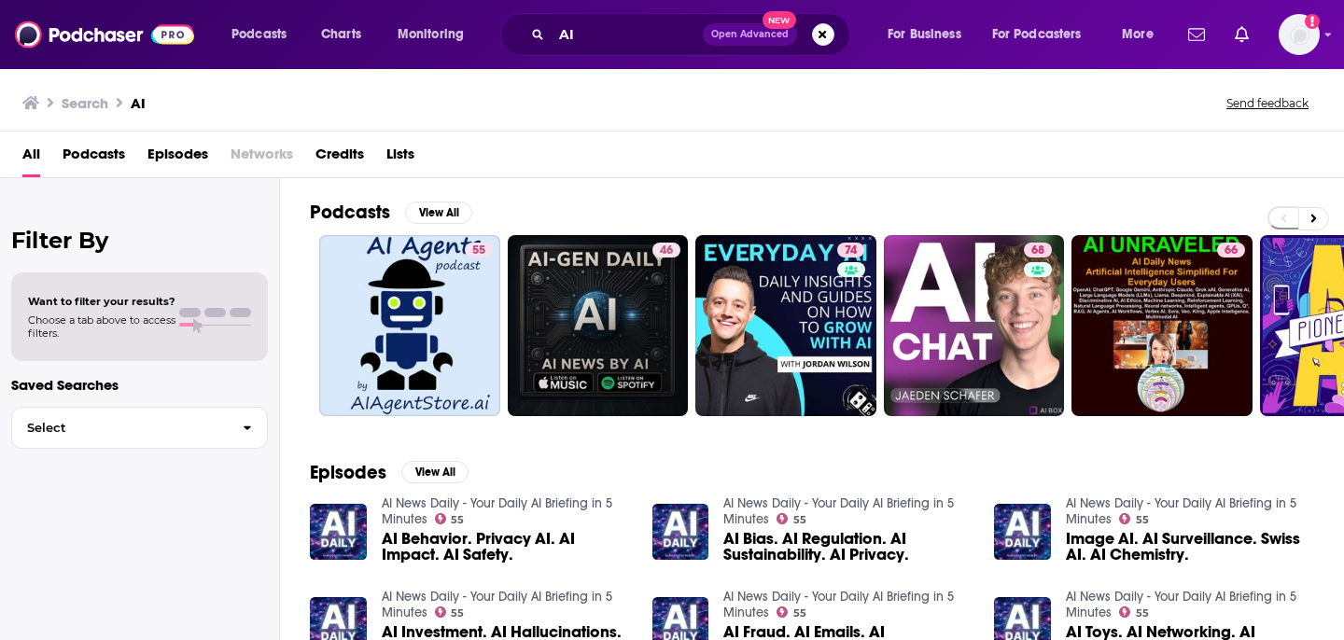
click at [620, 49] on div "AI Open Advanced New" at bounding box center [675, 34] width 350 height 43
click at [617, 47] on input "AI" at bounding box center [627, 35] width 151 height 30
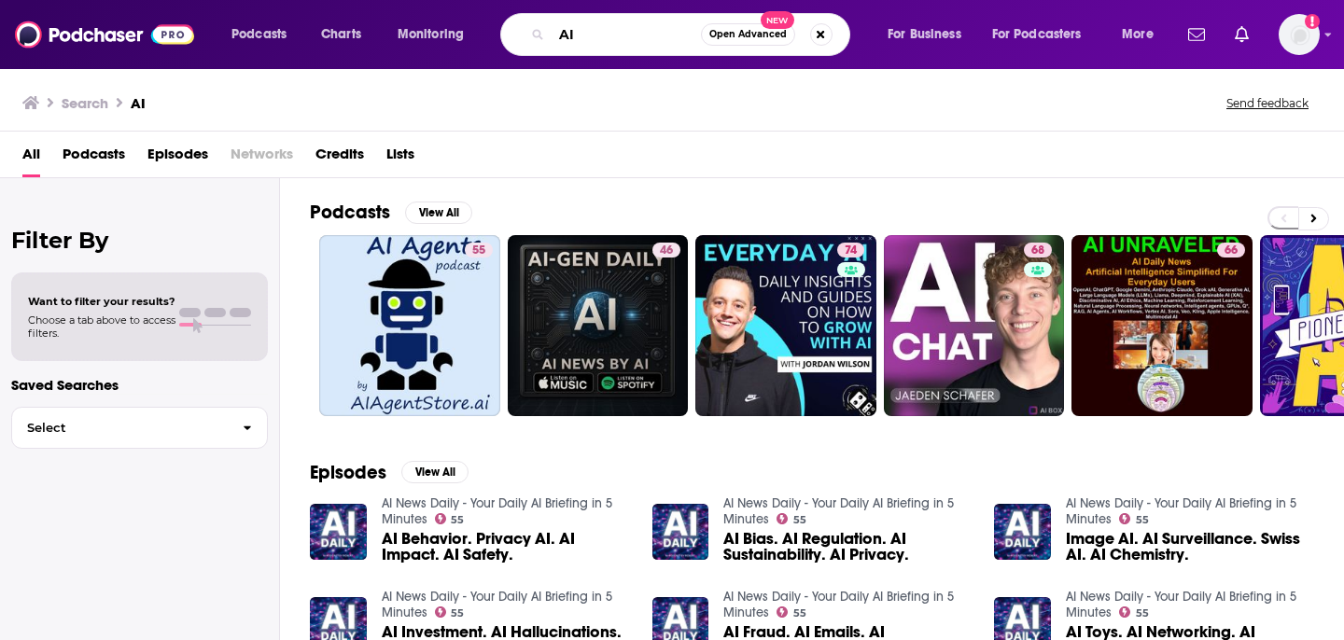
drag, startPoint x: 617, startPoint y: 47, endPoint x: 599, endPoint y: 47, distance: 17.7
click at [599, 47] on input "AI" at bounding box center [626, 35] width 149 height 30
type input "[GEOGRAPHIC_DATA]"
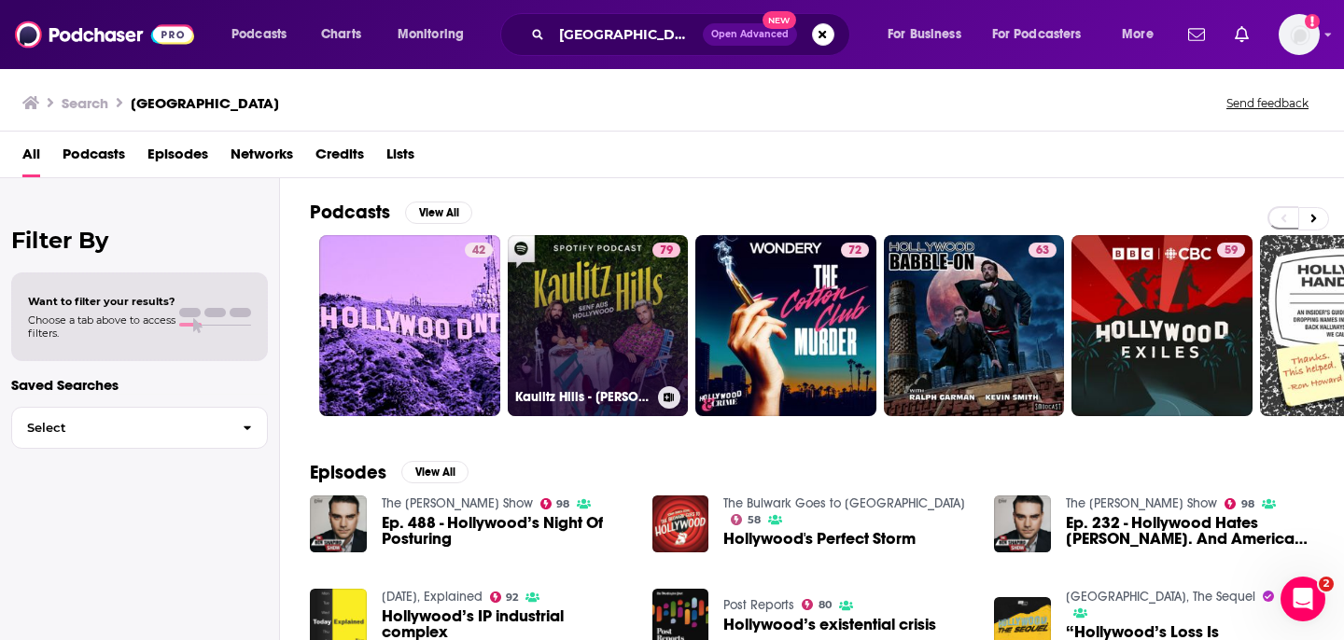
click at [583, 300] on link "79 Kaulitz Hills - [PERSON_NAME] aus [GEOGRAPHIC_DATA]" at bounding box center [598, 325] width 181 height 181
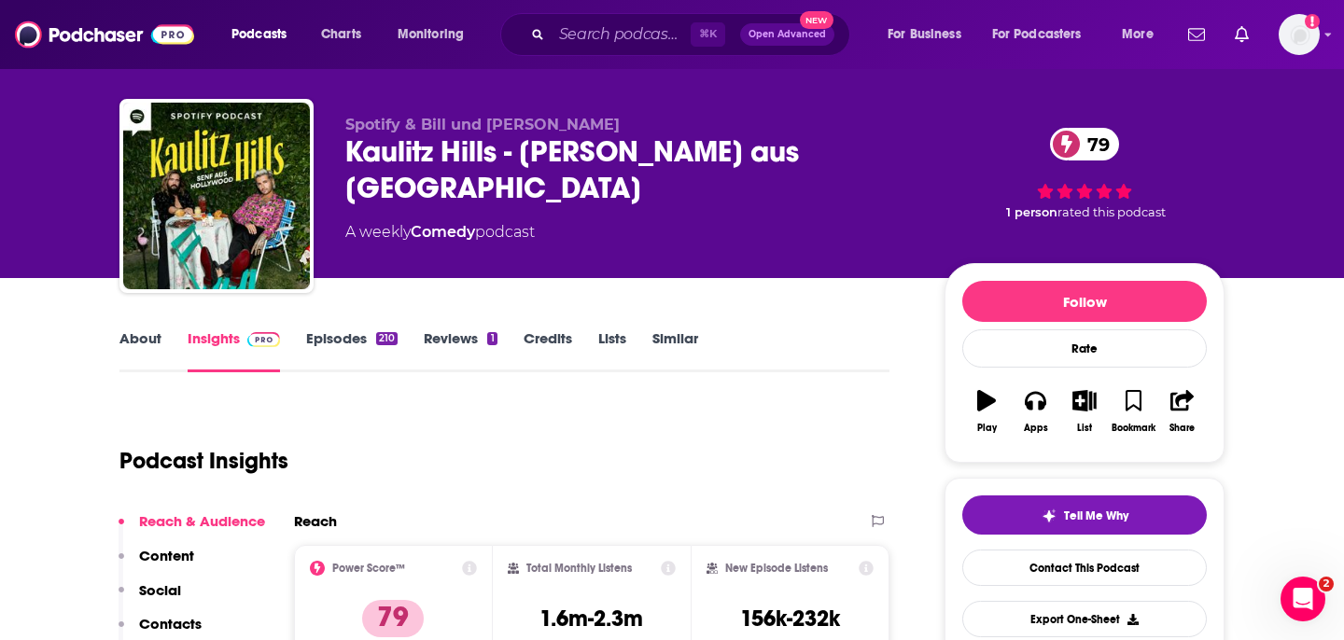
scroll to position [28, 0]
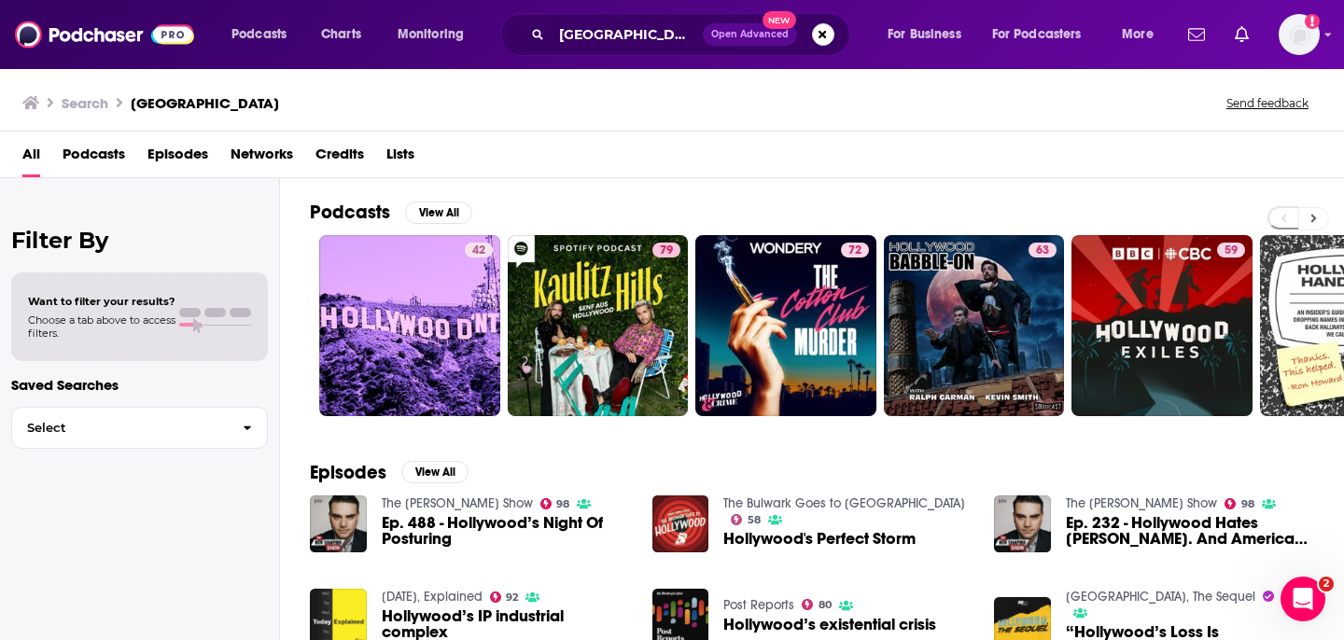
click at [1311, 223] on icon at bounding box center [1314, 218] width 7 height 13
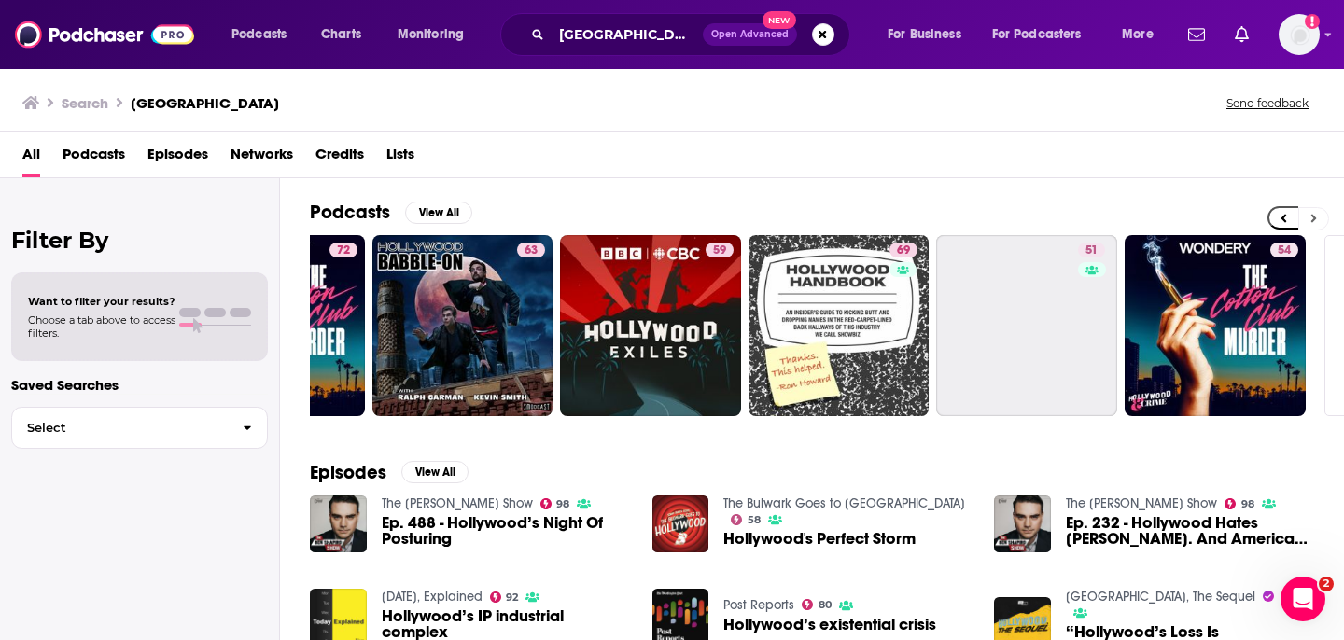
scroll to position [0, 681]
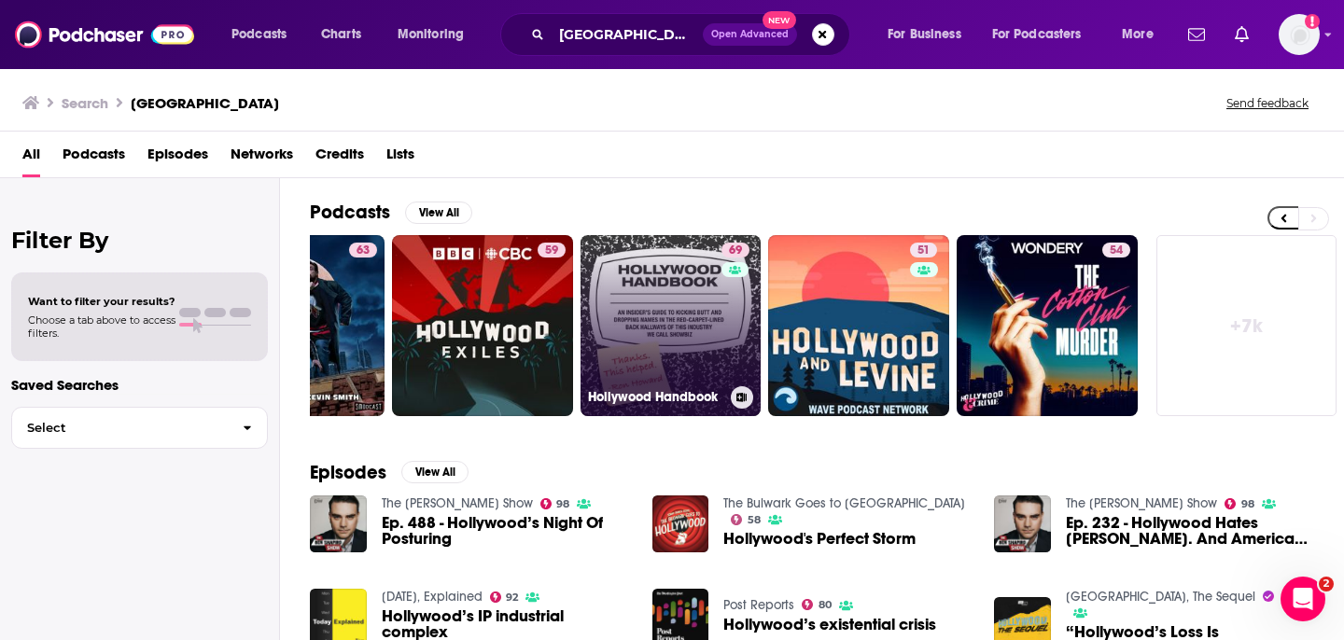
click at [680, 336] on link "69 Hollywood Handbook" at bounding box center [671, 325] width 181 height 181
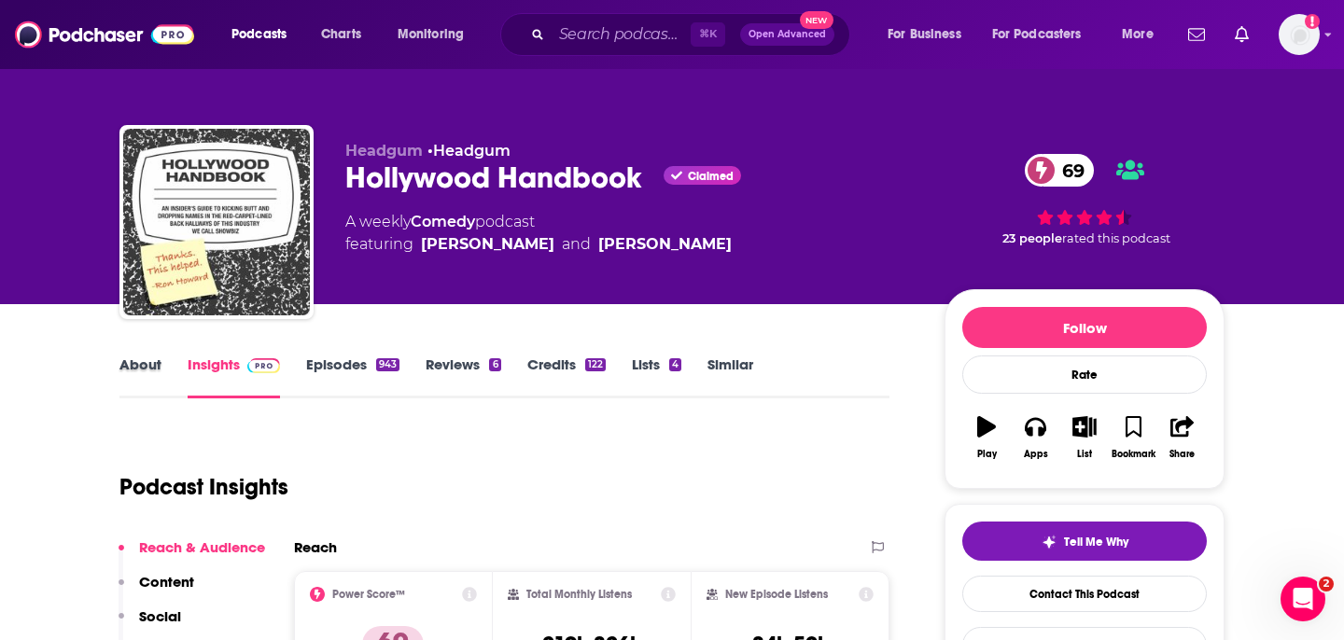
click at [167, 367] on div "About" at bounding box center [153, 377] width 68 height 43
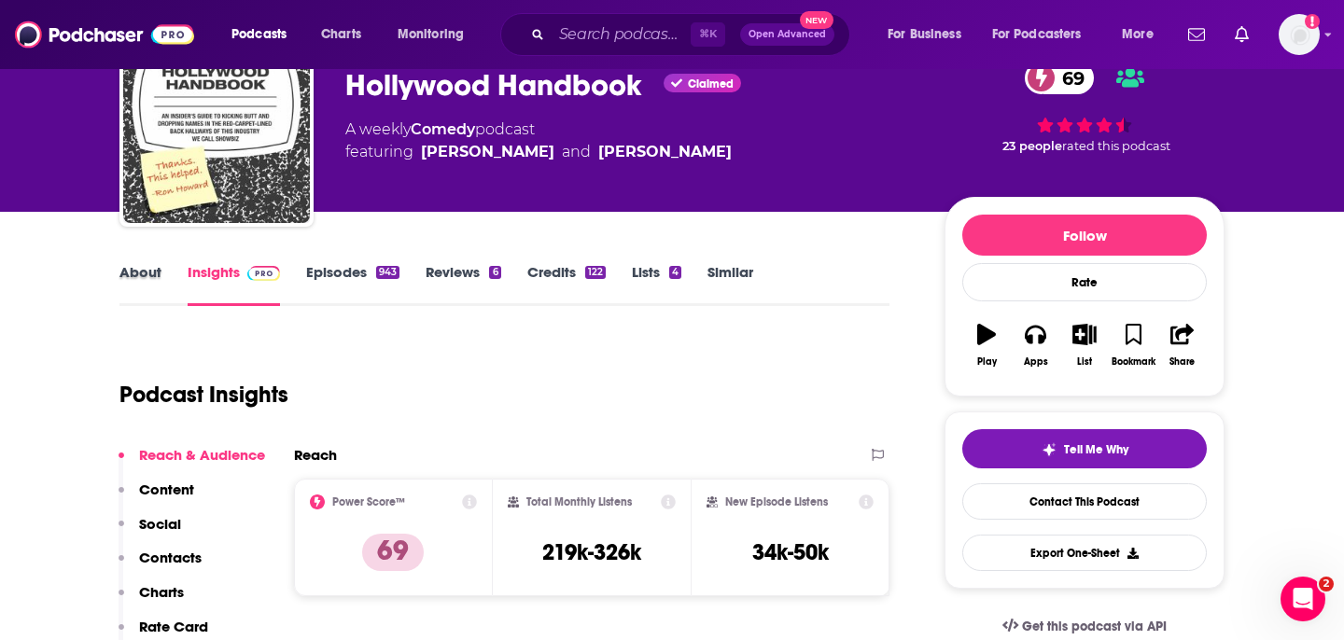
scroll to position [101, 0]
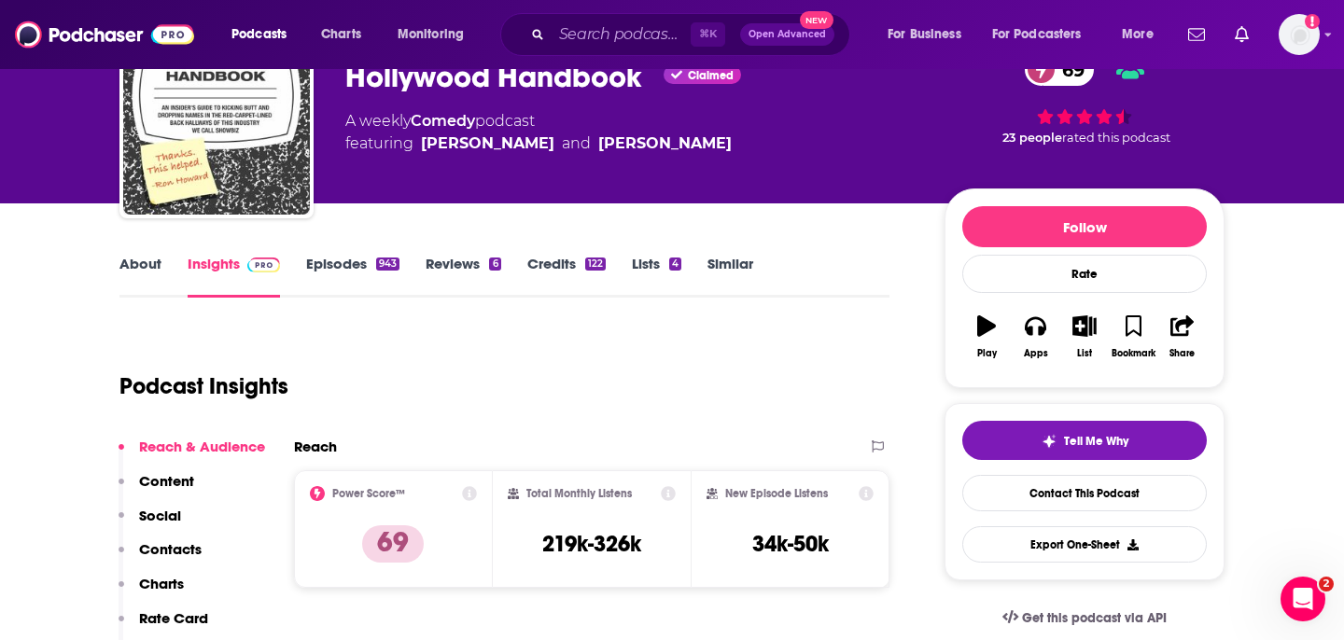
click at [121, 270] on link "About" at bounding box center [140, 276] width 42 height 43
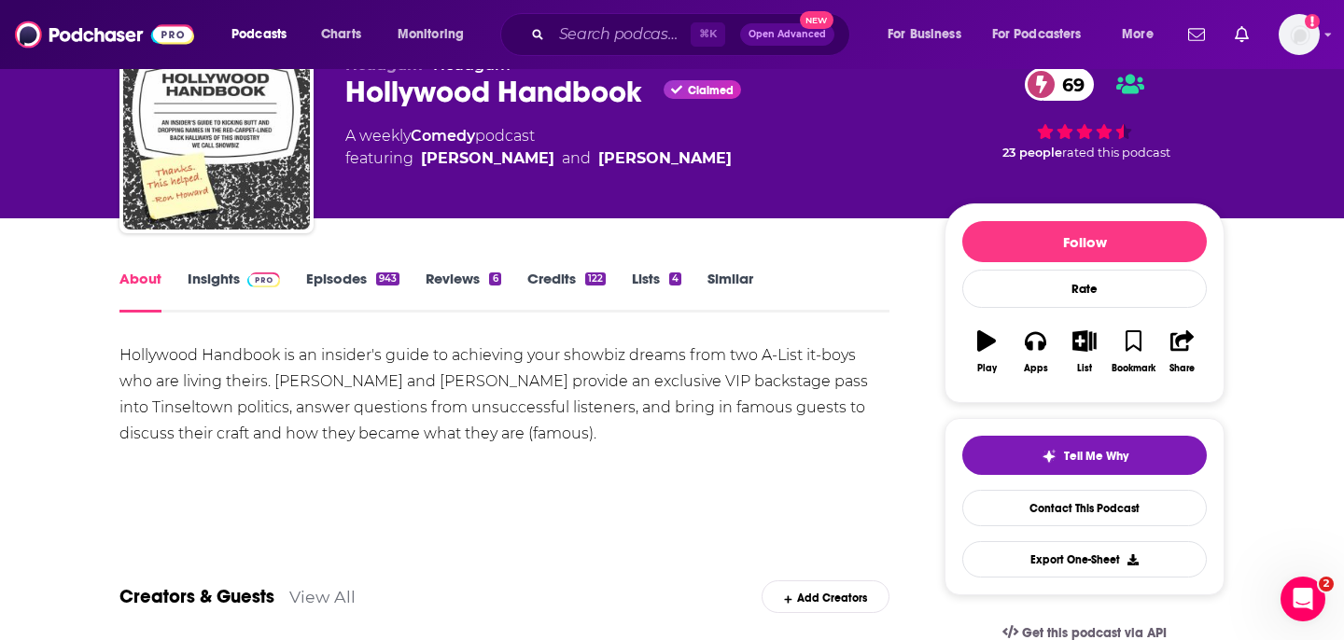
scroll to position [91, 0]
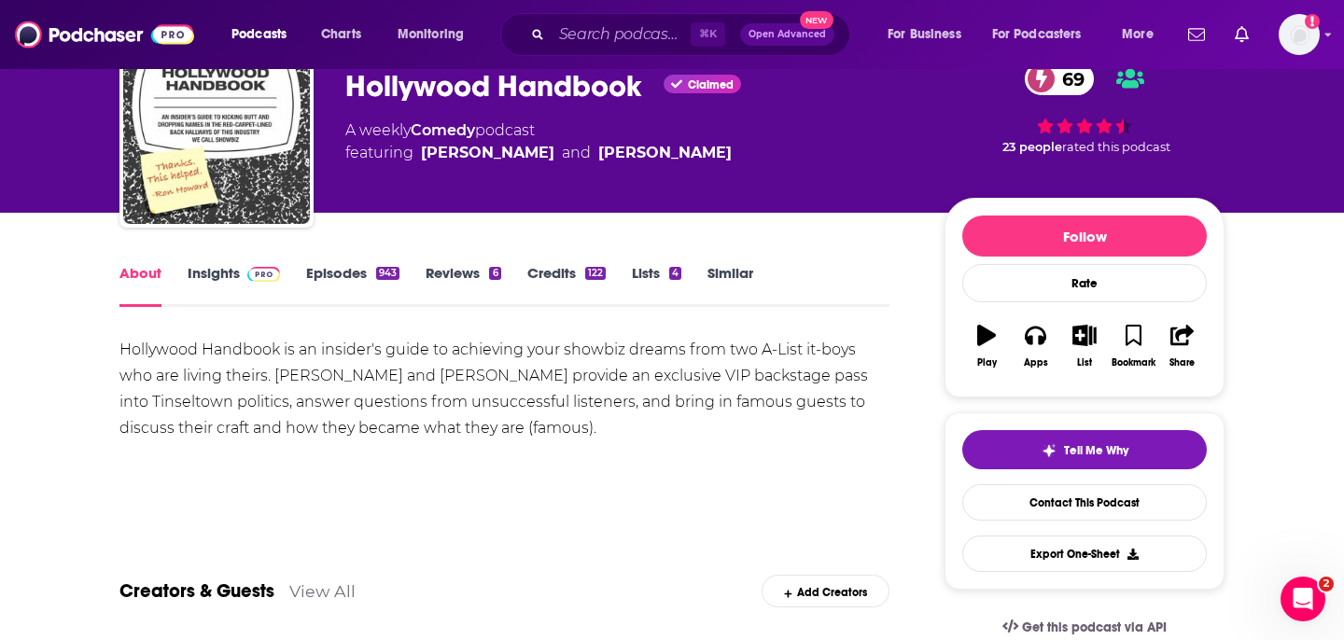
click at [128, 347] on div "Hollywood Handbook is an insider's guide to achieving your showbiz dreams from …" at bounding box center [504, 389] width 770 height 105
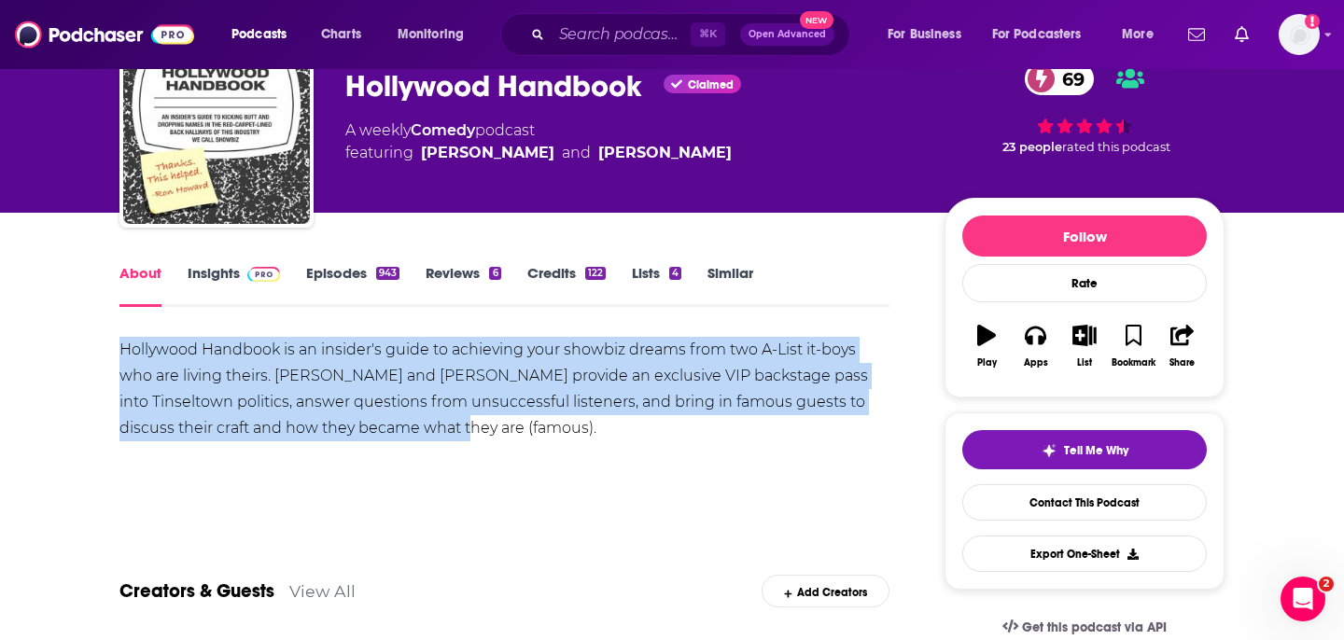
drag, startPoint x: 118, startPoint y: 344, endPoint x: 430, endPoint y: 425, distance: 322.9
copy div "Hollywood Handbook is an insider's guide to achieving your showbiz dreams from …"
